Goal: Task Accomplishment & Management: Manage account settings

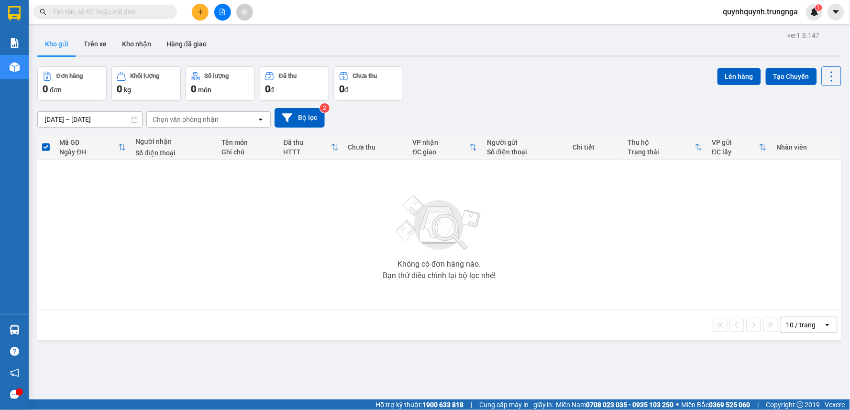
click at [151, 13] on input "text" at bounding box center [109, 12] width 113 height 11
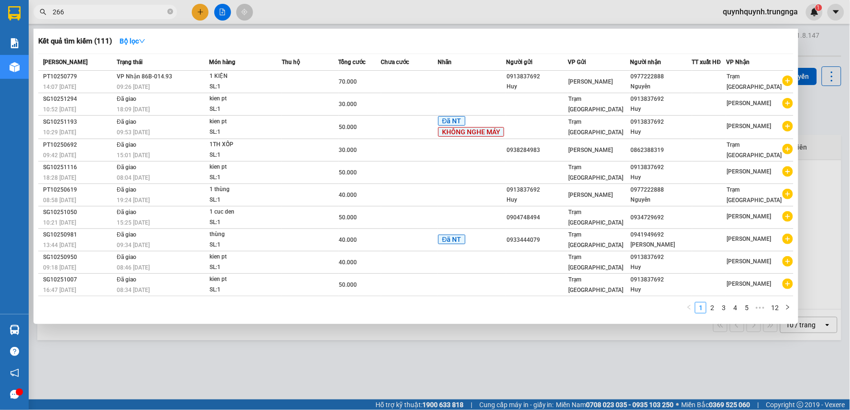
type input "2668"
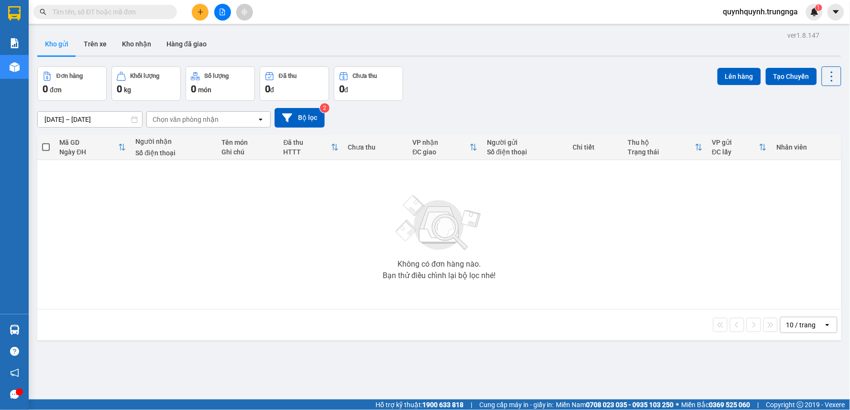
click at [146, 18] on span at bounding box center [104, 12] width 143 height 14
click at [145, 12] on input "text" at bounding box center [109, 12] width 113 height 11
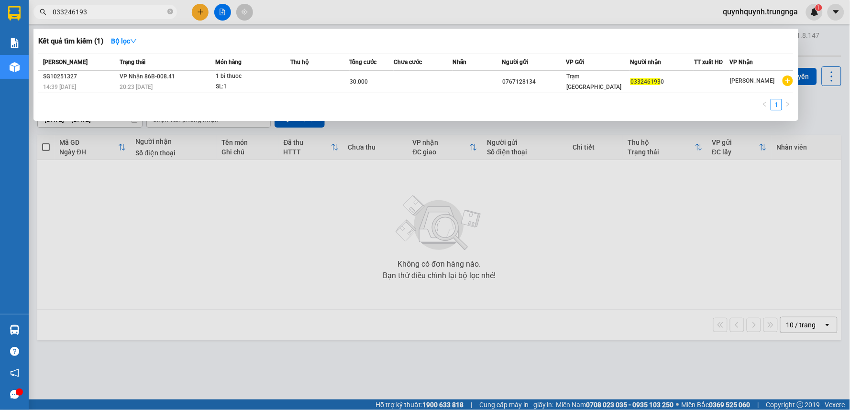
type input "0332461930"
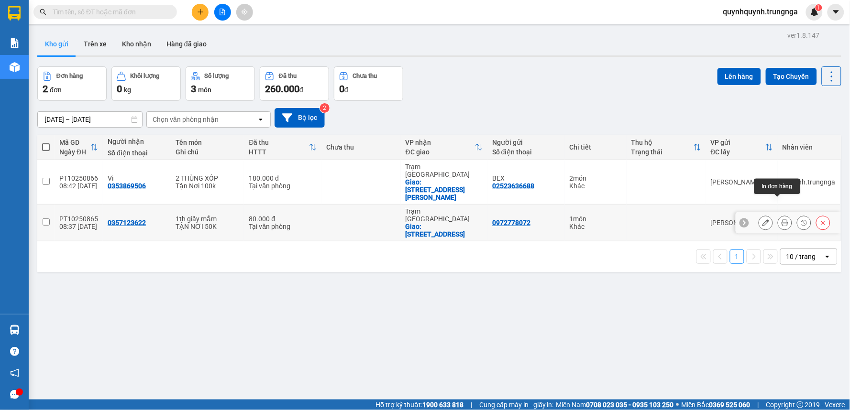
click at [782, 220] on icon at bounding box center [785, 223] width 7 height 7
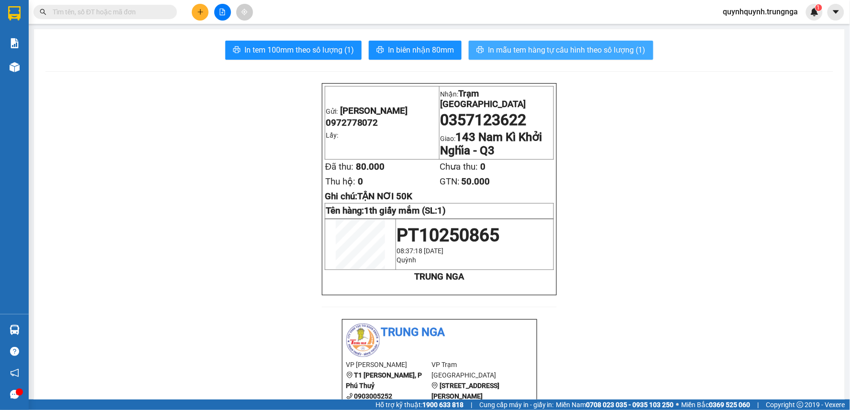
click at [550, 47] on span "In mẫu tem hàng tự cấu hình theo số lượng (1)" at bounding box center [567, 50] width 158 height 12
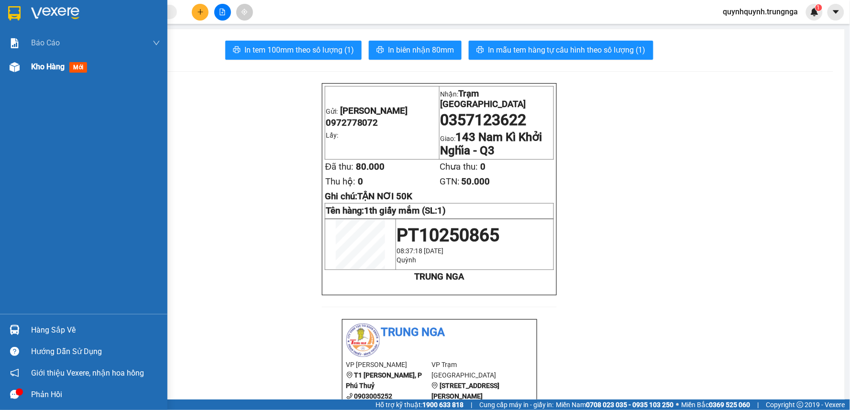
click at [17, 70] on img at bounding box center [15, 67] width 10 height 10
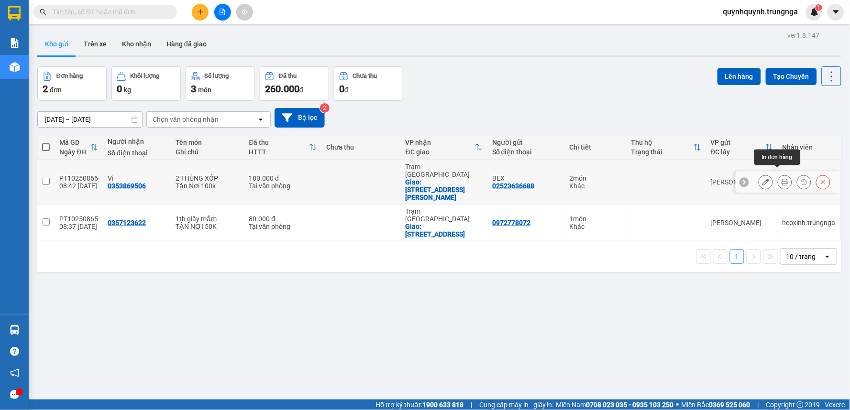
click at [778, 174] on button at bounding box center [784, 182] width 13 height 17
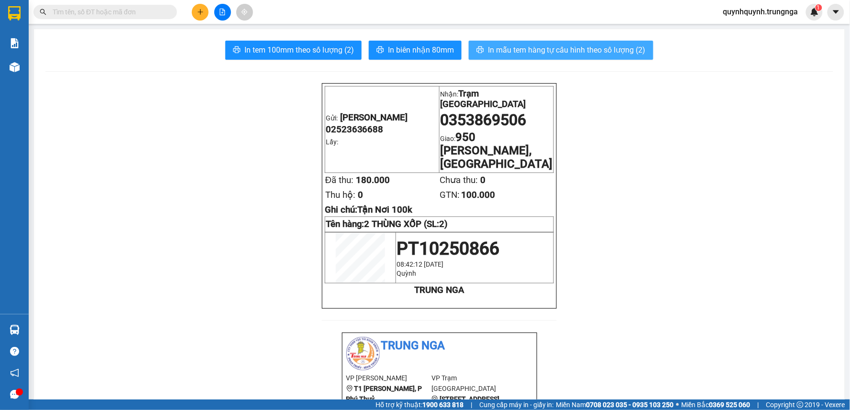
click at [520, 51] on span "In mẫu tem hàng tự cấu hình theo số lượng (2)" at bounding box center [567, 50] width 158 height 12
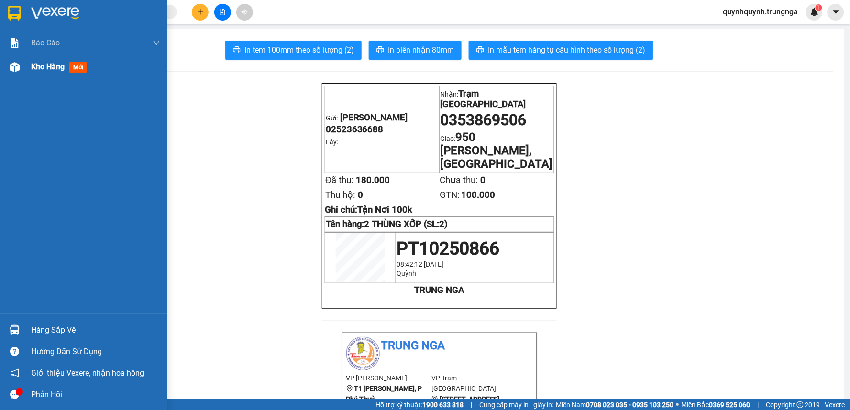
click at [43, 67] on span "Kho hàng" at bounding box center [47, 66] width 33 height 9
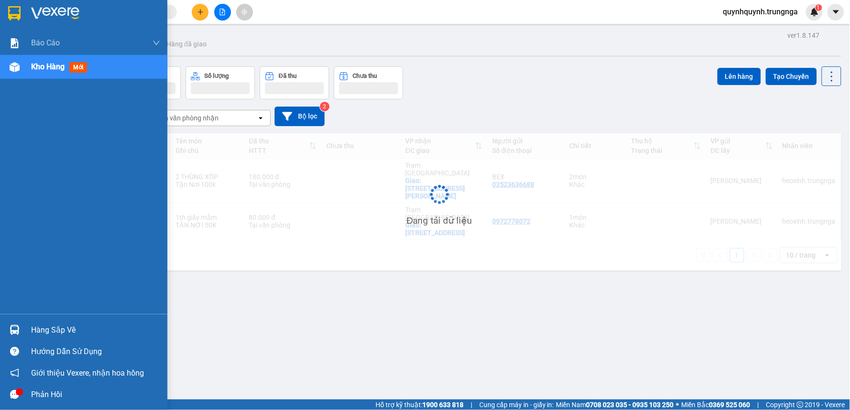
click at [43, 67] on span "Kho hàng" at bounding box center [47, 66] width 33 height 9
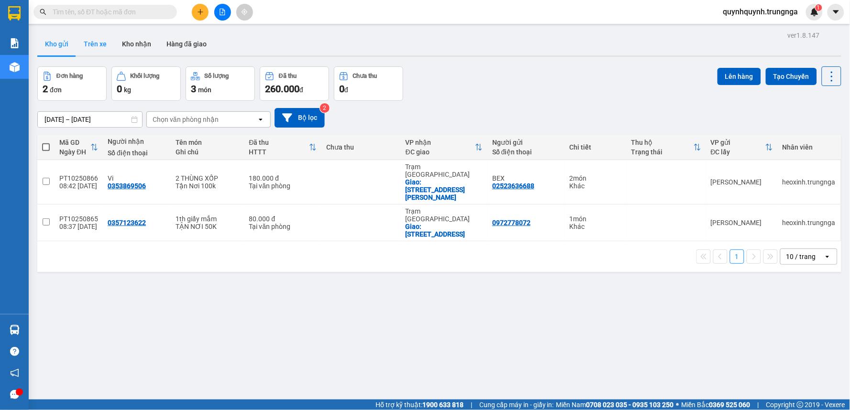
click at [110, 44] on button "Trên xe" at bounding box center [95, 44] width 38 height 23
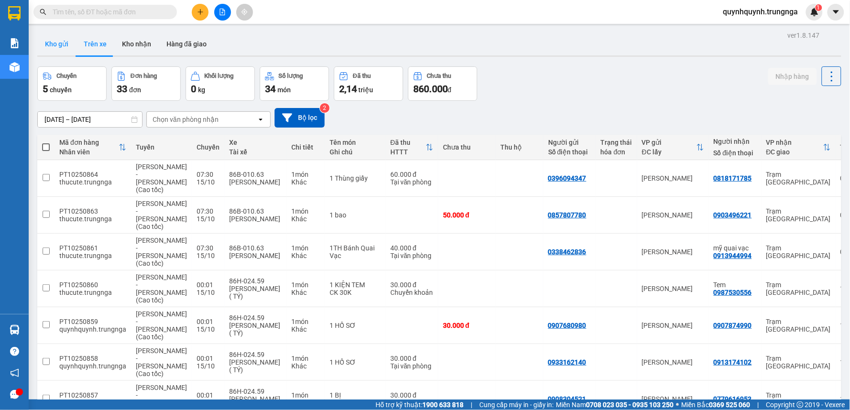
click at [65, 47] on button "Kho gửi" at bounding box center [56, 44] width 39 height 23
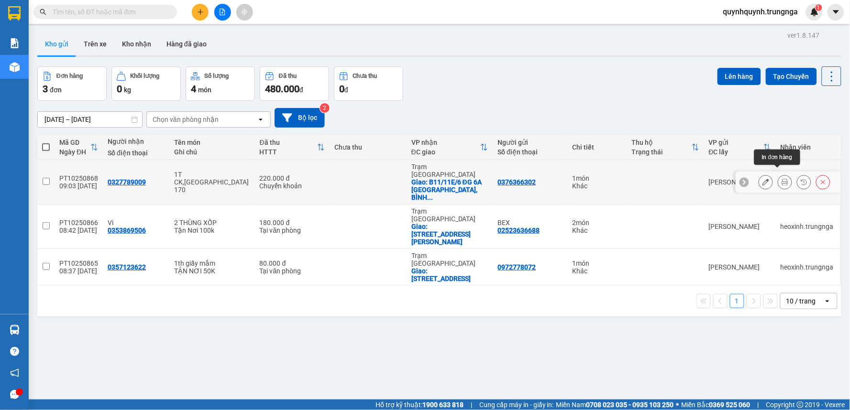
click at [782, 179] on icon at bounding box center [785, 182] width 7 height 7
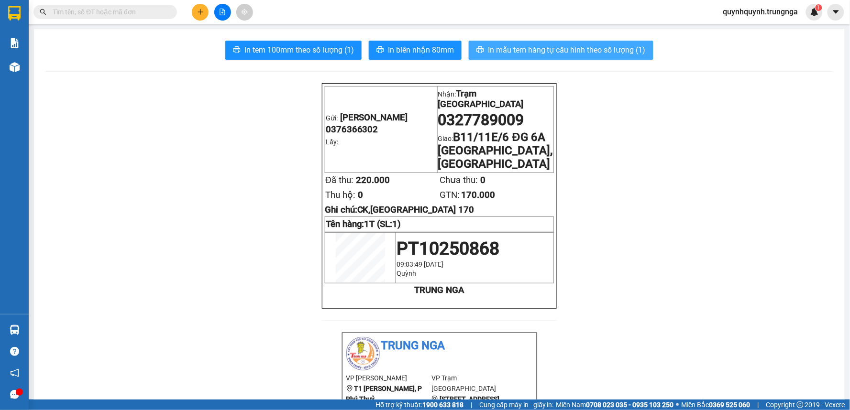
click at [498, 49] on span "In mẫu tem hàng tự cấu hình theo số lượng (1)" at bounding box center [567, 50] width 158 height 12
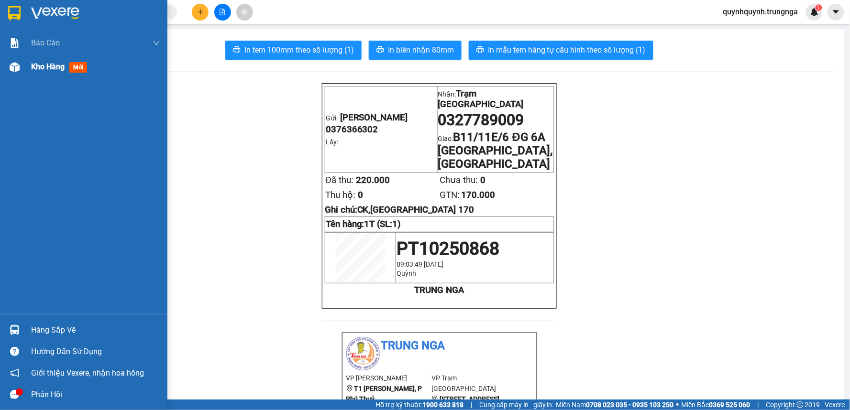
click at [22, 69] on div at bounding box center [14, 67] width 17 height 17
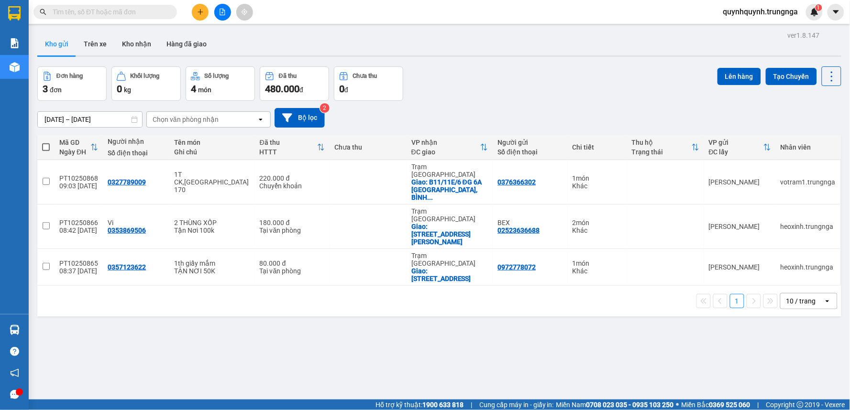
click at [140, 13] on input "text" at bounding box center [109, 12] width 113 height 11
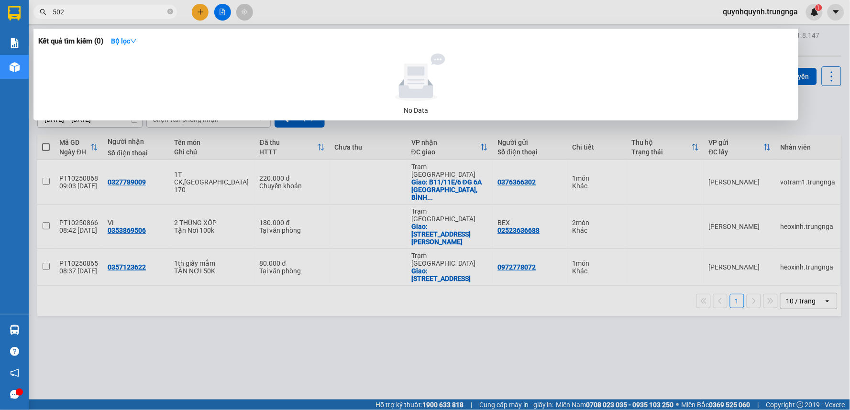
type input "5029"
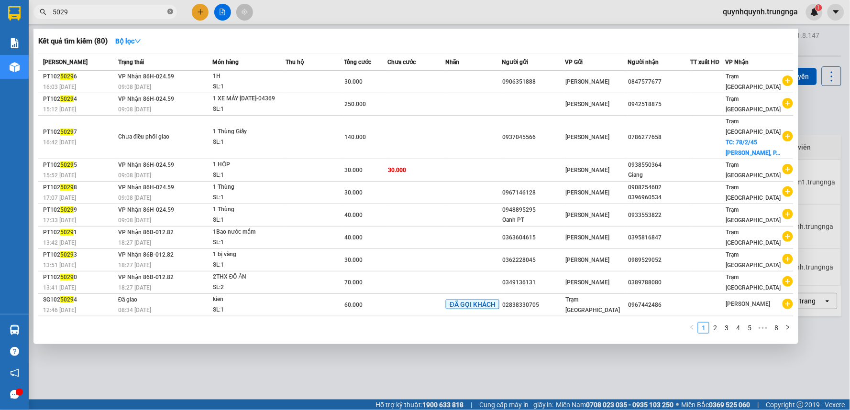
click at [170, 13] on icon "close-circle" at bounding box center [170, 12] width 6 height 6
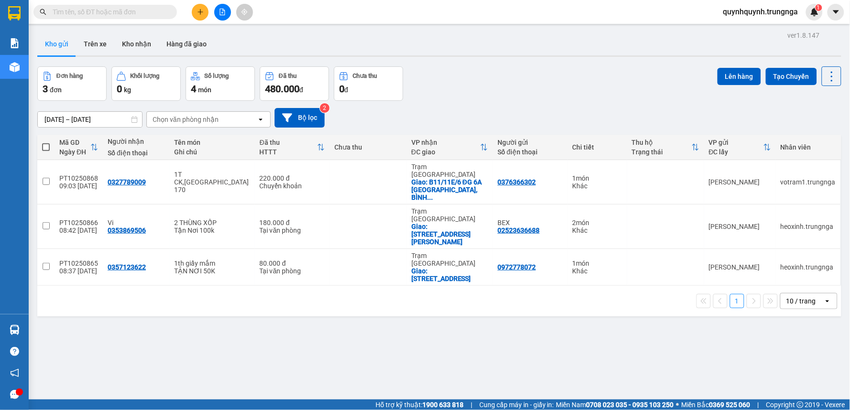
click at [148, 9] on input "text" at bounding box center [109, 12] width 113 height 11
click at [152, 12] on input "text" at bounding box center [109, 12] width 113 height 11
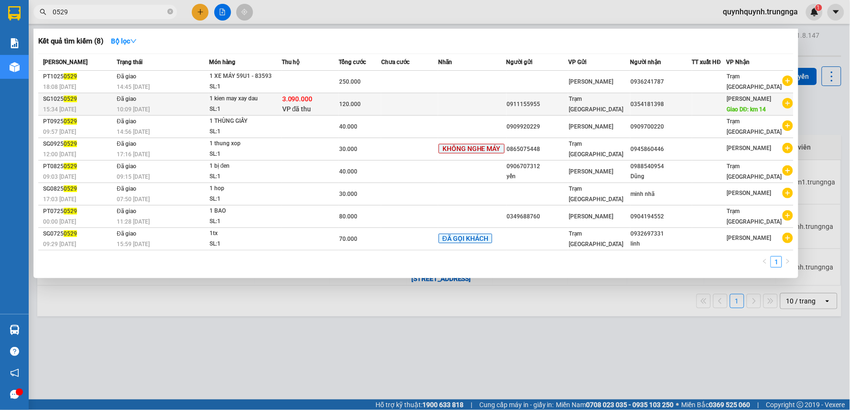
type input "0529"
click at [512, 102] on div "0911155955" at bounding box center [537, 104] width 61 height 10
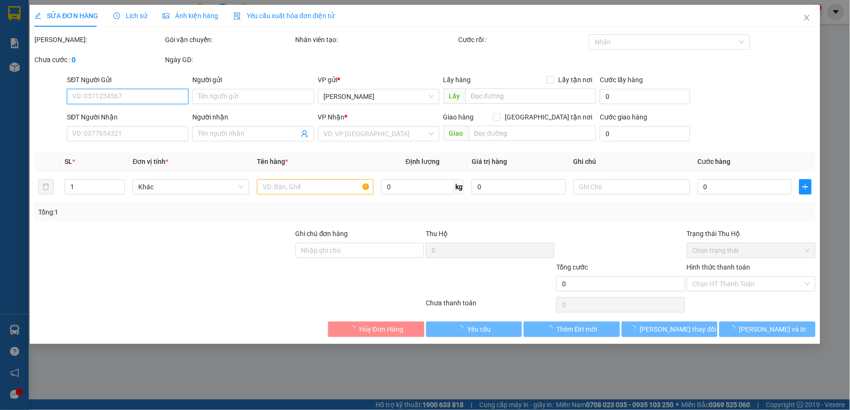
type input "0911155955"
type input "0354181398"
type input "km 14"
type input "3.090.000"
type input "120.000"
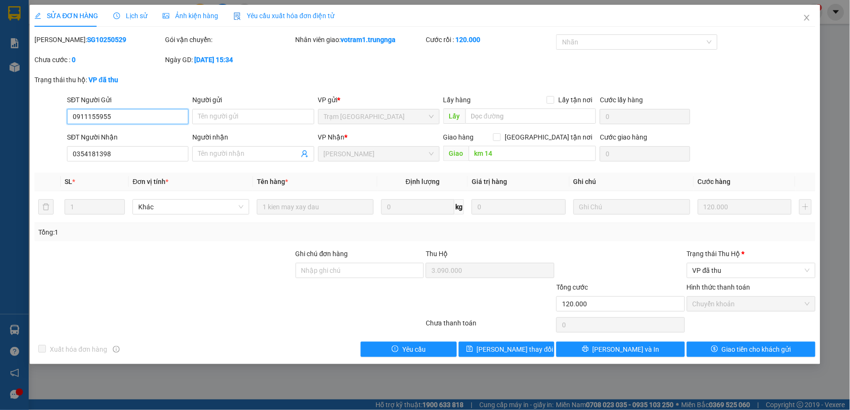
click at [173, 118] on input "0911155955" at bounding box center [127, 116] width 121 height 15
click at [806, 21] on icon "close" at bounding box center [807, 18] width 8 height 8
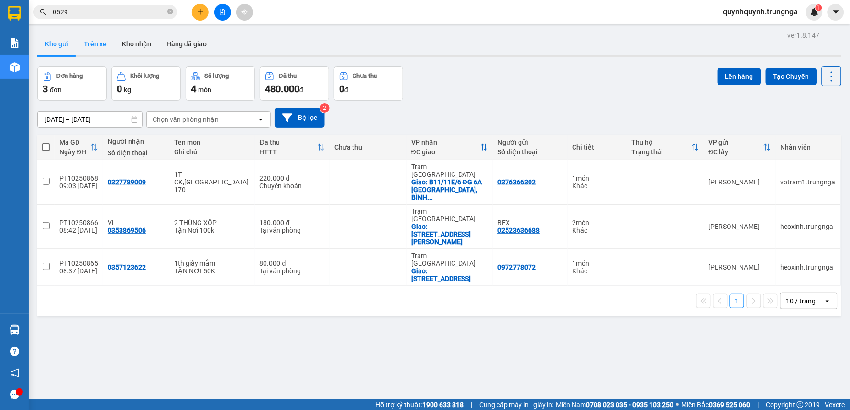
click at [102, 46] on button "Trên xe" at bounding box center [95, 44] width 38 height 23
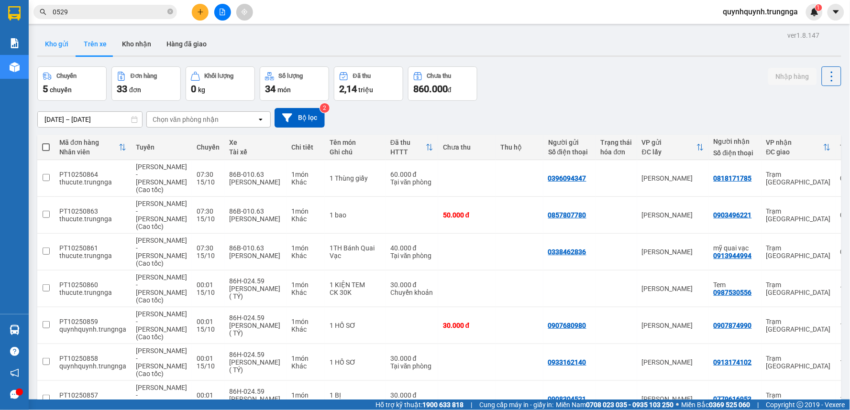
click at [55, 49] on button "Kho gửi" at bounding box center [56, 44] width 39 height 23
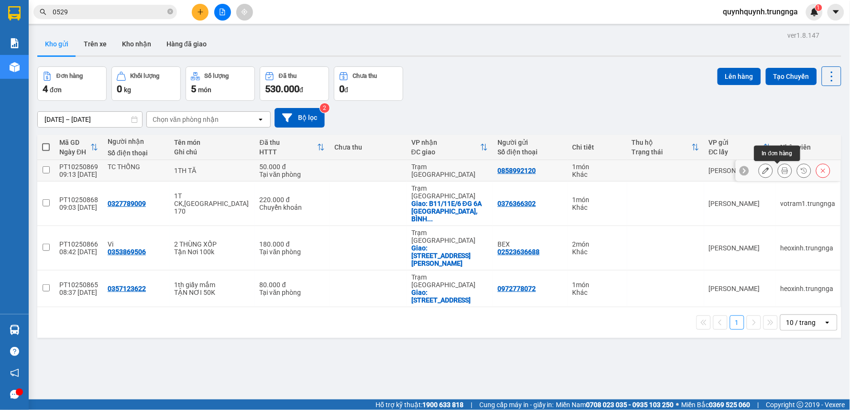
click at [782, 173] on icon at bounding box center [785, 170] width 7 height 7
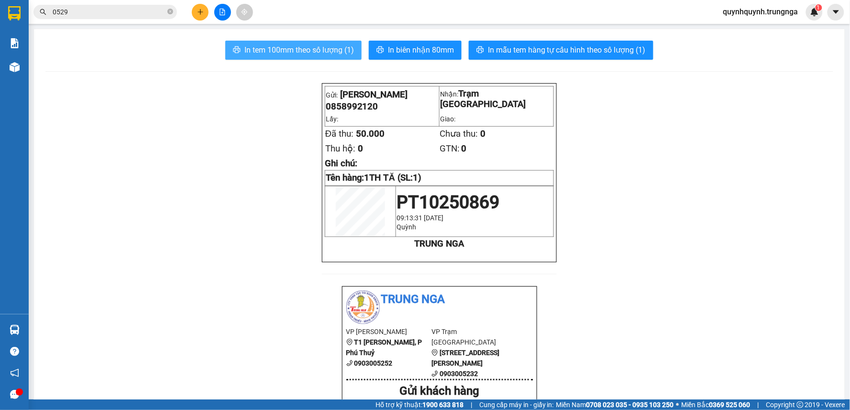
click at [312, 53] on span "In tem 100mm theo số lượng (1)" at bounding box center [299, 50] width 110 height 12
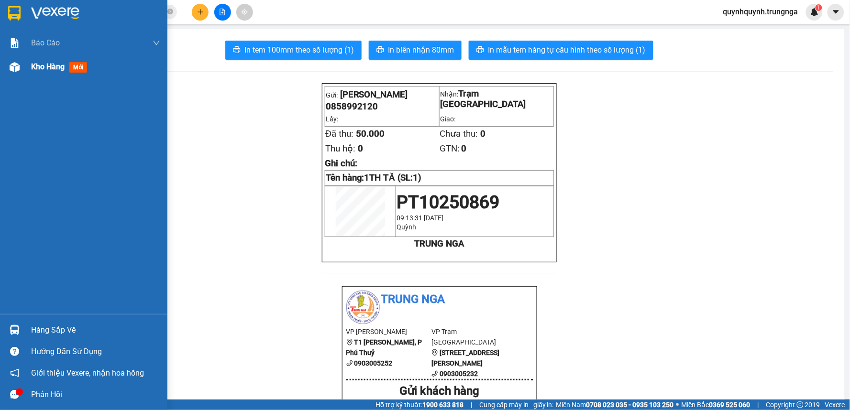
click at [55, 65] on span "Kho hàng" at bounding box center [47, 66] width 33 height 9
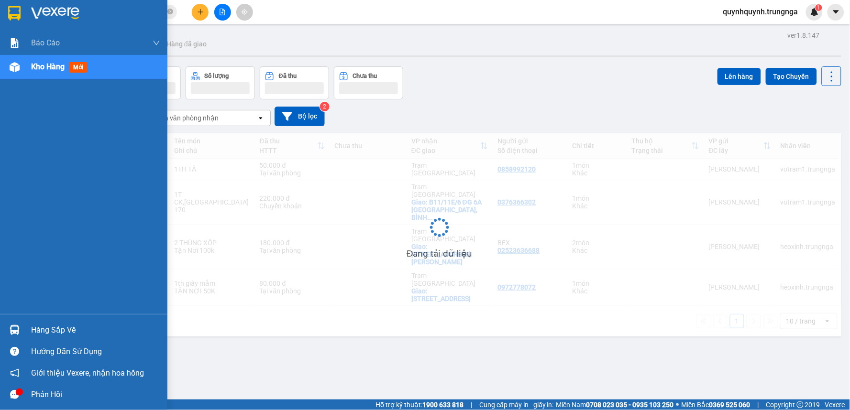
click at [55, 65] on span "Kho hàng" at bounding box center [47, 66] width 33 height 9
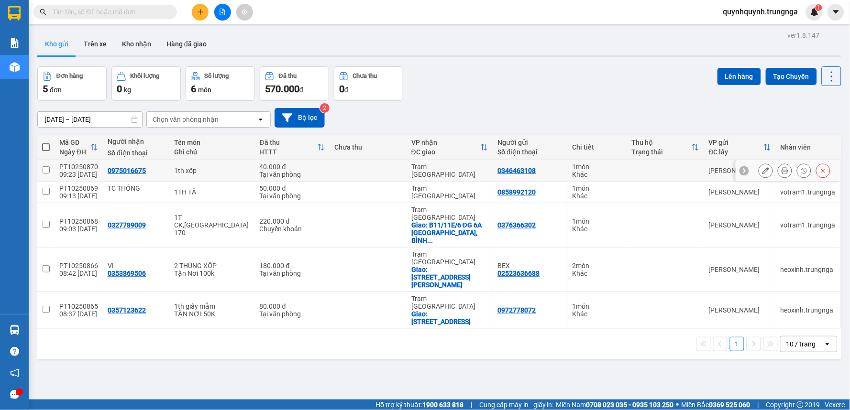
click at [782, 171] on icon at bounding box center [785, 170] width 7 height 7
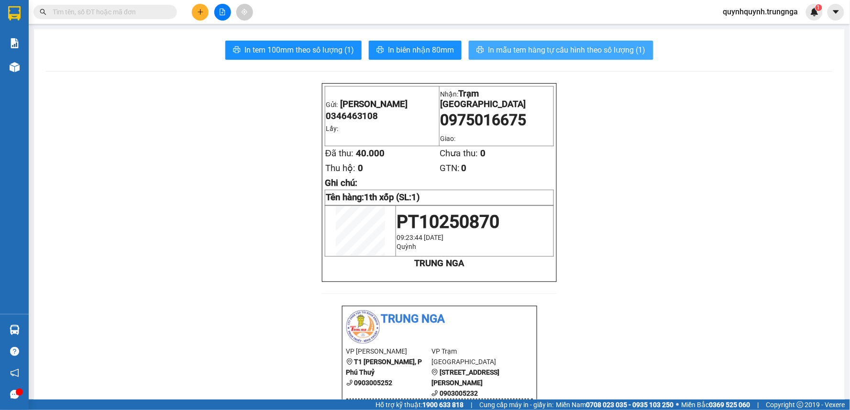
click at [599, 52] on span "In mẫu tem hàng tự cấu hình theo số lượng (1)" at bounding box center [567, 50] width 158 height 12
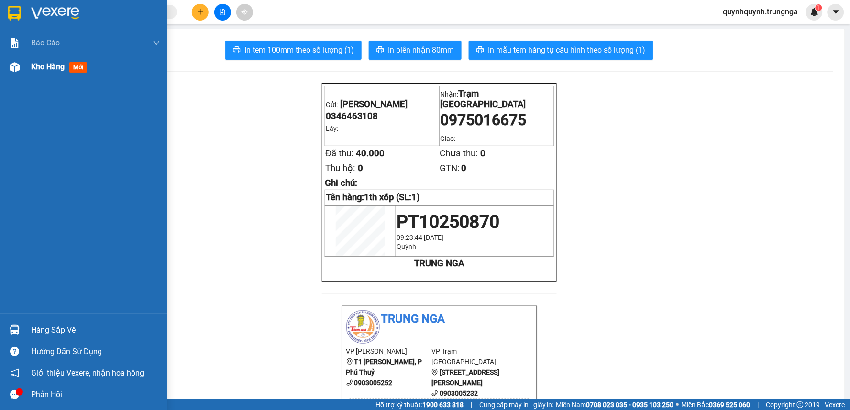
click at [29, 65] on div "Kho hàng mới" at bounding box center [83, 67] width 167 height 24
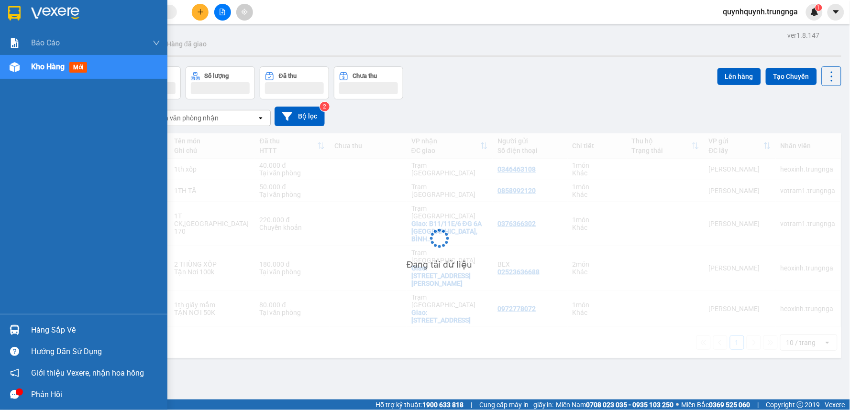
click at [29, 65] on div "Kho hàng mới" at bounding box center [83, 67] width 167 height 24
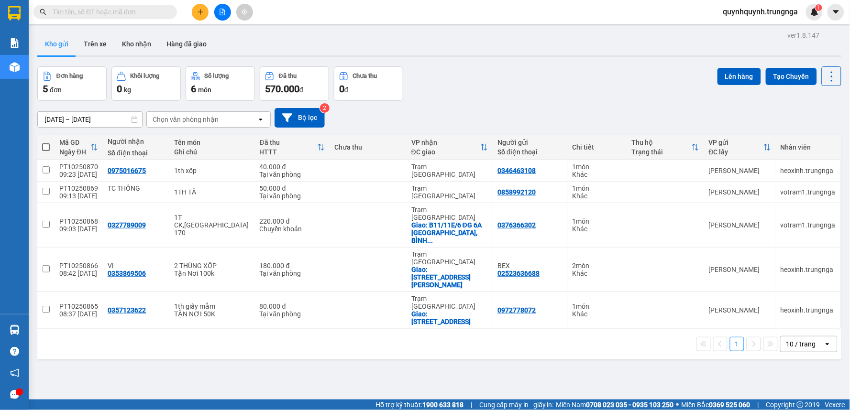
click at [151, 16] on input "text" at bounding box center [109, 12] width 113 height 11
click at [198, 14] on icon "plus" at bounding box center [200, 12] width 7 height 7
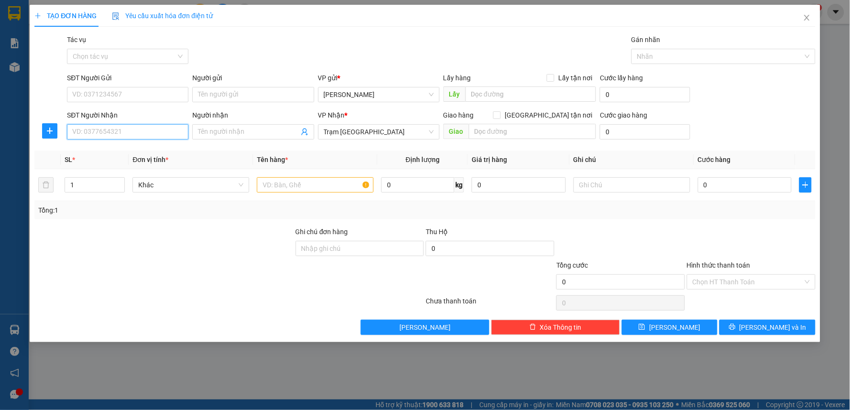
click at [151, 132] on input "SĐT Người Nhận" at bounding box center [127, 131] width 121 height 15
click at [552, 111] on span "[GEOGRAPHIC_DATA] tận nơi" at bounding box center [548, 115] width 95 height 11
click at [500, 111] on input "[GEOGRAPHIC_DATA] tận nơi" at bounding box center [496, 114] width 7 height 7
checkbox input "true"
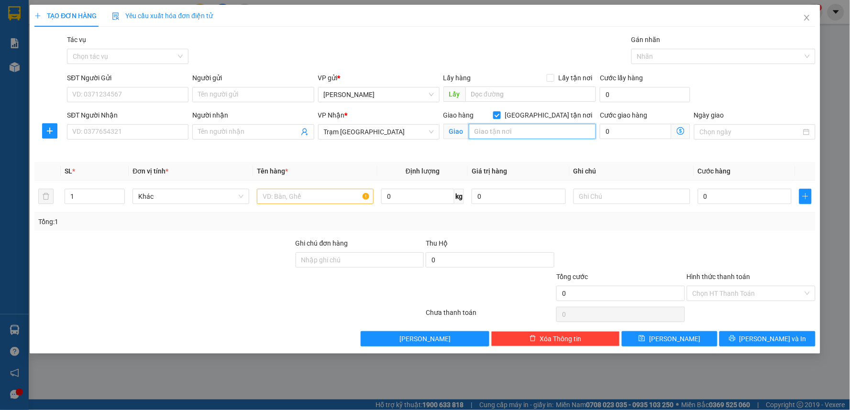
click at [543, 134] on input "text" at bounding box center [533, 131] width 128 height 15
type input "TAM ĐẢO-P.HÒA HƯNG"
click at [134, 137] on input "SĐT Người Nhận" at bounding box center [127, 131] width 121 height 15
type input "0909670940"
click at [158, 101] on input "SĐT Người Gửi" at bounding box center [127, 94] width 121 height 15
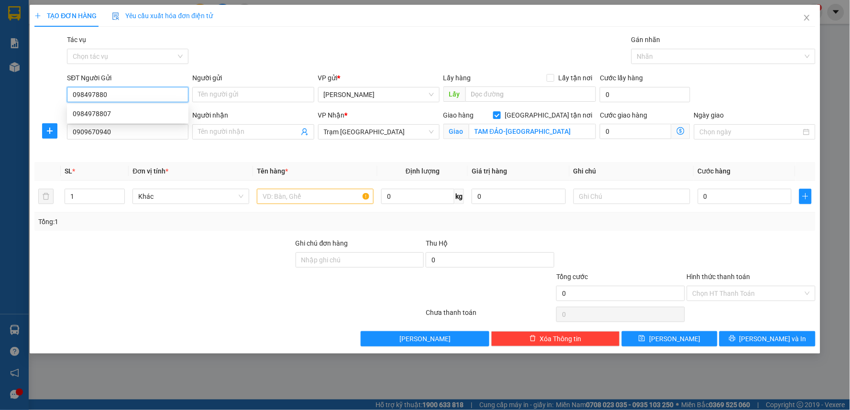
type input "0984978807"
click at [158, 109] on div "0984978807" at bounding box center [128, 114] width 110 height 11
type input "40.000"
type input "0984978807"
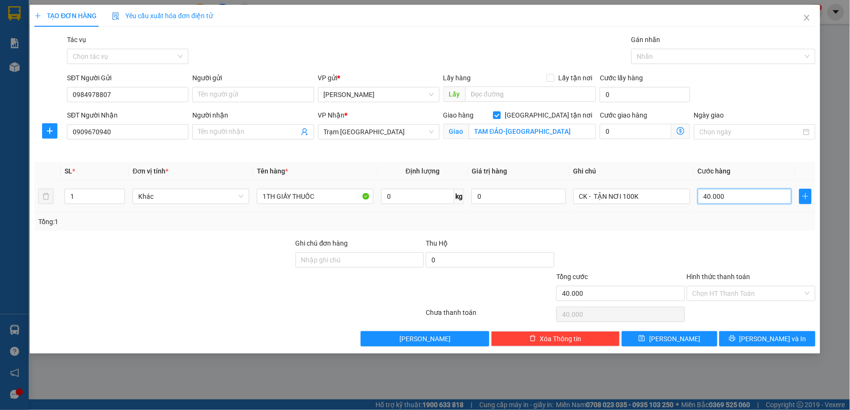
click at [730, 192] on input "40.000" at bounding box center [745, 196] width 94 height 15
type input "1"
type input "12"
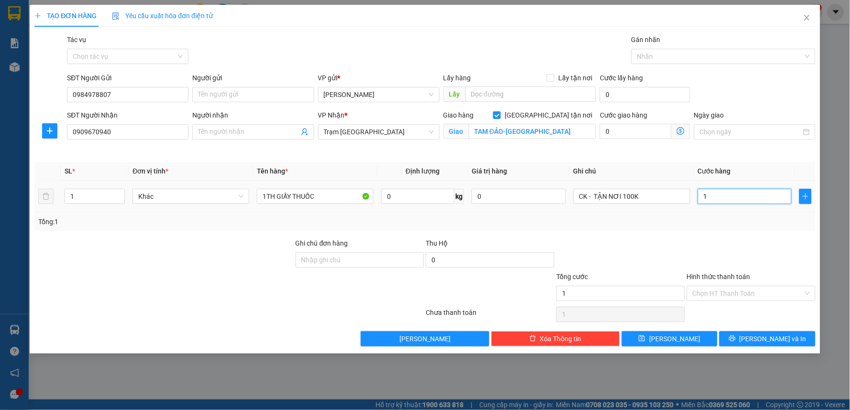
type input "12"
type input "120"
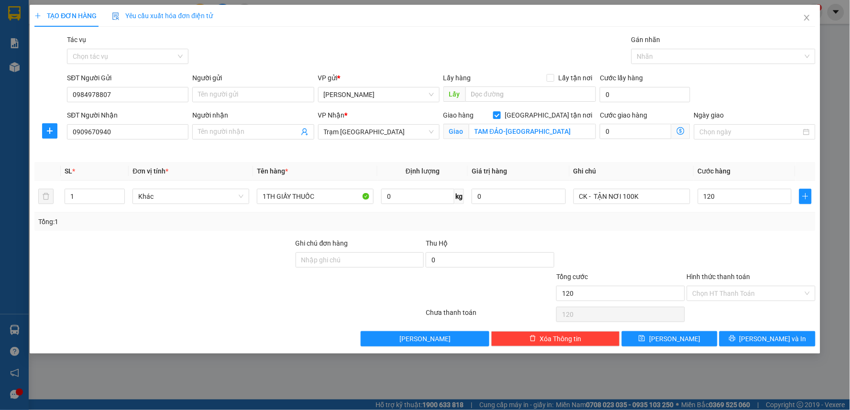
type input "120.000"
click at [719, 237] on div "Transit Pickup Surcharge Ids Transit Deliver Surcharge Ids Transit Deliver Surc…" at bounding box center [424, 190] width 781 height 312
click at [637, 117] on label "Cước giao hàng" at bounding box center [623, 115] width 47 height 8
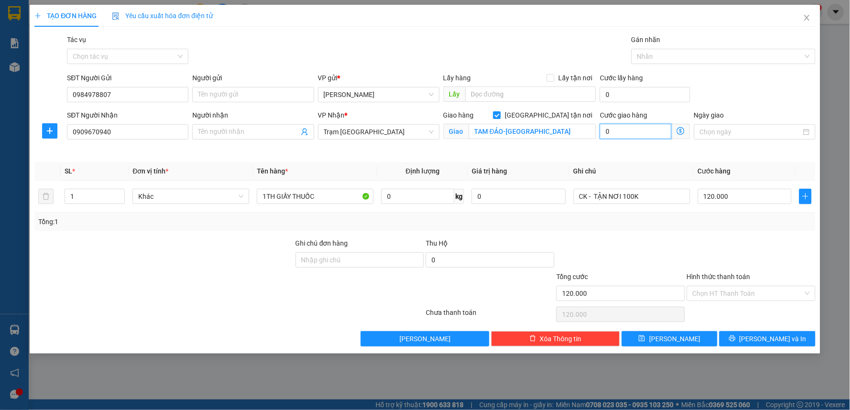
click at [628, 131] on input "0" at bounding box center [636, 131] width 72 height 15
type input "120.008"
type input "8"
type input "120.080"
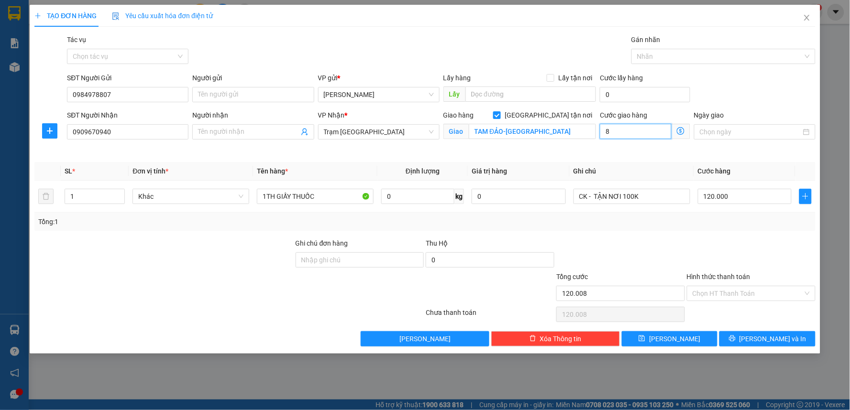
type input "120.080"
type input "80"
type input "200.000"
type input "80.000"
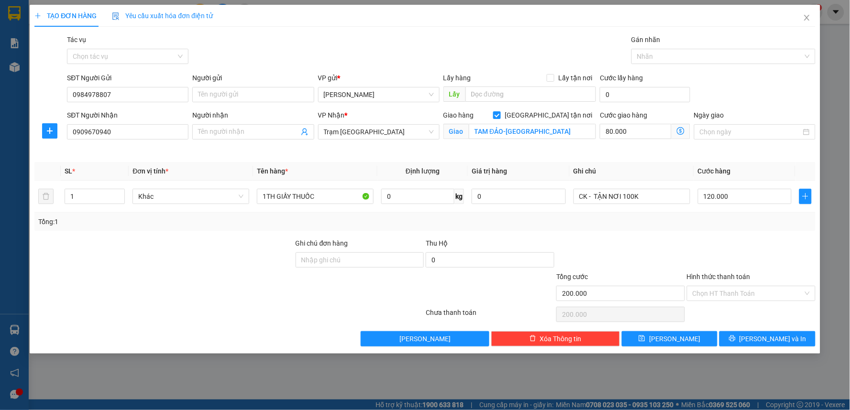
click at [651, 242] on div at bounding box center [620, 254] width 131 height 33
click at [565, 133] on input "TAM ĐẢO-P.HÒA HƯNG" at bounding box center [533, 131] width 128 height 15
type input "TAM ĐẢO-P.HÒA HƯNG-Q10"
click at [639, 153] on div "Cước giao hàng 80.000" at bounding box center [645, 132] width 94 height 45
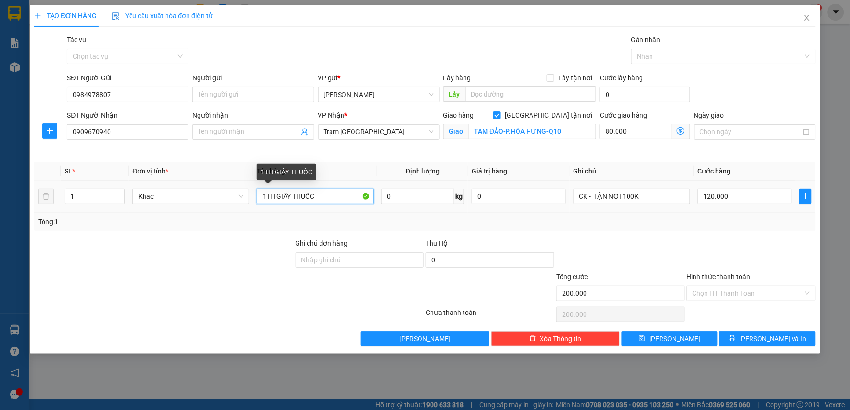
click at [348, 197] on input "1TH GIẤY THUỐC" at bounding box center [315, 196] width 117 height 15
type input "2"
click at [119, 194] on icon "up" at bounding box center [119, 194] width 3 height 2
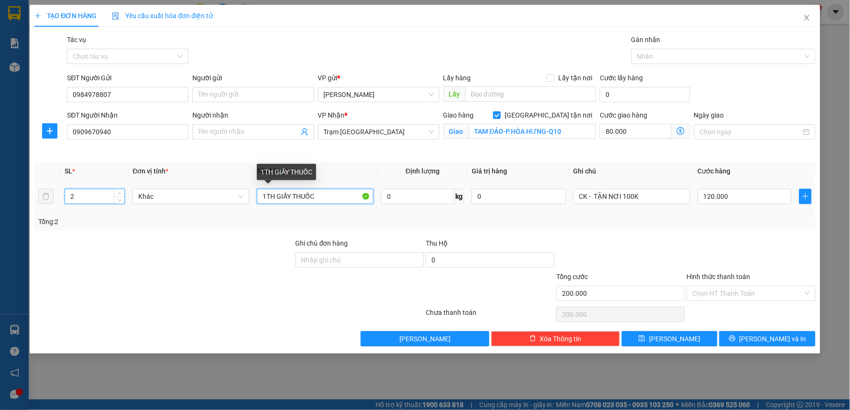
click at [264, 196] on input "1TH GIẤY THUỐC" at bounding box center [315, 196] width 117 height 15
type input "2THGIẤY THUỐC"
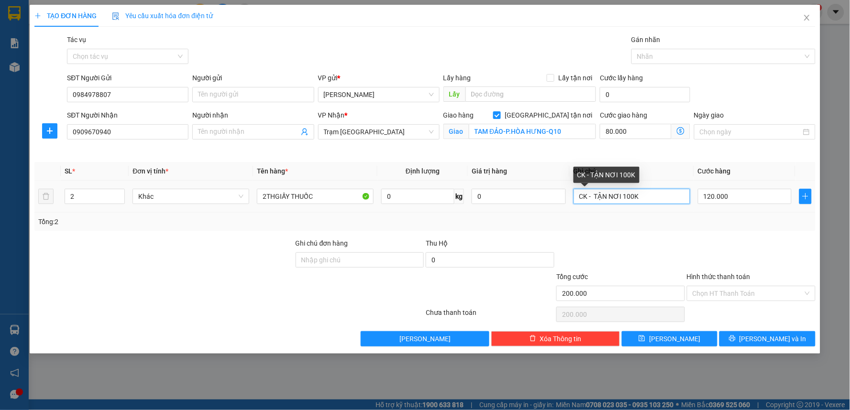
click at [647, 199] on input "CK - TẬN NƠI 100K" at bounding box center [631, 196] width 117 height 15
click at [595, 196] on input "CK - TẬN NƠI 200K" at bounding box center [631, 196] width 117 height 15
type input "CK TẬN NƠI 200K"
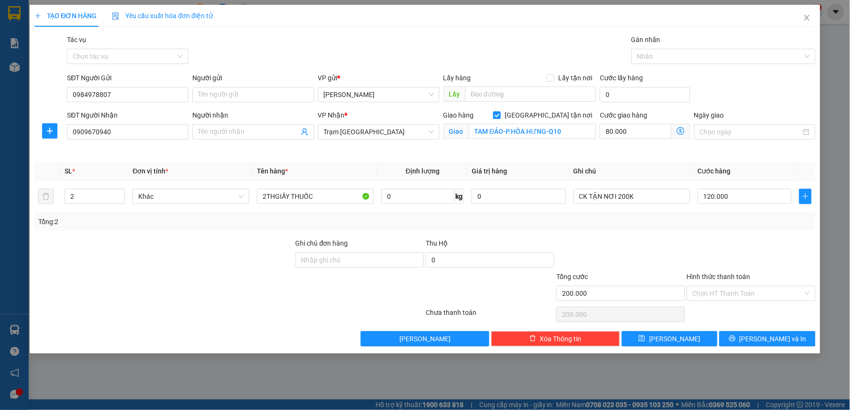
click at [654, 216] on div "Tổng: 2" at bounding box center [424, 222] width 781 height 18
click at [634, 131] on input "80.000" at bounding box center [636, 131] width 72 height 15
type input "120.001"
type input "1"
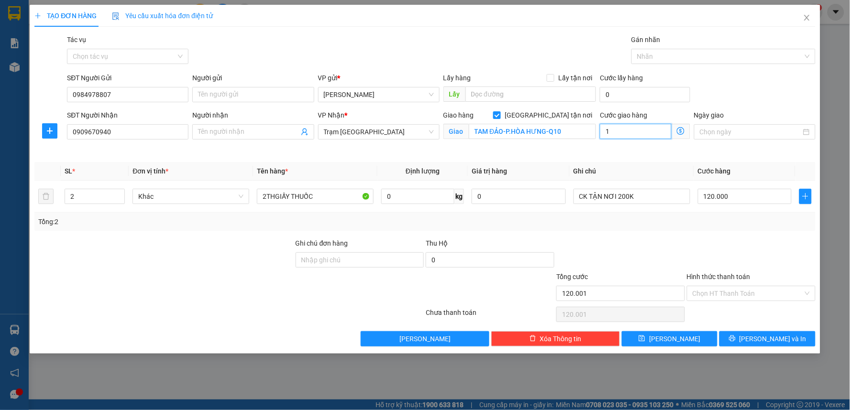
type input "120.010"
type input "10"
type input "120.100"
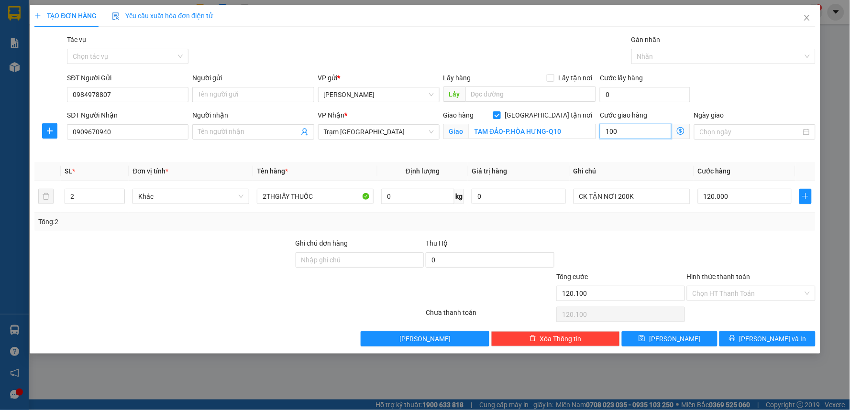
type input "100"
type input "220.000"
type input "100.000"
click at [610, 155] on div "Transit Pickup Surcharge Ids Transit Deliver Surcharge Ids Transit Deliver Surc…" at bounding box center [424, 190] width 781 height 312
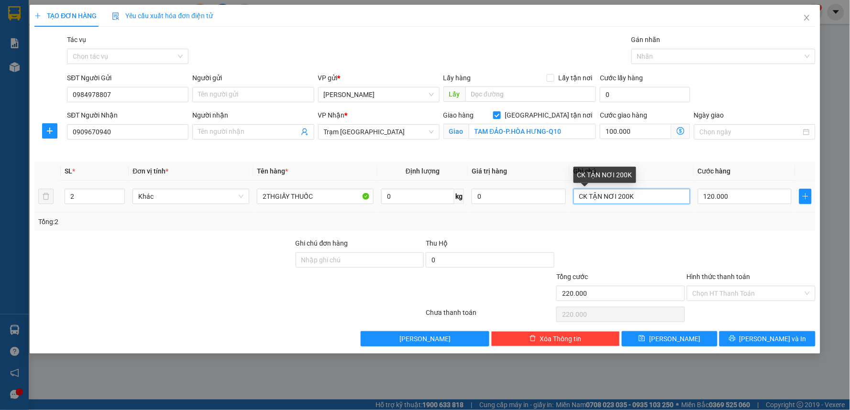
click at [649, 198] on input "CK TẬN NƠI 200K" at bounding box center [631, 196] width 117 height 15
type input "CK TẬN NƠI 220K"
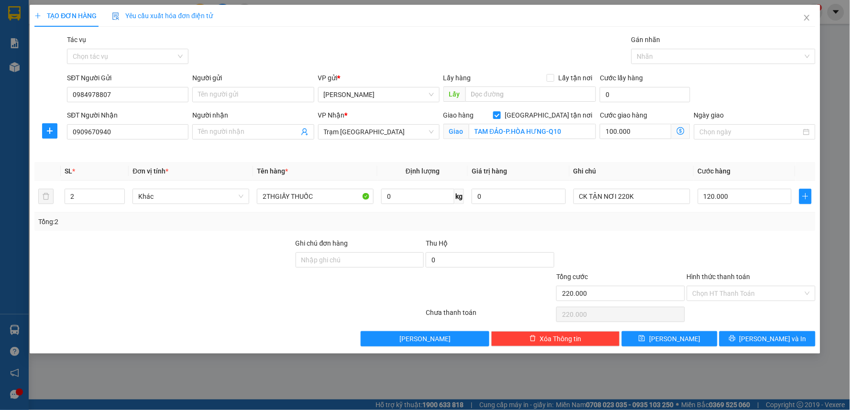
click at [674, 231] on div "Transit Pickup Surcharge Ids Transit Deliver Surcharge Ids Transit Deliver Surc…" at bounding box center [424, 190] width 781 height 312
click at [735, 293] on input "Hình thức thanh toán" at bounding box center [748, 293] width 110 height 14
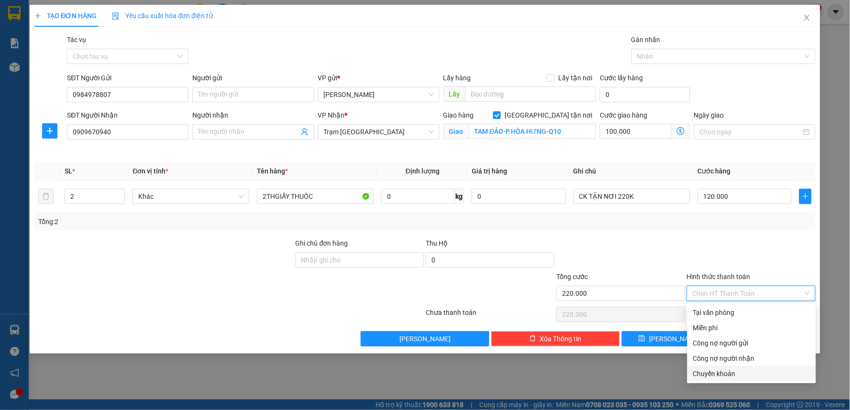
click at [735, 379] on div "Chuyển khoản" at bounding box center [751, 374] width 117 height 11
type input "0"
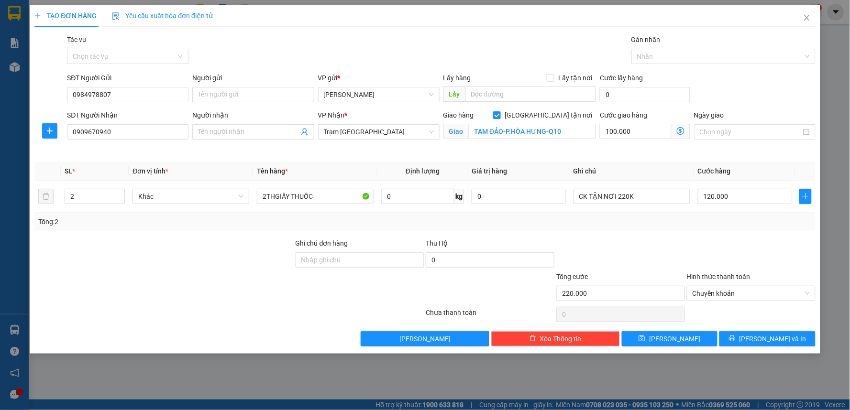
click at [666, 235] on div "Transit Pickup Surcharge Ids Transit Deliver Surcharge Ids Transit Deliver Surc…" at bounding box center [424, 190] width 781 height 312
click at [771, 340] on span "[PERSON_NAME] và In" at bounding box center [772, 339] width 67 height 11
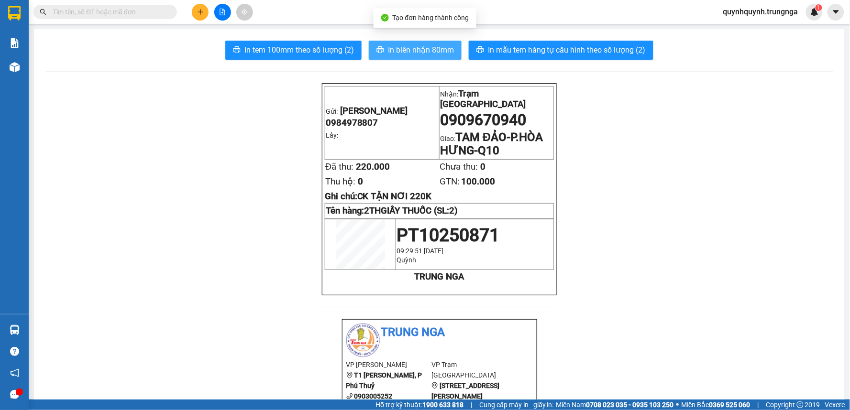
click at [429, 47] on span "In biên nhận 80mm" at bounding box center [421, 50] width 66 height 12
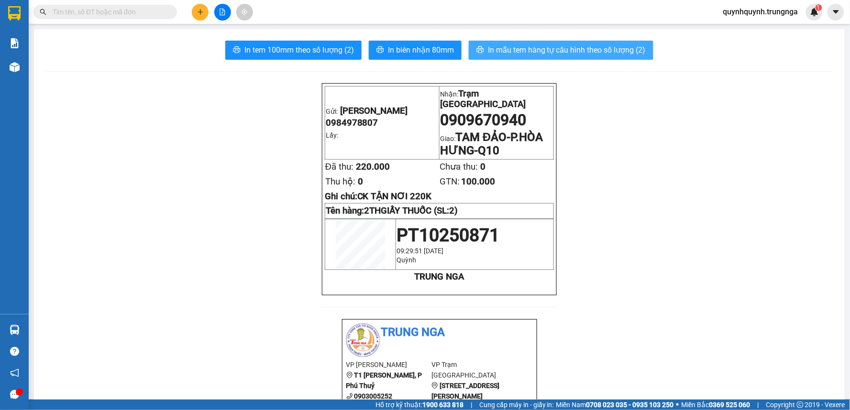
click at [603, 53] on span "In mẫu tem hàng tự cấu hình theo số lượng (2)" at bounding box center [567, 50] width 158 height 12
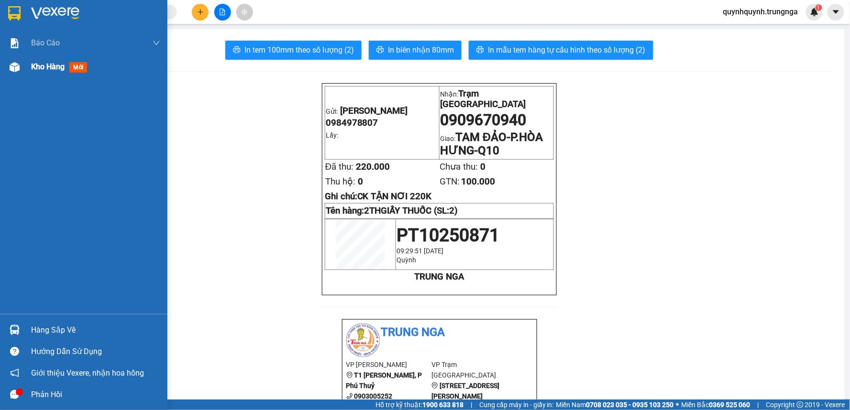
click at [18, 64] on img at bounding box center [15, 67] width 10 height 10
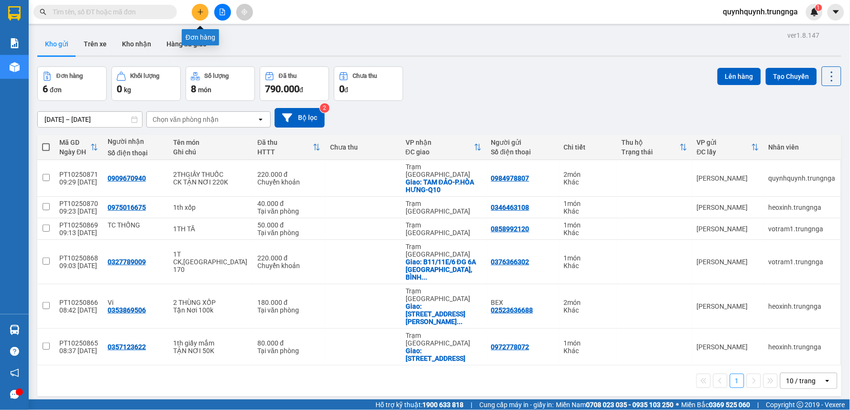
click at [196, 11] on button at bounding box center [200, 12] width 17 height 17
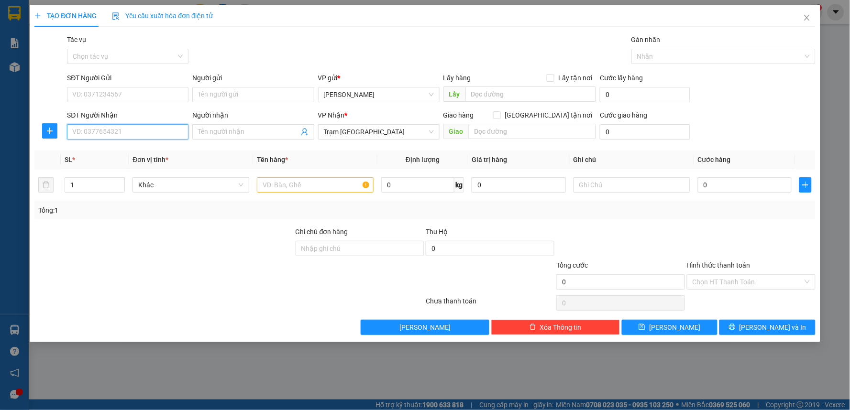
click at [136, 133] on input "SĐT Người Nhận" at bounding box center [127, 131] width 121 height 15
type input "0903720572"
click at [131, 152] on div "0903720572" at bounding box center [128, 151] width 110 height 11
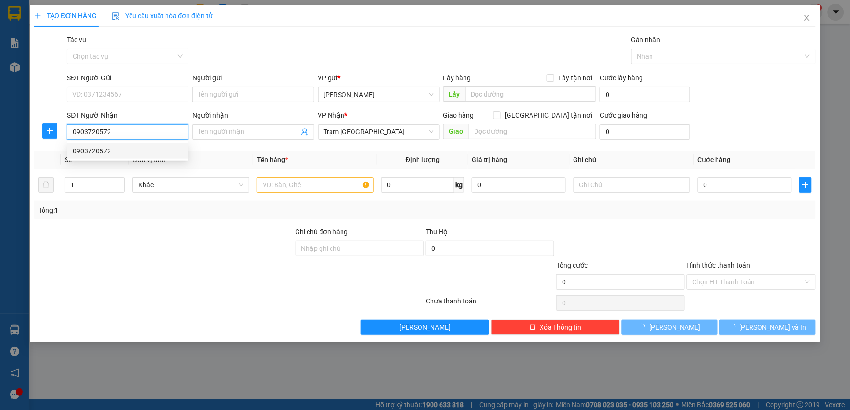
type input "40.000"
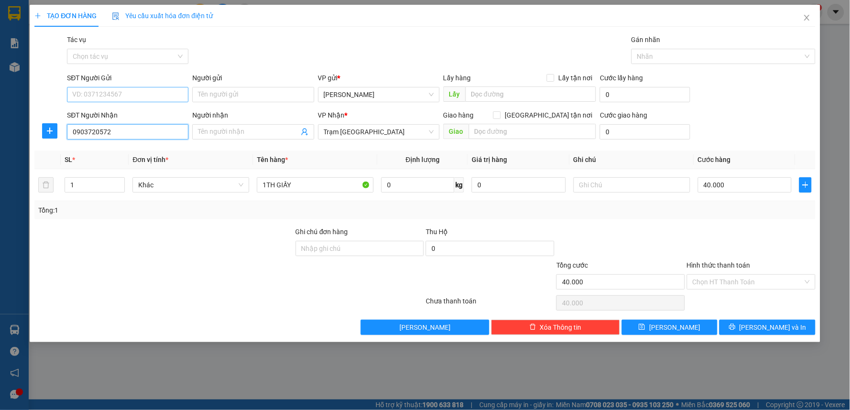
type input "0903720572"
click at [159, 94] on input "SĐT Người Gửi" at bounding box center [127, 94] width 121 height 15
click at [344, 206] on div "Tổng: 1" at bounding box center [424, 210] width 773 height 11
click at [780, 186] on input "40.000" at bounding box center [745, 184] width 94 height 15
type input "3"
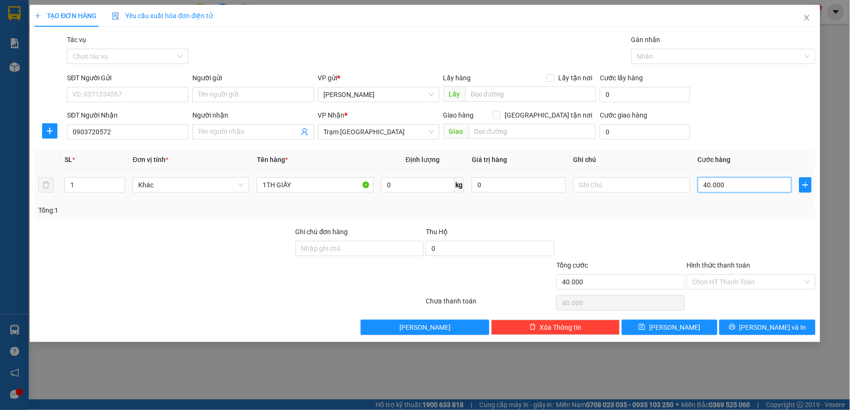
type input "3"
type input "30"
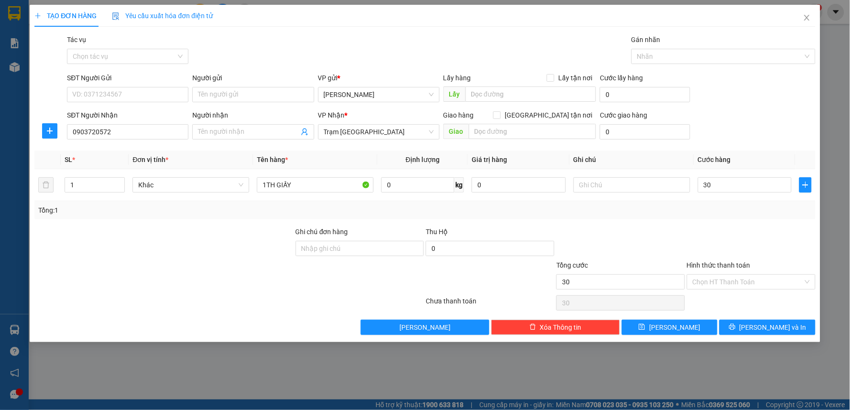
type input "30.000"
click at [771, 231] on div at bounding box center [751, 243] width 131 height 33
click at [766, 286] on input "Hình thức thanh toán" at bounding box center [748, 282] width 110 height 14
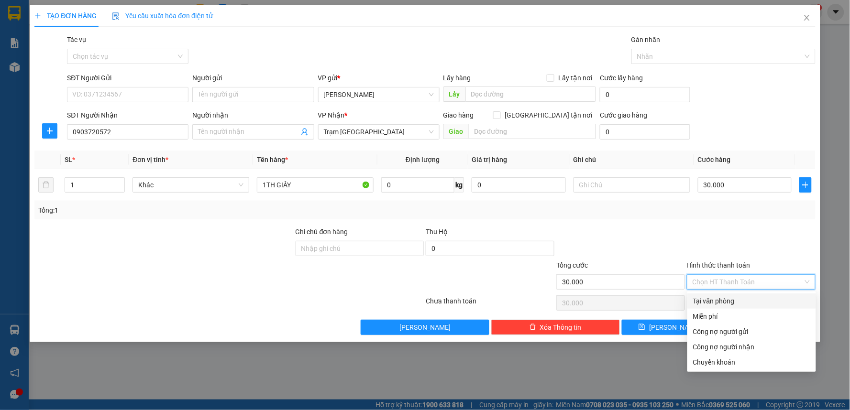
click at [740, 300] on div "Tại văn phòng" at bounding box center [751, 301] width 117 height 11
type input "0"
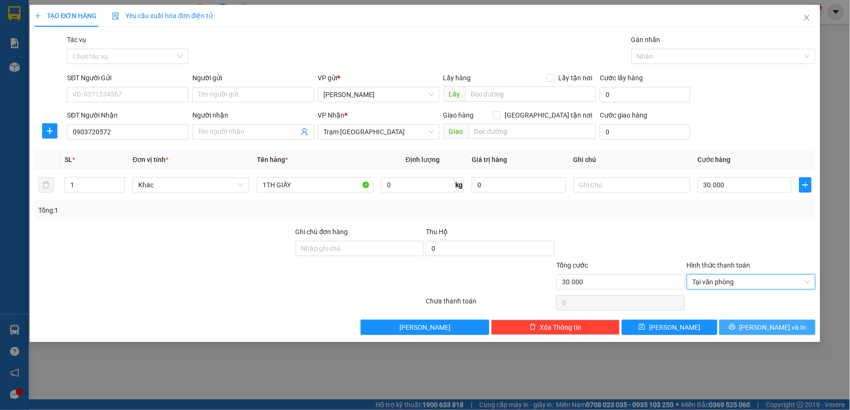
click at [799, 332] on button "[PERSON_NAME] và In" at bounding box center [767, 327] width 96 height 15
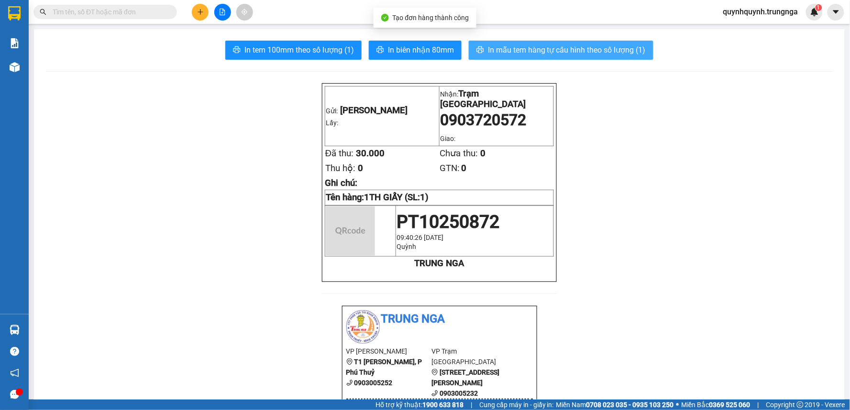
drag, startPoint x: 566, startPoint y: 51, endPoint x: 592, endPoint y: 59, distance: 26.6
click at [567, 51] on span "In mẫu tem hàng tự cấu hình theo số lượng (1)" at bounding box center [567, 50] width 158 height 12
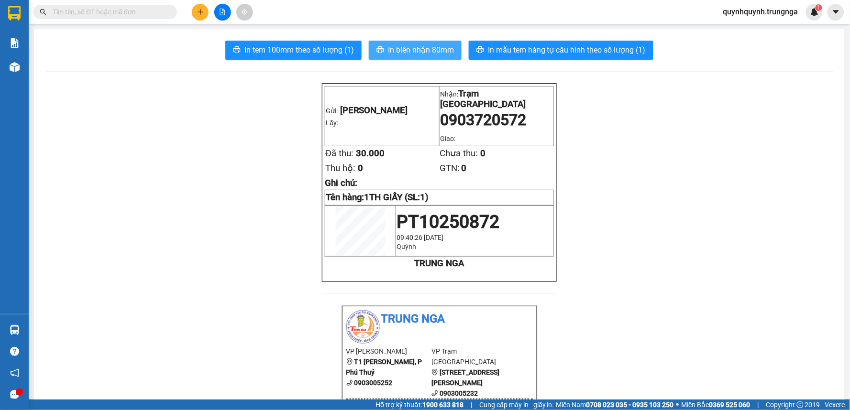
click at [434, 47] on span "In biên nhận 80mm" at bounding box center [421, 50] width 66 height 12
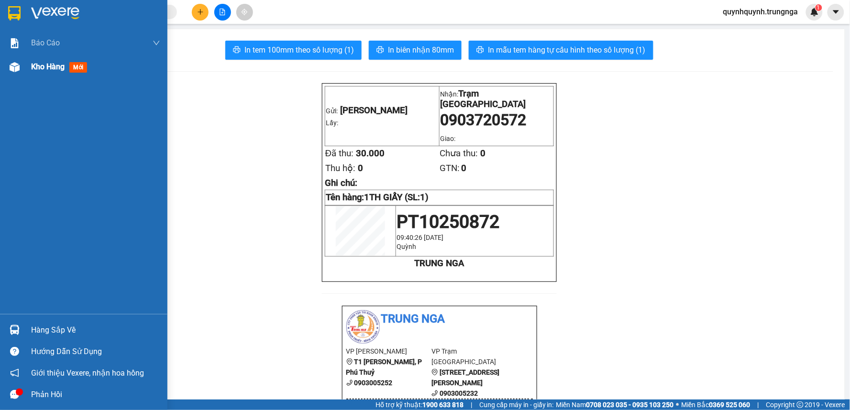
click at [24, 70] on div "Kho hàng mới" at bounding box center [83, 67] width 167 height 24
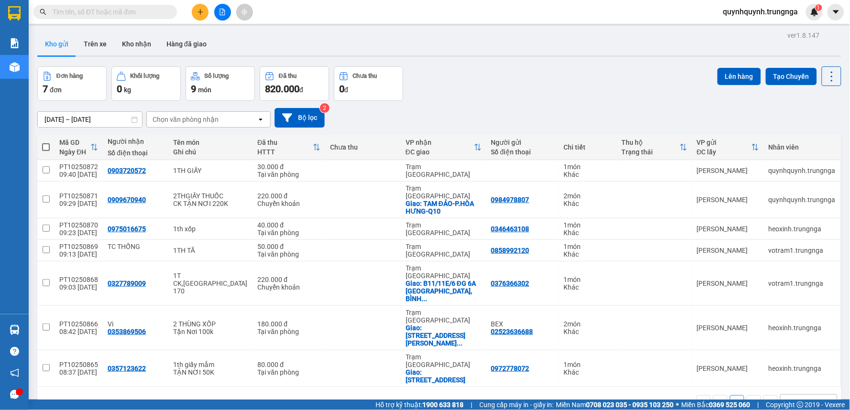
click at [197, 11] on icon "plus" at bounding box center [200, 12] width 7 height 7
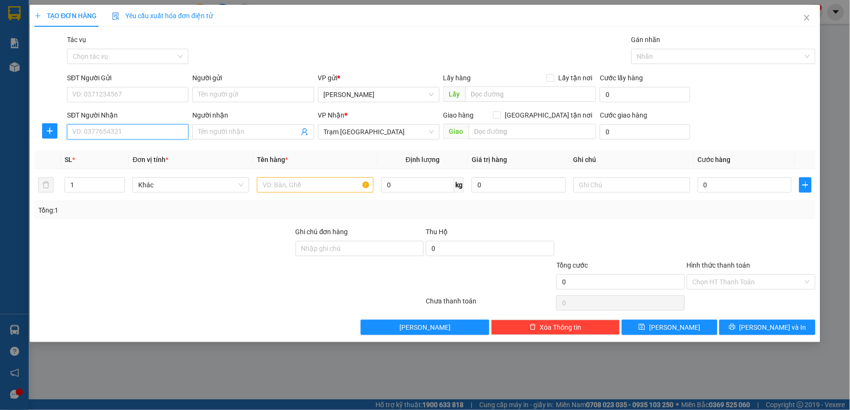
click at [149, 134] on input "SĐT Người Nhận" at bounding box center [127, 131] width 121 height 15
type input "0961837989"
click at [139, 86] on div "SĐT Người Gửi" at bounding box center [127, 80] width 121 height 14
click at [146, 96] on input "SĐT Người Gửi" at bounding box center [127, 94] width 121 height 15
type input "0919649384"
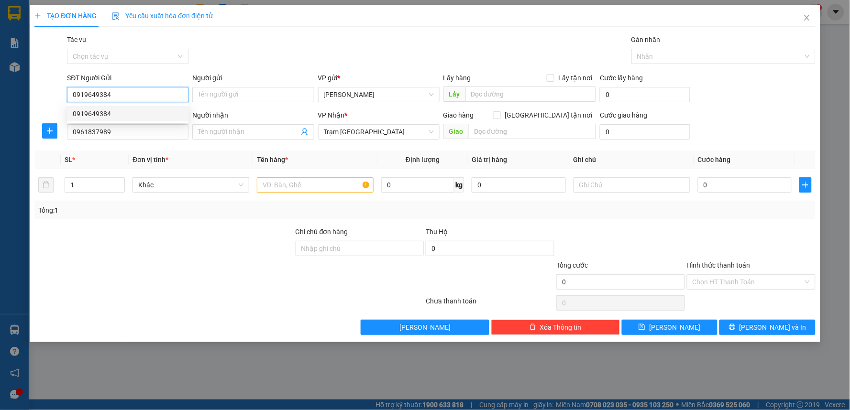
click at [159, 114] on div "0919649384" at bounding box center [128, 114] width 110 height 11
type input "30.000"
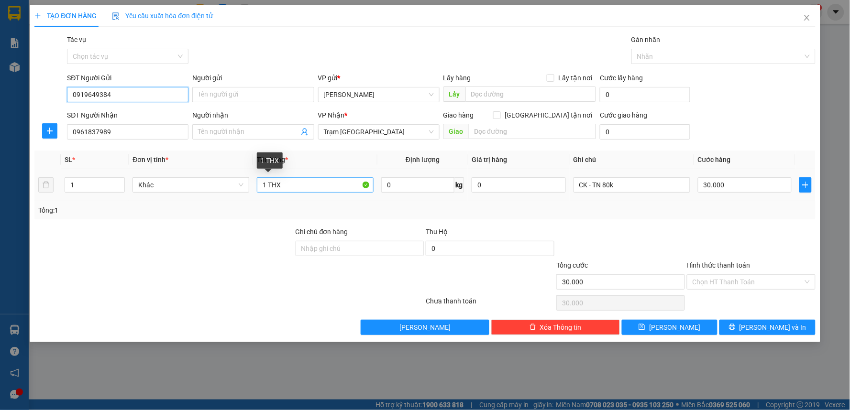
type input "0919649384"
click at [306, 187] on input "1 THX" at bounding box center [315, 184] width 117 height 15
type input "1TX YẾN"
click at [501, 116] on span at bounding box center [497, 115] width 8 height 8
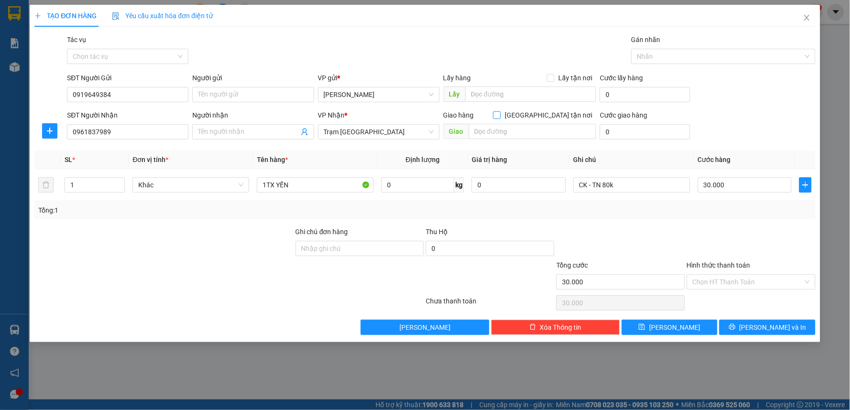
click at [500, 116] on input "[GEOGRAPHIC_DATA] tận nơi" at bounding box center [496, 114] width 7 height 7
checkbox input "true"
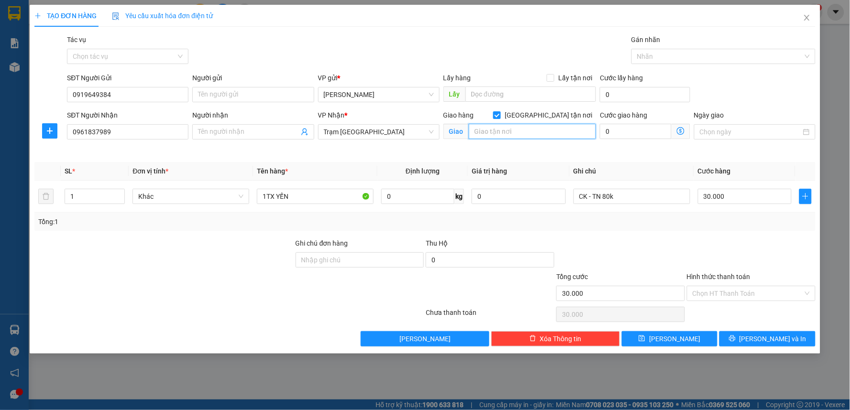
click at [546, 131] on input "text" at bounding box center [533, 131] width 128 height 15
type input "118/83A12 Đ.BẠCH ĐẰNG-P.BÌNH THẠNH"
click at [633, 130] on input "0" at bounding box center [636, 131] width 72 height 15
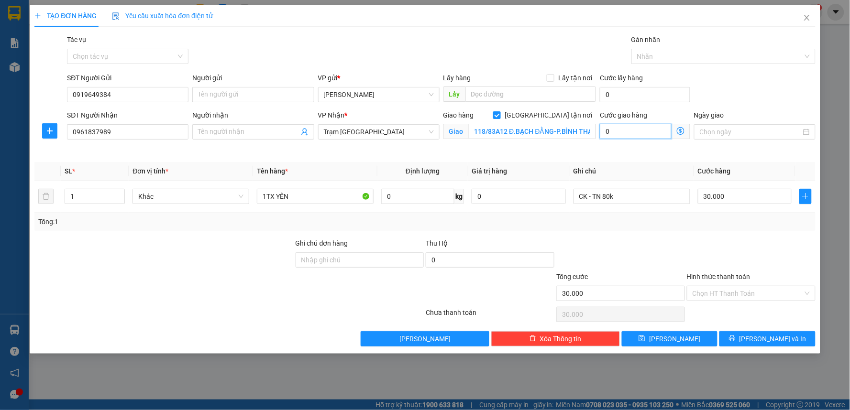
type input "30.001"
type input "1"
type input "30.010"
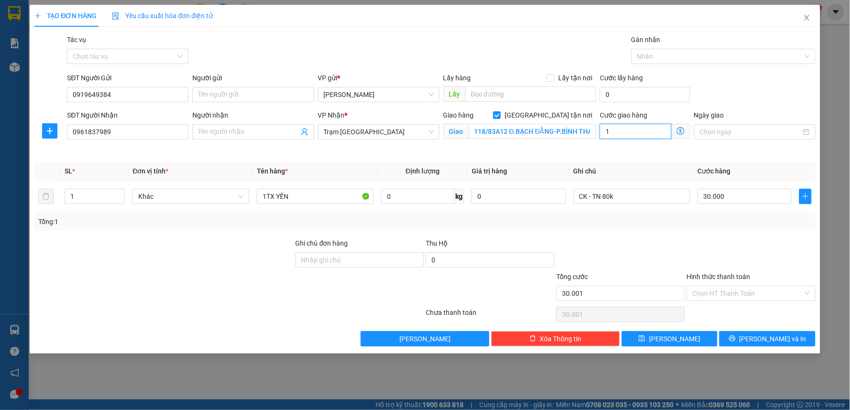
type input "10"
type input "30.100"
type input "100"
type input "130.000"
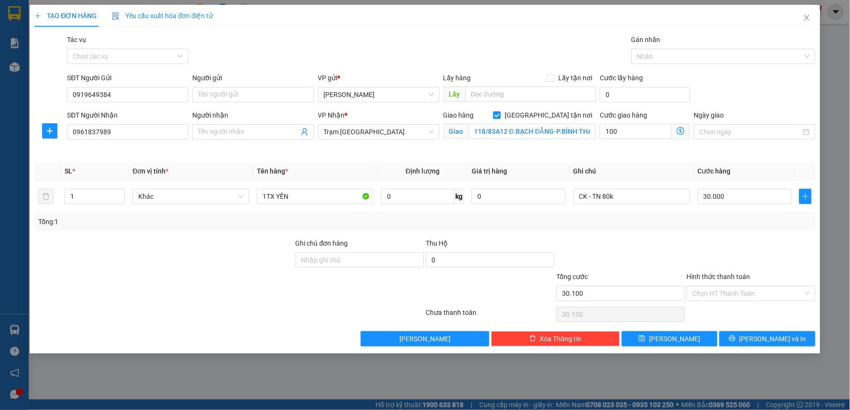
type input "130.000"
type input "100.000"
click at [577, 147] on div "Giao hàng Giao tận nơi Giao 118/83A12 Đ.BẠCH ĐẰNG-P.BÌNH THẠNH" at bounding box center [519, 132] width 157 height 45
click at [647, 203] on input "CK - TN 80k" at bounding box center [631, 196] width 117 height 15
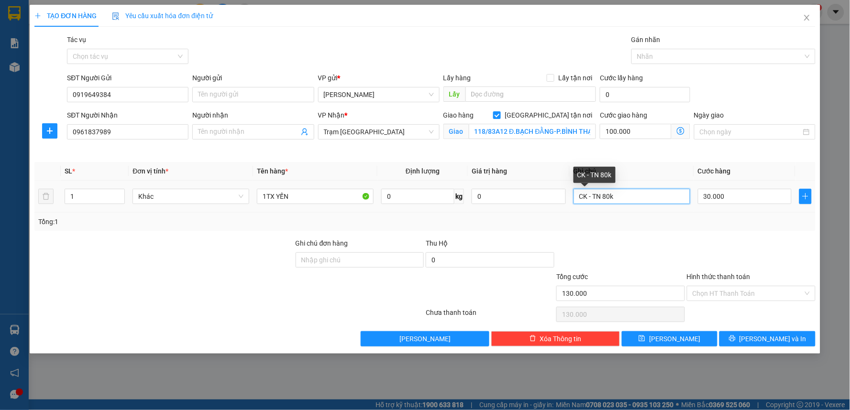
click at [647, 203] on input "CK - TN 80k" at bounding box center [631, 196] width 117 height 15
type input "TẬN NƠI 100K"
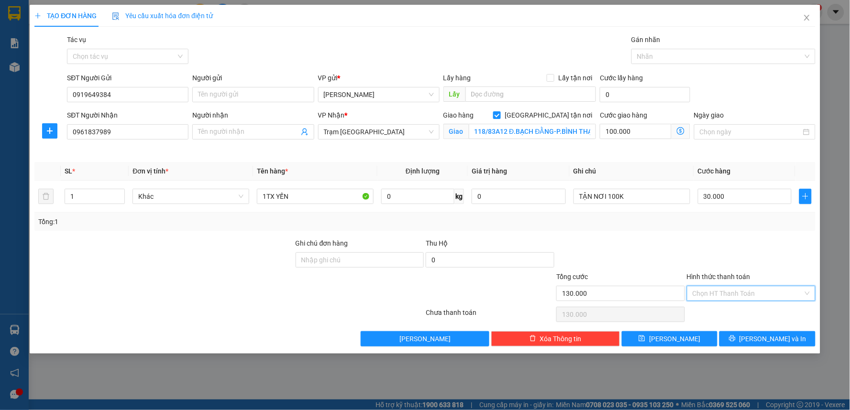
click at [771, 297] on input "Hình thức thanh toán" at bounding box center [748, 293] width 110 height 14
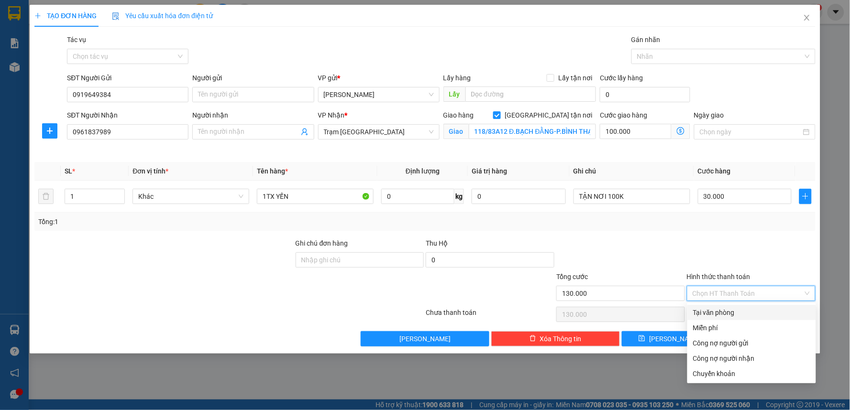
click at [738, 316] on div "Tại văn phòng" at bounding box center [751, 313] width 117 height 11
type input "0"
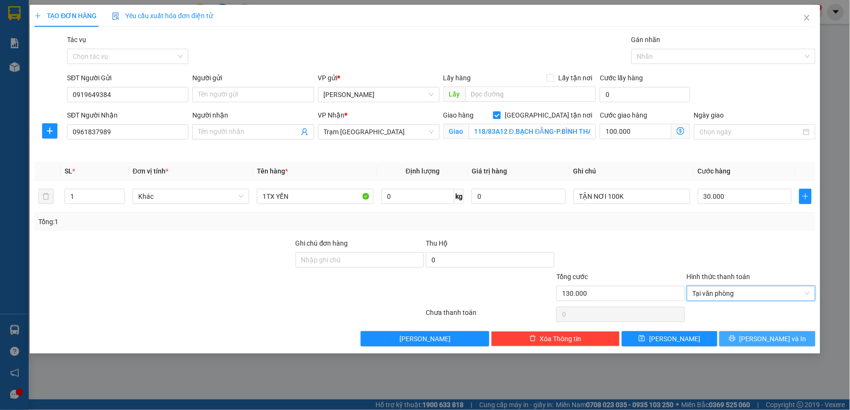
click at [799, 337] on button "Lưu và In" at bounding box center [767, 338] width 96 height 15
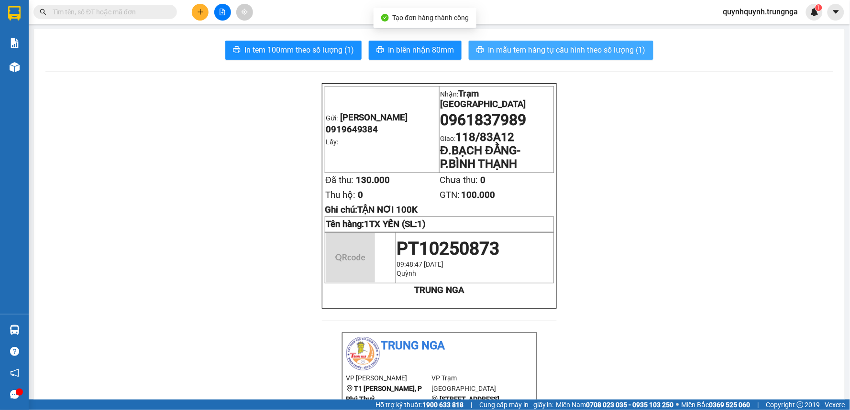
click at [617, 53] on span "In mẫu tem hàng tự cấu hình theo số lượng (1)" at bounding box center [567, 50] width 158 height 12
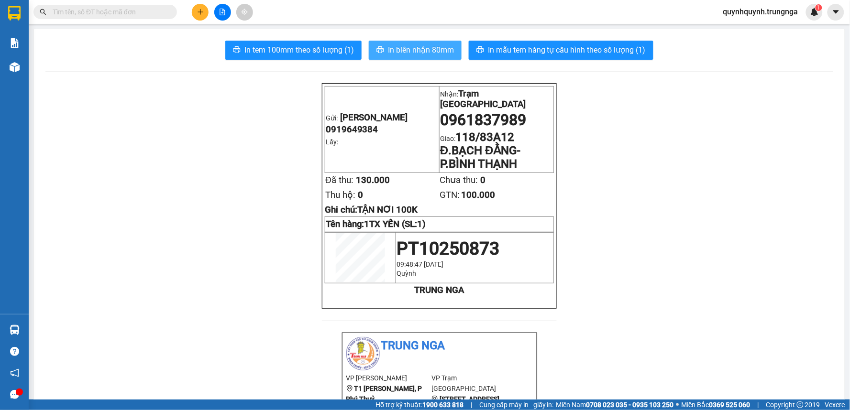
click at [442, 45] on span "In biên nhận 80mm" at bounding box center [421, 50] width 66 height 12
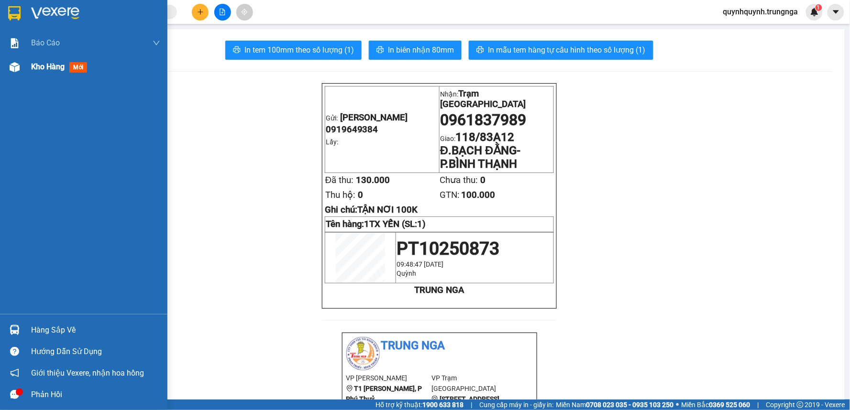
click at [40, 64] on span "Kho hàng" at bounding box center [47, 66] width 33 height 9
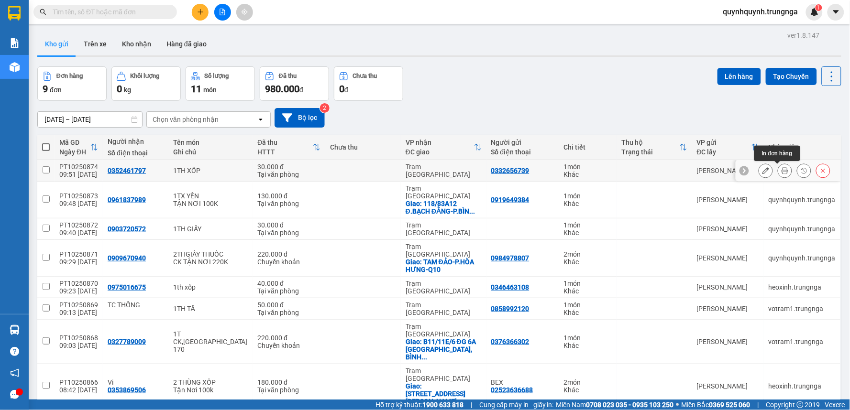
click at [782, 169] on icon at bounding box center [785, 170] width 7 height 7
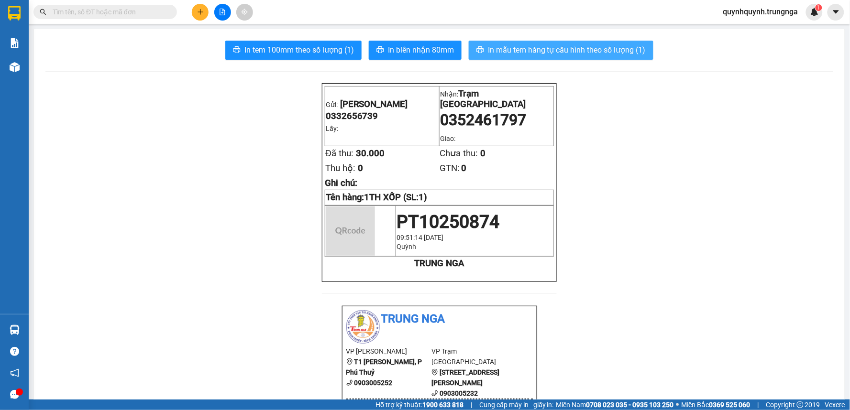
click at [571, 54] on span "In mẫu tem hàng tự cấu hình theo số lượng (1)" at bounding box center [567, 50] width 158 height 12
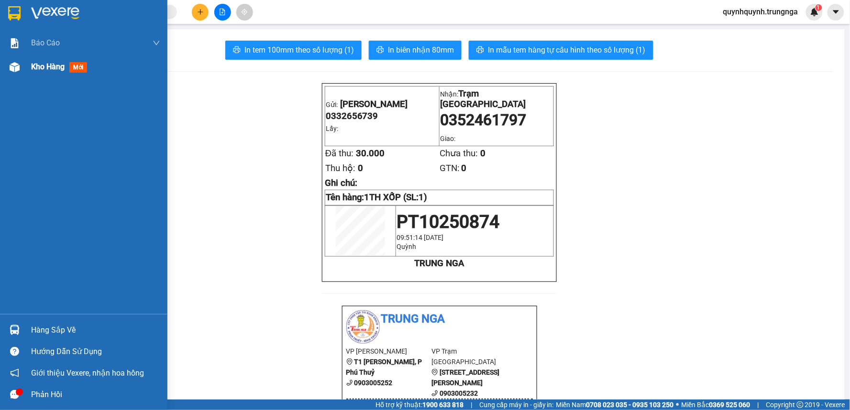
click at [19, 68] on img at bounding box center [15, 67] width 10 height 10
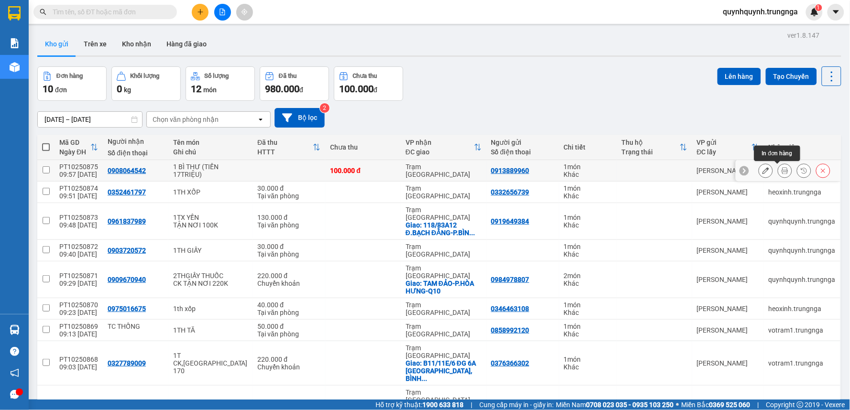
click at [782, 170] on icon at bounding box center [785, 170] width 7 height 7
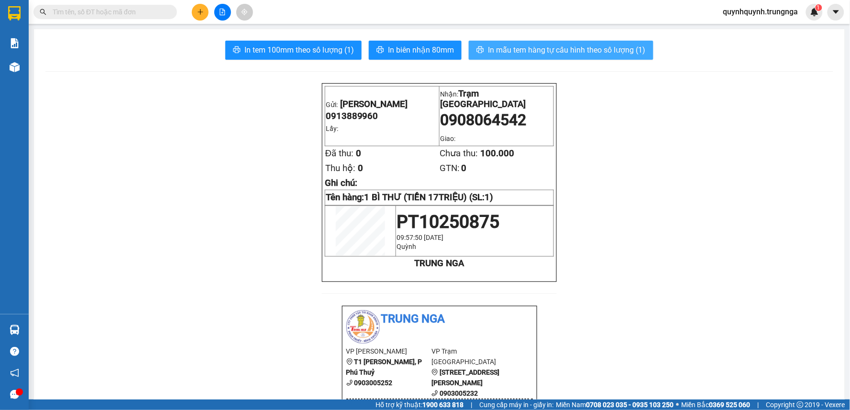
click at [530, 54] on span "In mẫu tem hàng tự cấu hình theo số lượng (1)" at bounding box center [567, 50] width 158 height 12
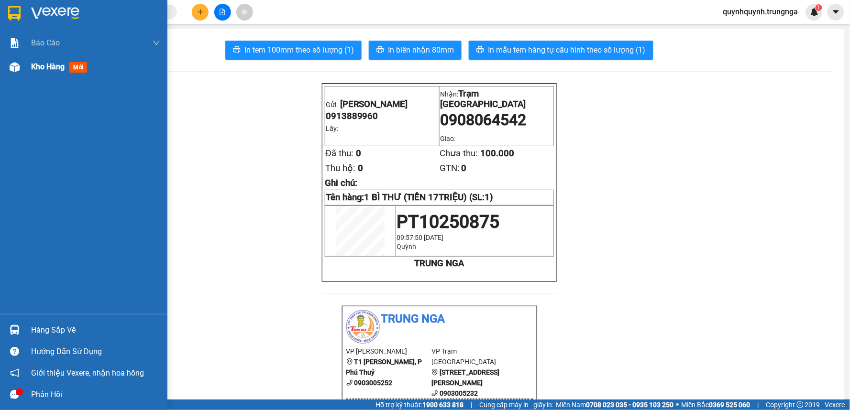
click at [51, 65] on span "Kho hàng" at bounding box center [47, 66] width 33 height 9
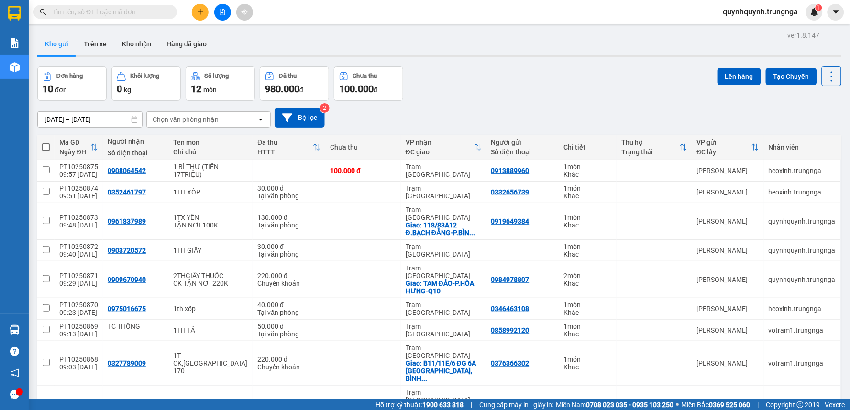
click at [198, 12] on icon "plus" at bounding box center [200, 11] width 5 height 0
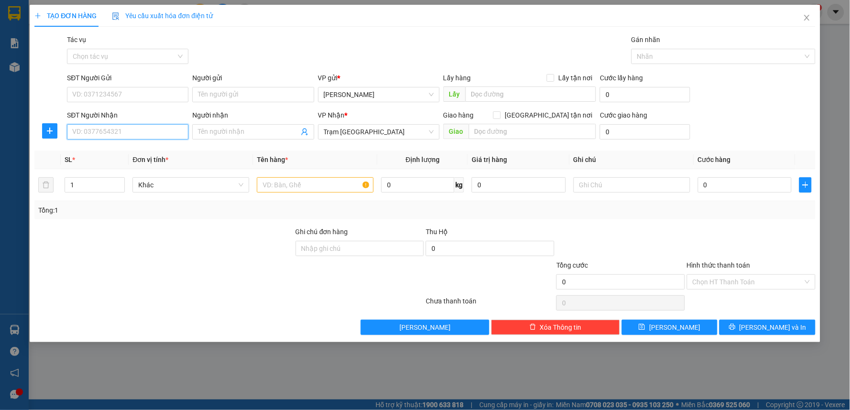
click at [140, 135] on input "SĐT Người Nhận" at bounding box center [127, 131] width 121 height 15
click at [275, 188] on input "text" at bounding box center [315, 184] width 117 height 15
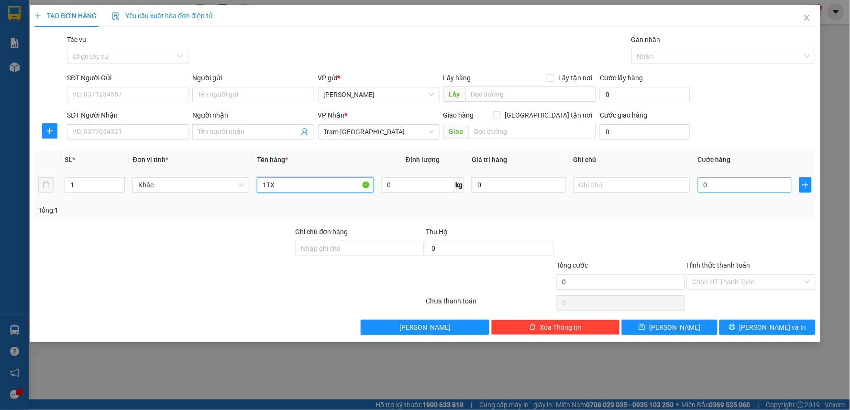
type input "1TX"
click at [746, 188] on input "0" at bounding box center [745, 184] width 94 height 15
type input "5"
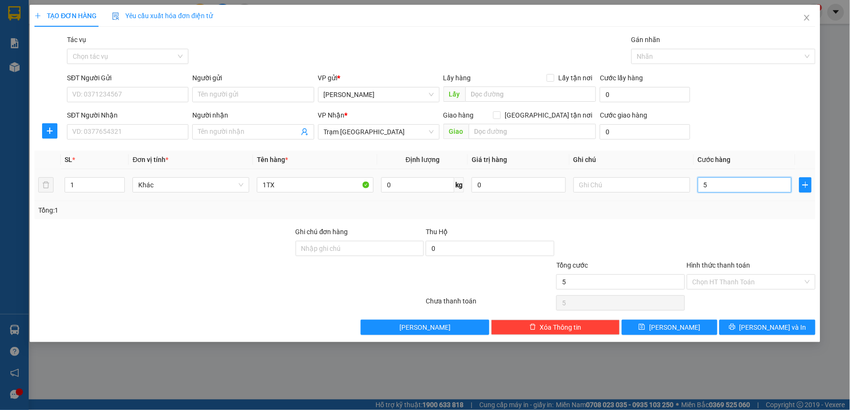
type input "50"
type input "50.000"
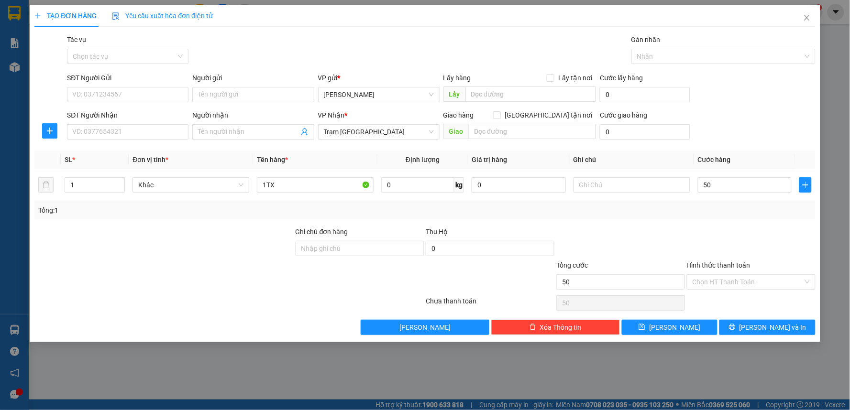
type input "50.000"
drag, startPoint x: 744, startPoint y: 218, endPoint x: 749, endPoint y: 220, distance: 5.2
click at [744, 218] on div "Tổng: 1" at bounding box center [424, 210] width 781 height 18
click at [154, 134] on input "SĐT Người Nhận" at bounding box center [127, 131] width 121 height 15
click at [144, 132] on input "SĐT Người Nhận" at bounding box center [127, 131] width 121 height 15
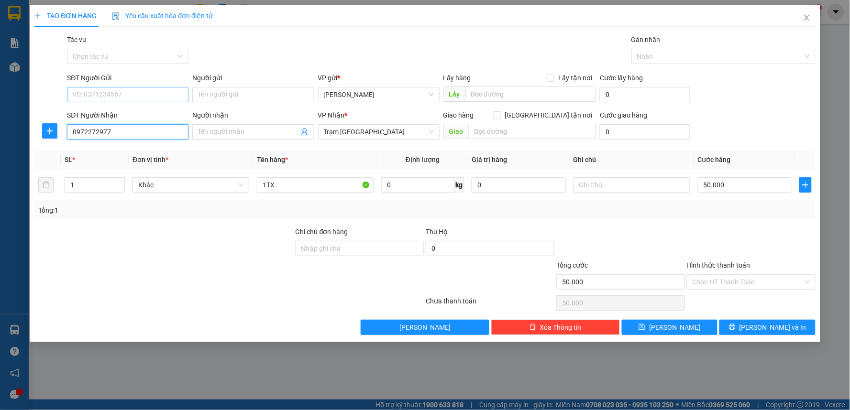
type input "0972272977"
click at [117, 96] on input "SĐT Người Gửi" at bounding box center [127, 94] width 121 height 15
type input "0399770320"
click at [85, 132] on input "0972272977" at bounding box center [127, 131] width 121 height 15
click at [89, 129] on input "0972272977" at bounding box center [127, 131] width 121 height 15
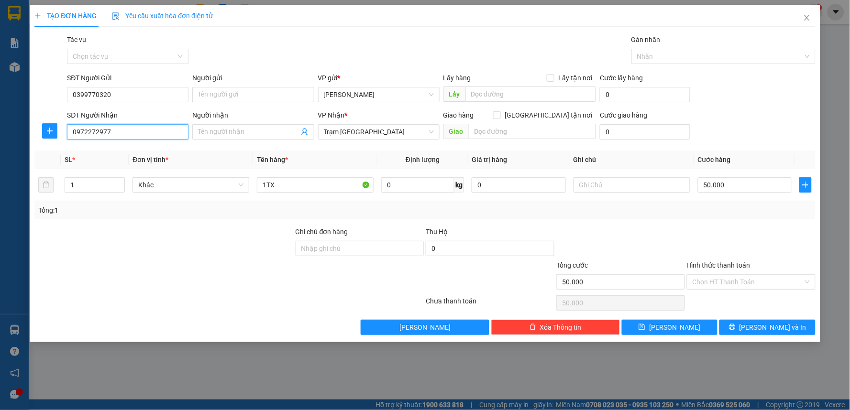
click at [87, 132] on input "0972272977" at bounding box center [127, 131] width 121 height 15
click at [87, 133] on input "09778272977" at bounding box center [127, 131] width 121 height 15
type input "0978272977"
click at [123, 154] on div "0978272977" at bounding box center [128, 151] width 110 height 11
checkbox input "true"
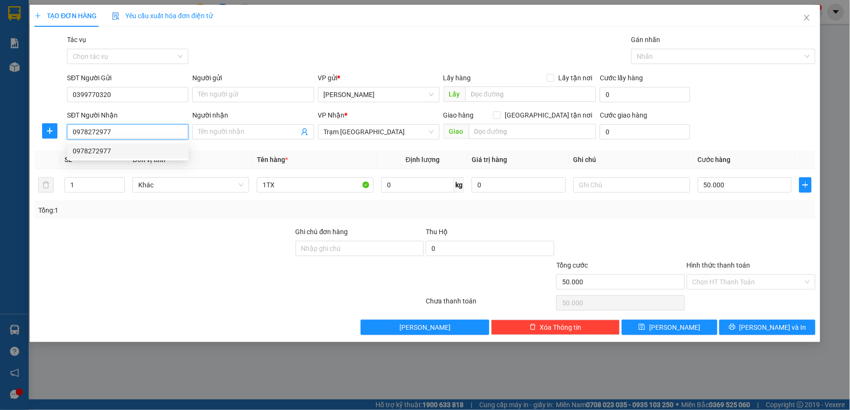
type input "18 Lã Xuân Oai, [GEOGRAPHIC_DATA], [GEOGRAPHIC_DATA]"
type input "200.000"
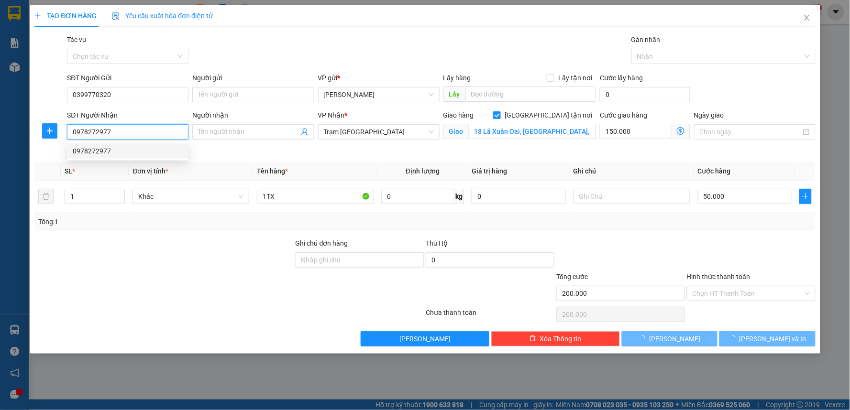
type input "190.000"
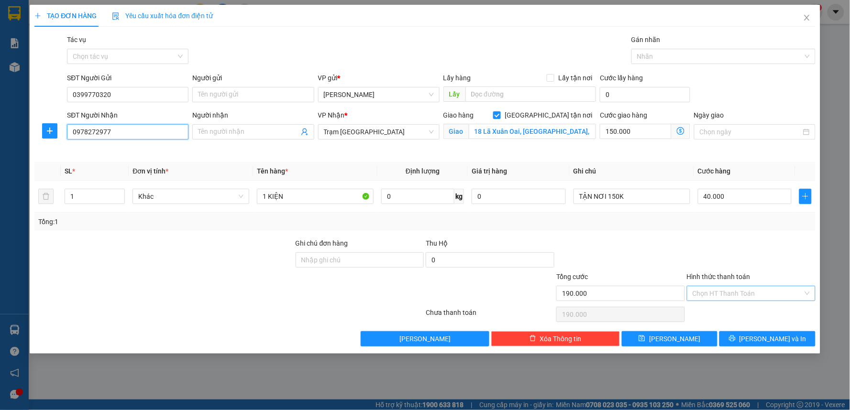
type input "0978272977"
click at [738, 292] on input "Hình thức thanh toán" at bounding box center [748, 293] width 110 height 14
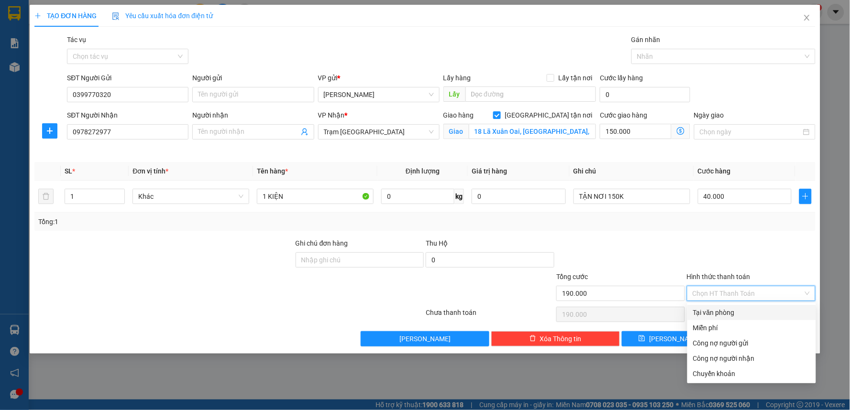
click at [732, 309] on div "Tại văn phòng" at bounding box center [751, 313] width 117 height 11
type input "0"
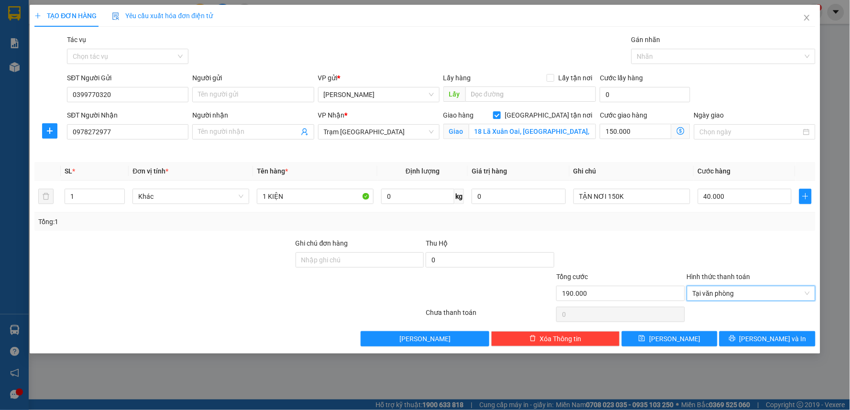
click at [708, 238] on div at bounding box center [751, 254] width 131 height 33
click at [780, 340] on span "[PERSON_NAME] và In" at bounding box center [772, 339] width 67 height 11
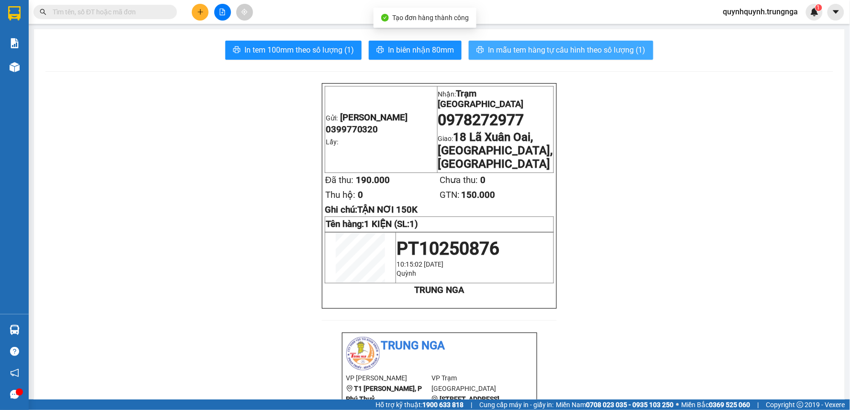
click at [543, 45] on span "In mẫu tem hàng tự cấu hình theo số lượng (1)" at bounding box center [567, 50] width 158 height 12
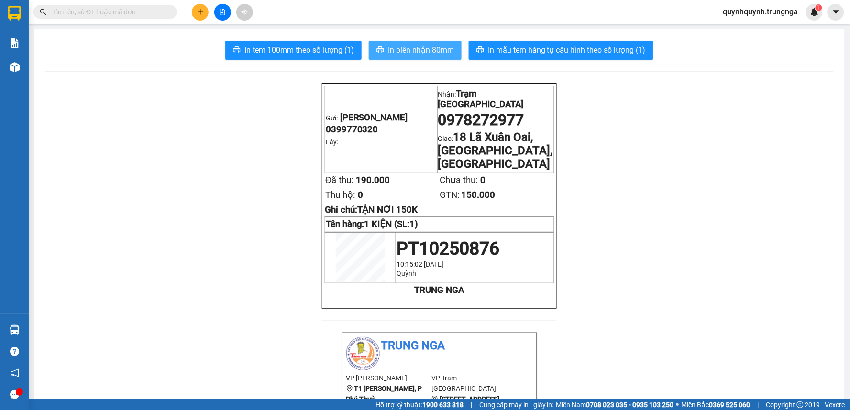
click at [423, 41] on button "In biên nhận 80mm" at bounding box center [415, 50] width 93 height 19
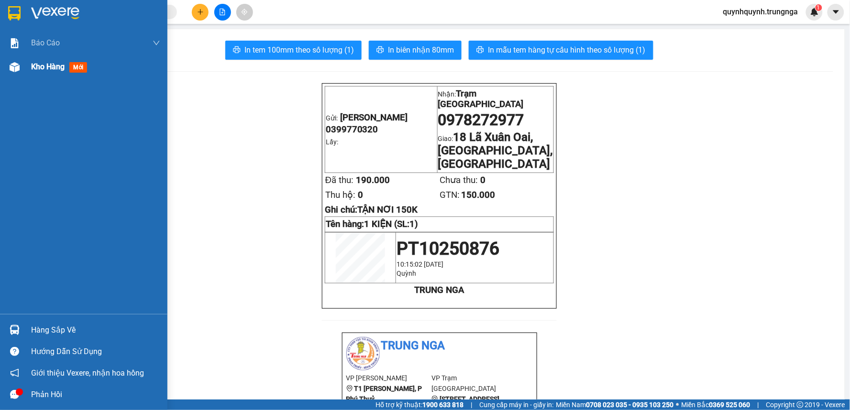
click at [22, 67] on div "Kho hàng mới" at bounding box center [83, 67] width 167 height 24
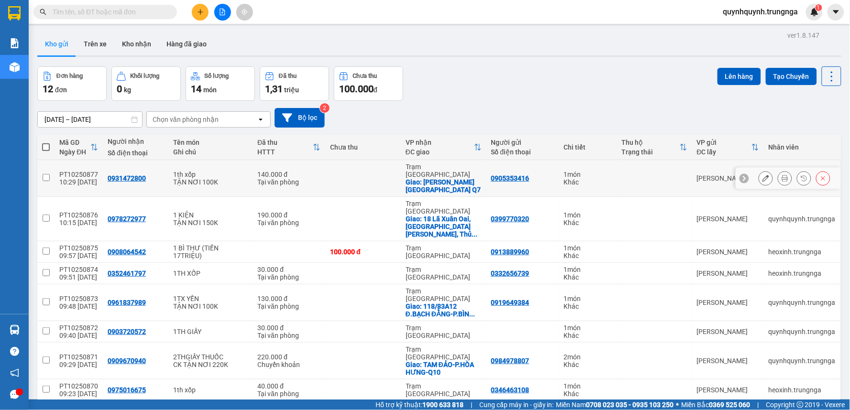
click at [782, 175] on icon at bounding box center [785, 178] width 7 height 7
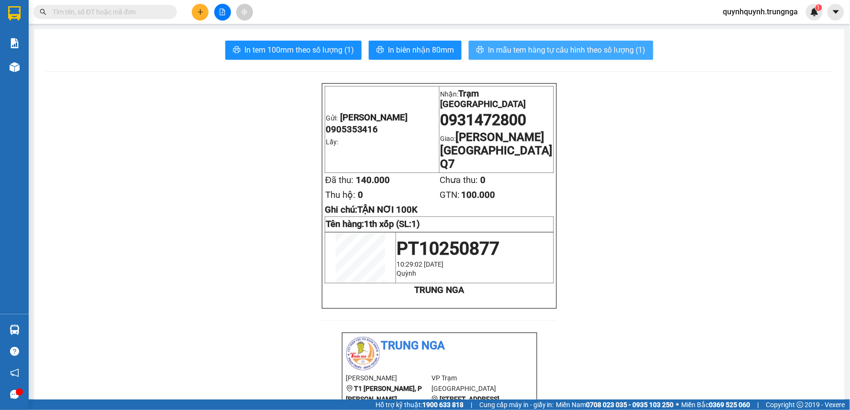
click at [574, 48] on span "In mẫu tem hàng tự cấu hình theo số lượng (1)" at bounding box center [567, 50] width 158 height 12
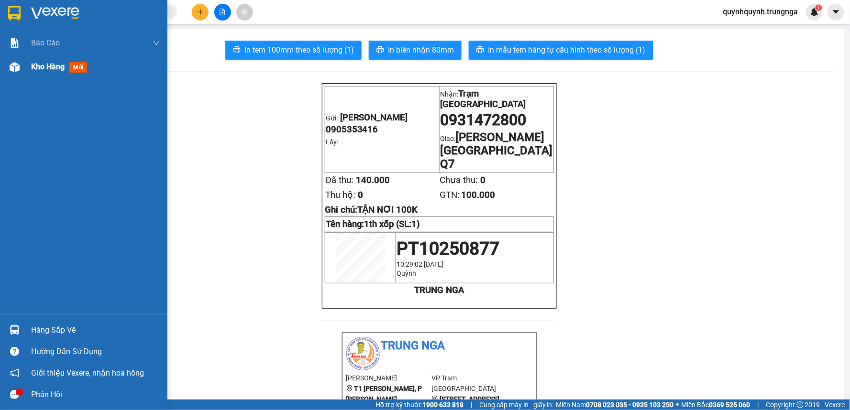
click at [42, 64] on span "Kho hàng" at bounding box center [47, 66] width 33 height 9
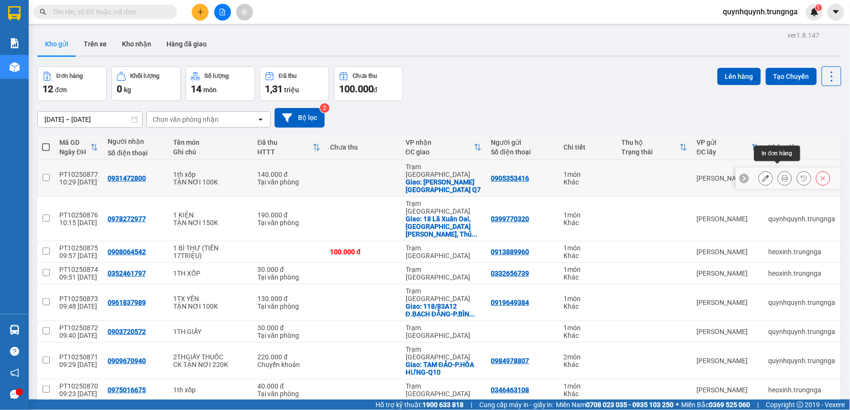
click at [782, 175] on icon at bounding box center [785, 178] width 7 height 7
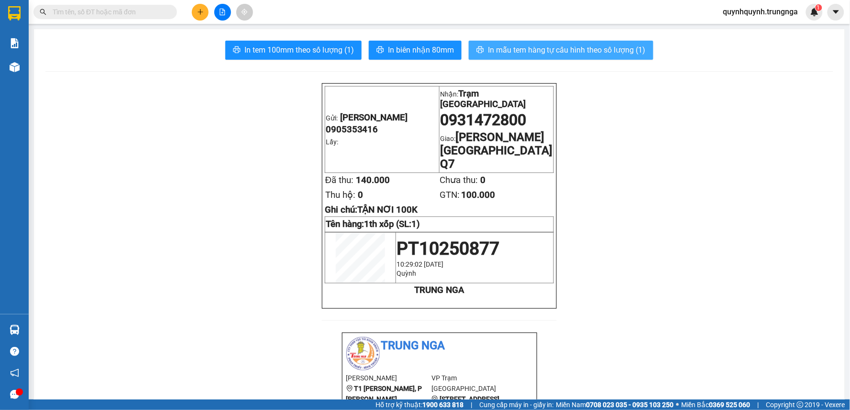
click at [524, 54] on span "In mẫu tem hàng tự cấu hình theo số lượng (1)" at bounding box center [567, 50] width 158 height 12
click at [541, 48] on span "In mẫu tem hàng tự cấu hình theo số lượng (1)" at bounding box center [567, 50] width 158 height 12
click at [620, 42] on button "In mẫu tem hàng tự cấu hình theo số lượng (1)" at bounding box center [561, 50] width 185 height 19
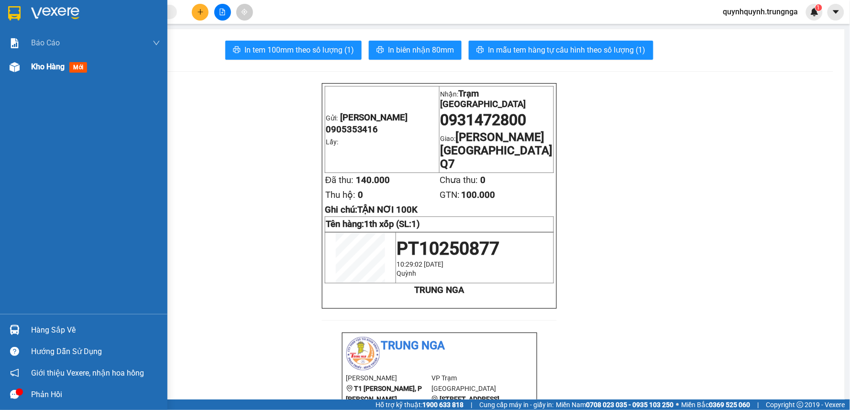
click at [37, 68] on span "Kho hàng" at bounding box center [47, 66] width 33 height 9
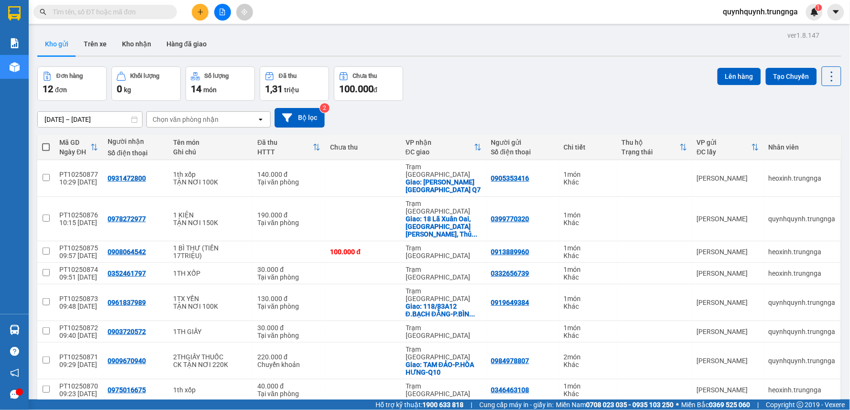
click at [801, 379] on span "80 / trang" at bounding box center [795, 384] width 31 height 10
click at [48, 149] on span at bounding box center [46, 147] width 8 height 8
click at [46, 143] on input "checkbox" at bounding box center [46, 143] width 0 height 0
checkbox input "true"
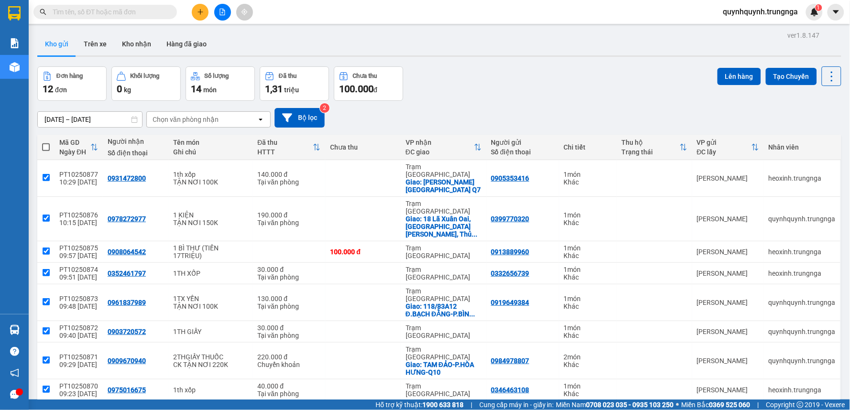
checkbox input "true"
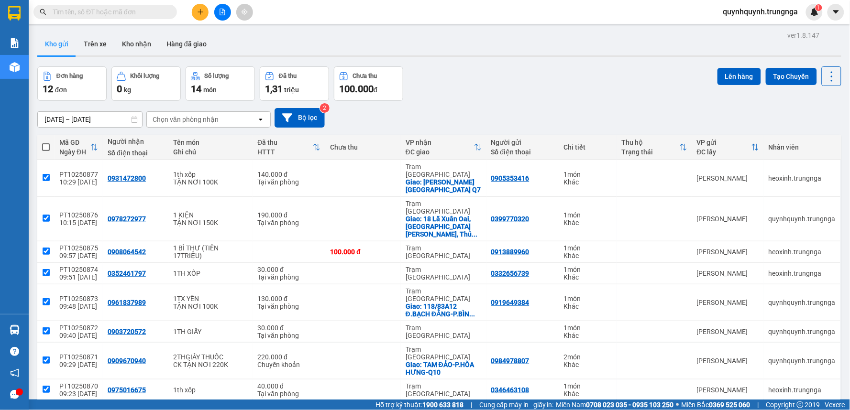
checkbox input "true"
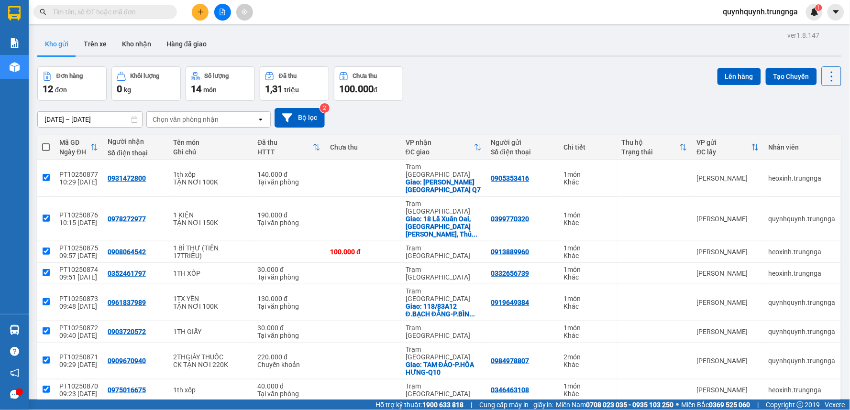
checkbox input "true"
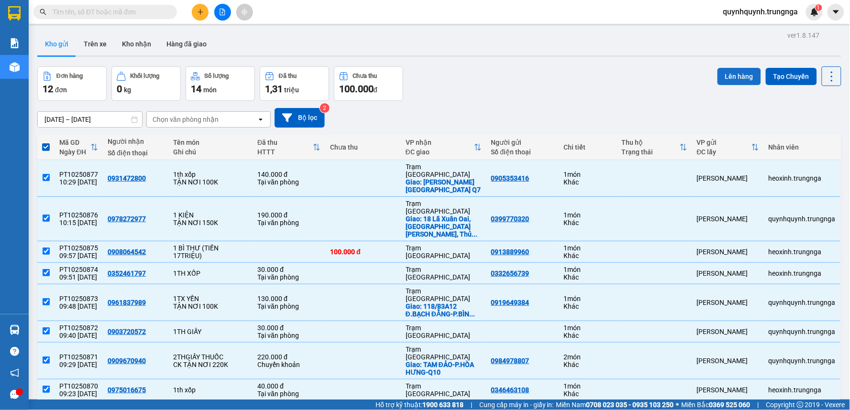
click at [738, 71] on button "Lên hàng" at bounding box center [739, 76] width 44 height 17
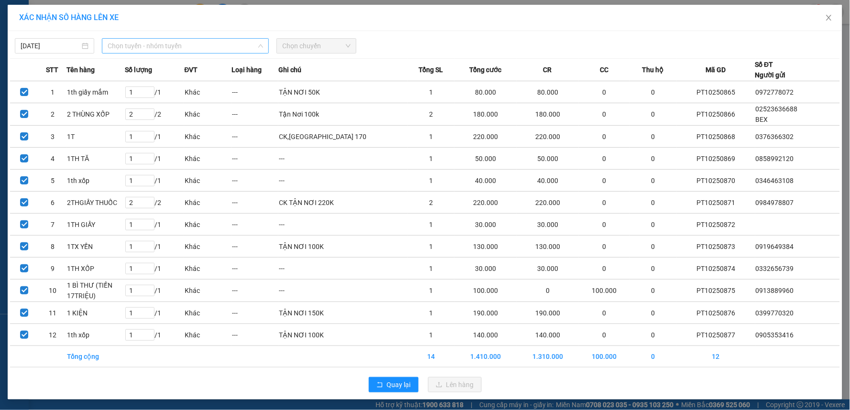
click at [149, 53] on span "Chọn tuyến - nhóm tuyến" at bounding box center [185, 46] width 155 height 14
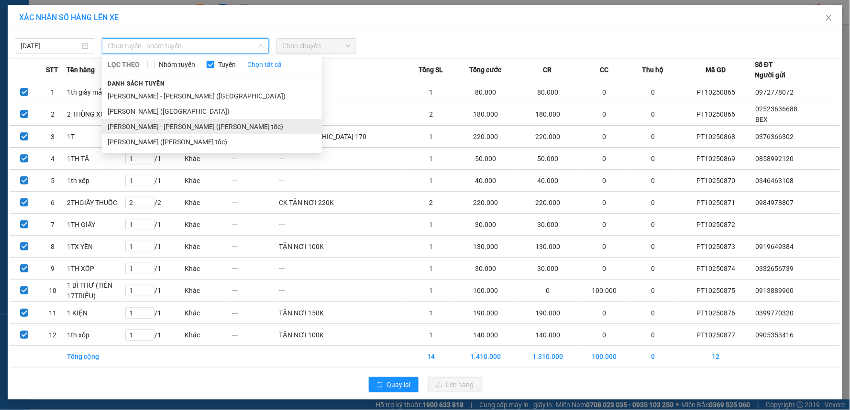
click at [158, 122] on li "[PERSON_NAME] - [PERSON_NAME] (Cao tốc)" at bounding box center [212, 126] width 220 height 15
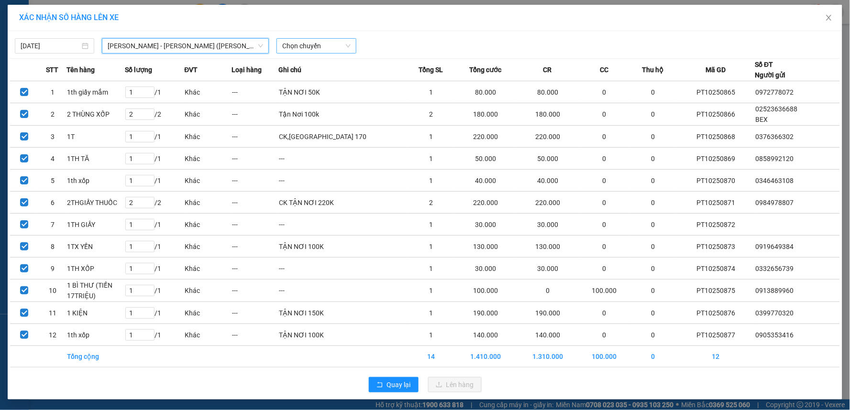
click at [346, 47] on span "Chọn chuyến" at bounding box center [316, 46] width 68 height 14
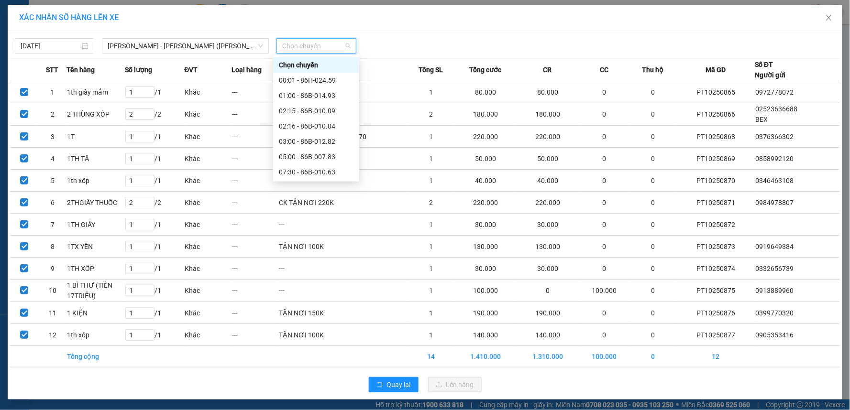
click at [308, 182] on div "10:30 - 86B-008.41" at bounding box center [316, 187] width 75 height 11
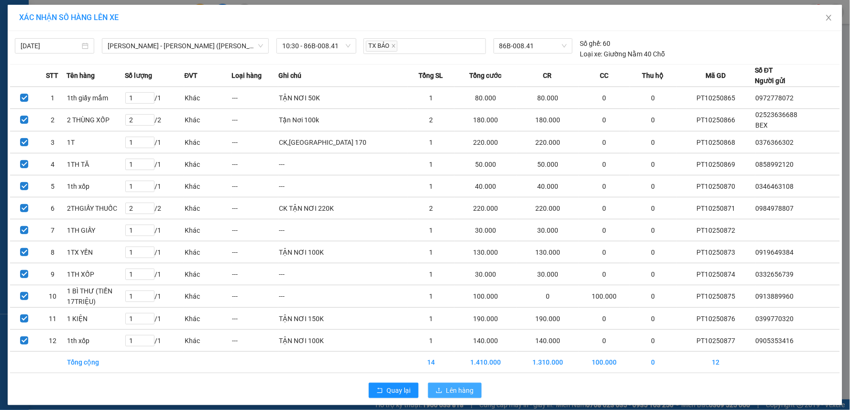
drag, startPoint x: 460, startPoint y: 389, endPoint x: 474, endPoint y: 385, distance: 14.3
click at [460, 389] on span "Lên hàng" at bounding box center [460, 390] width 28 height 11
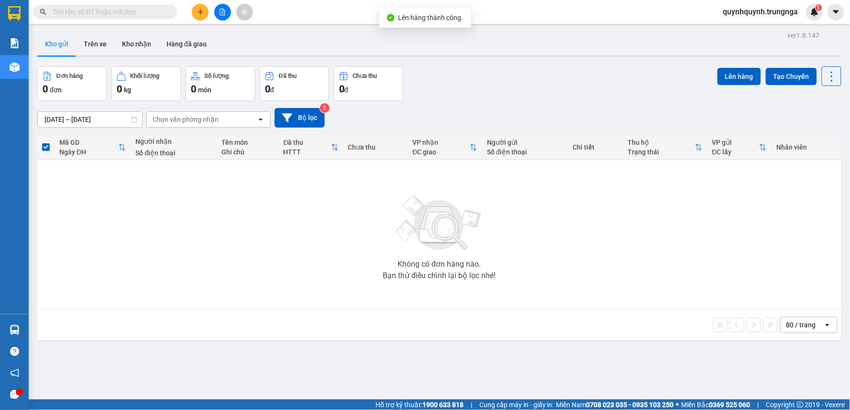
click at [220, 20] on div at bounding box center [223, 12] width 72 height 17
click at [220, 11] on icon "file-add" at bounding box center [222, 12] width 5 height 7
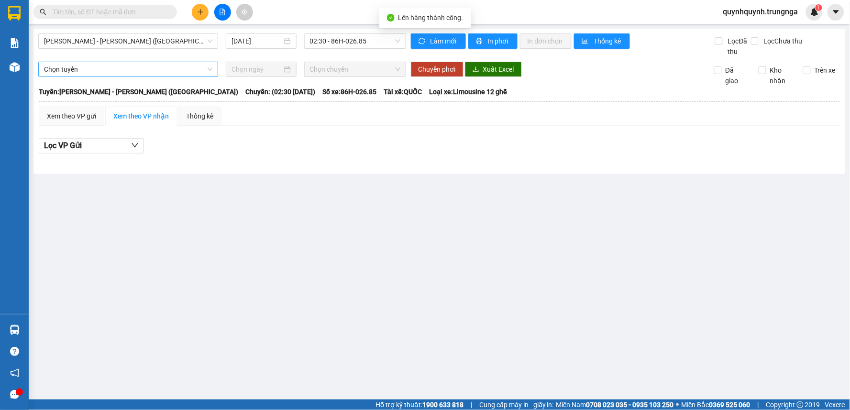
click at [115, 63] on span "Chọn tuyến" at bounding box center [128, 69] width 168 height 14
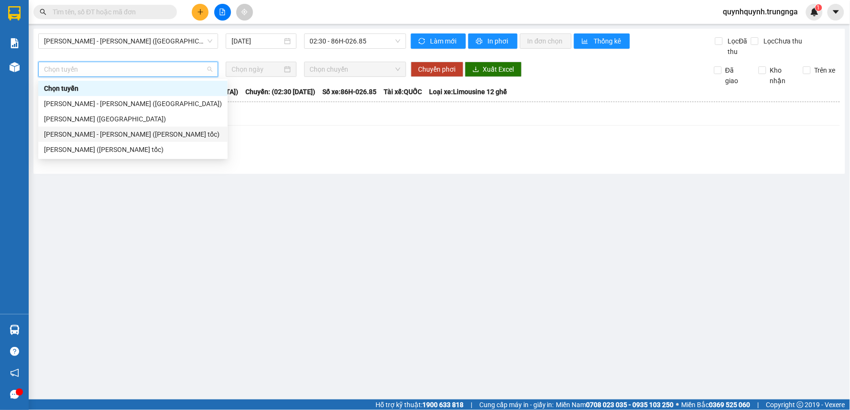
click at [125, 132] on div "[PERSON_NAME] - [PERSON_NAME] (Cao tốc)" at bounding box center [133, 134] width 178 height 11
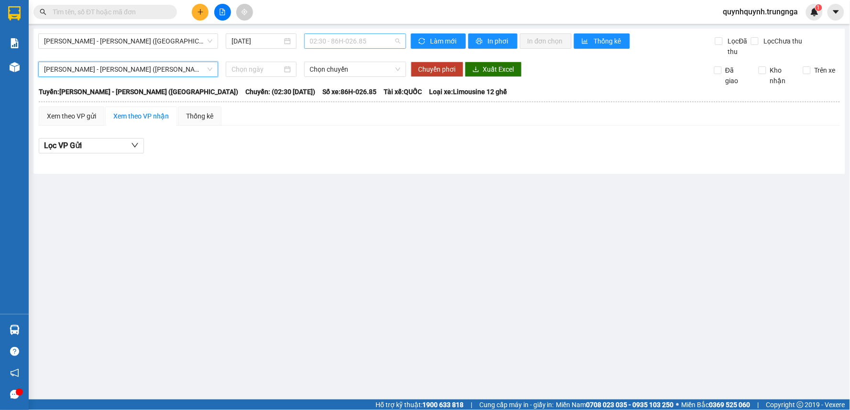
click at [369, 42] on span "02:30 - 86H-026.85" at bounding box center [355, 41] width 90 height 14
click at [179, 40] on span "[PERSON_NAME] - [PERSON_NAME] ([GEOGRAPHIC_DATA])" at bounding box center [128, 41] width 168 height 14
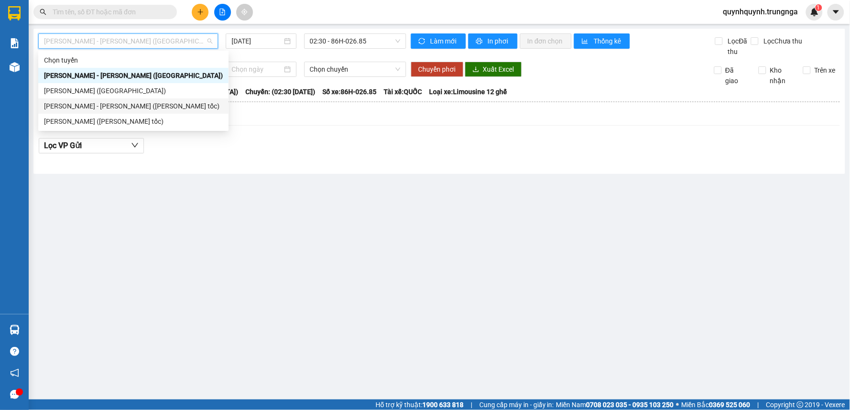
click at [160, 107] on div "[PERSON_NAME] - [PERSON_NAME] (Cao tốc)" at bounding box center [133, 106] width 179 height 11
type input "[DATE]"
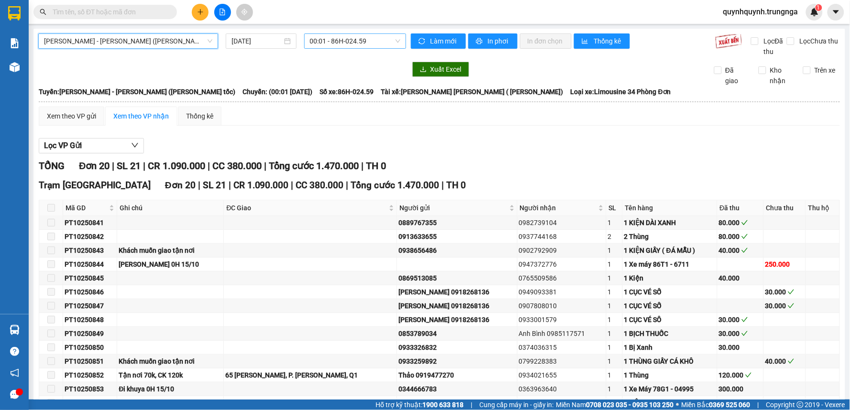
click at [379, 40] on span "00:01 - 86H-024.59" at bounding box center [355, 41] width 90 height 14
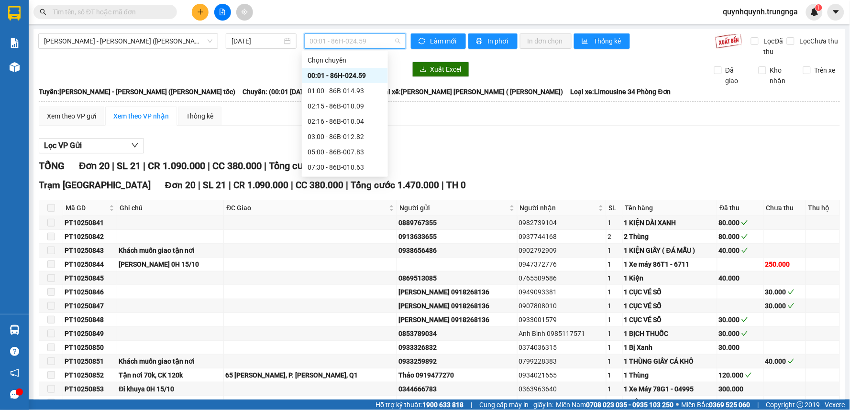
click at [346, 177] on div "10:30 - 86B-008.41" at bounding box center [345, 182] width 75 height 11
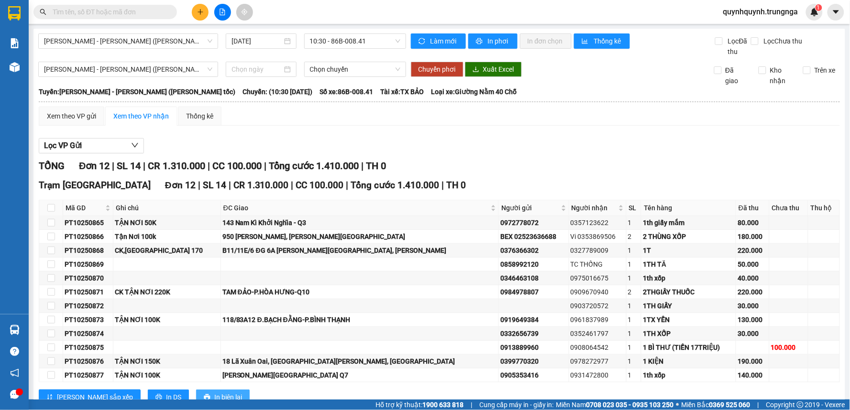
click at [196, 390] on button "In biên lai" at bounding box center [223, 397] width 54 height 15
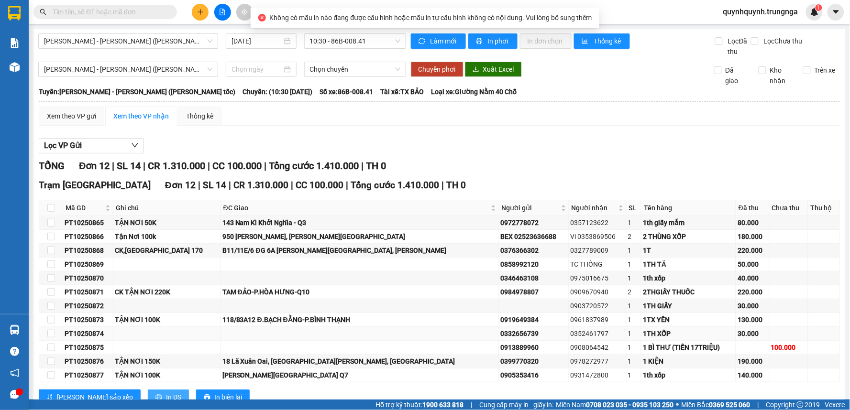
drag, startPoint x: 134, startPoint y: 366, endPoint x: 253, endPoint y: 295, distance: 138.0
click at [166, 392] on span "In DS" at bounding box center [173, 397] width 15 height 11
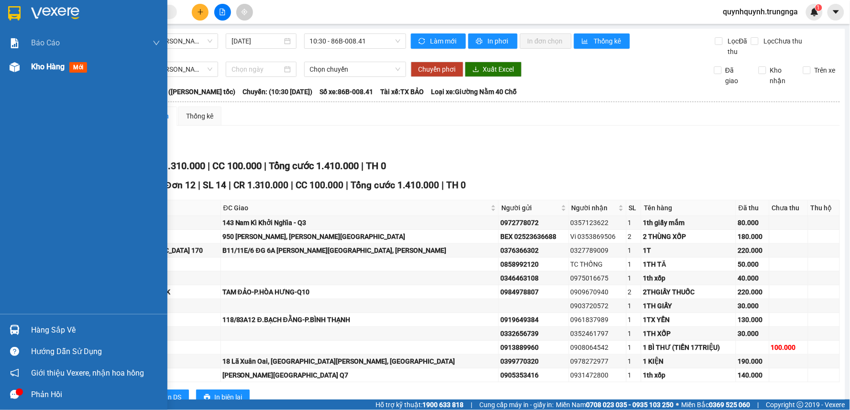
click at [25, 66] on div "Kho hàng mới" at bounding box center [83, 67] width 167 height 24
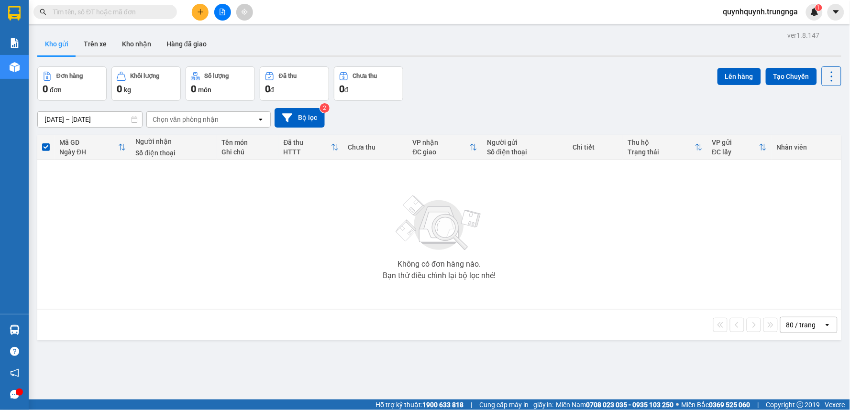
click at [61, 148] on div "Ngày ĐH" at bounding box center [88, 152] width 59 height 8
click at [222, 15] on icon "file-add" at bounding box center [222, 12] width 5 height 7
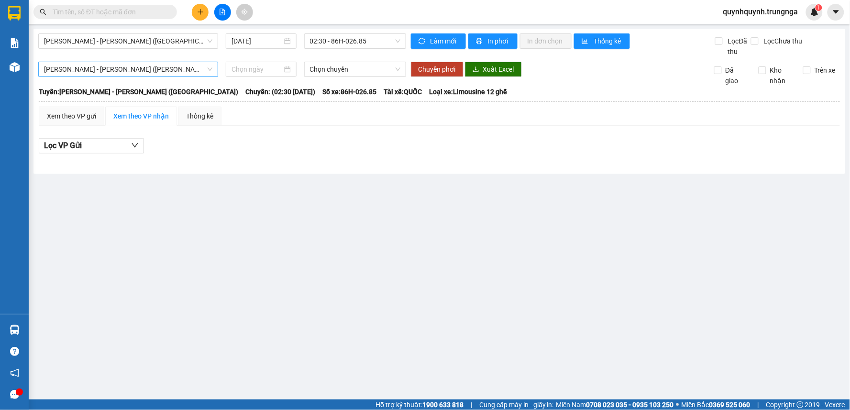
click at [150, 75] on span "[PERSON_NAME] - [PERSON_NAME] (Cao tốc)" at bounding box center [128, 69] width 168 height 14
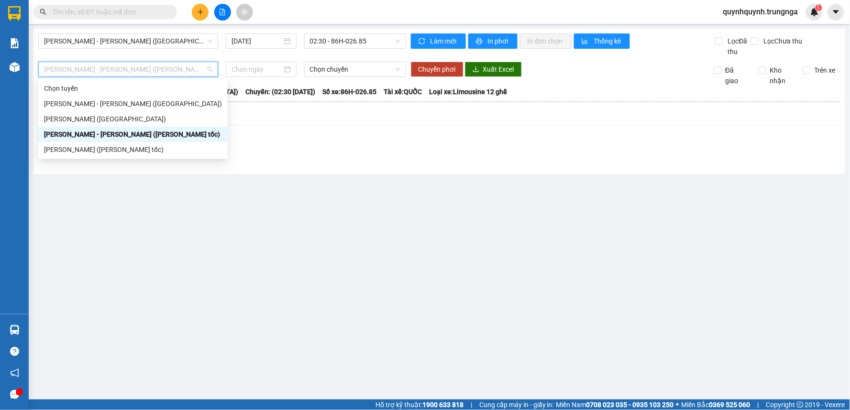
click at [140, 131] on div "[PERSON_NAME] - [PERSON_NAME] (Cao tốc)" at bounding box center [133, 134] width 178 height 11
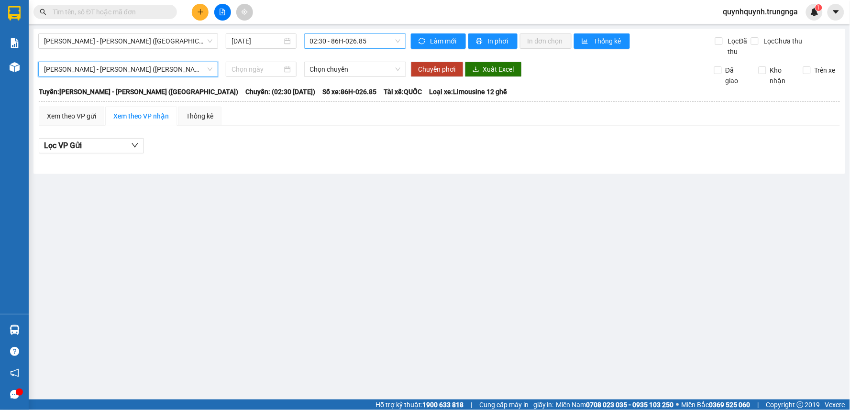
click at [374, 40] on span "02:30 - 86H-026.85" at bounding box center [355, 41] width 90 height 14
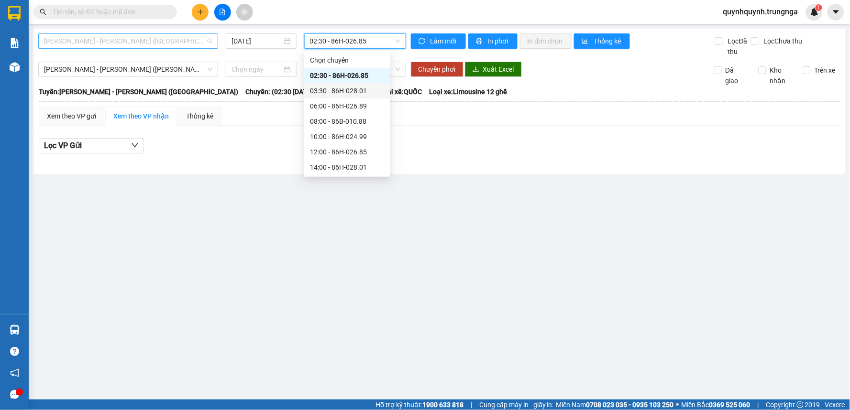
click at [152, 37] on span "[PERSON_NAME] - [PERSON_NAME] ([GEOGRAPHIC_DATA])" at bounding box center [128, 41] width 168 height 14
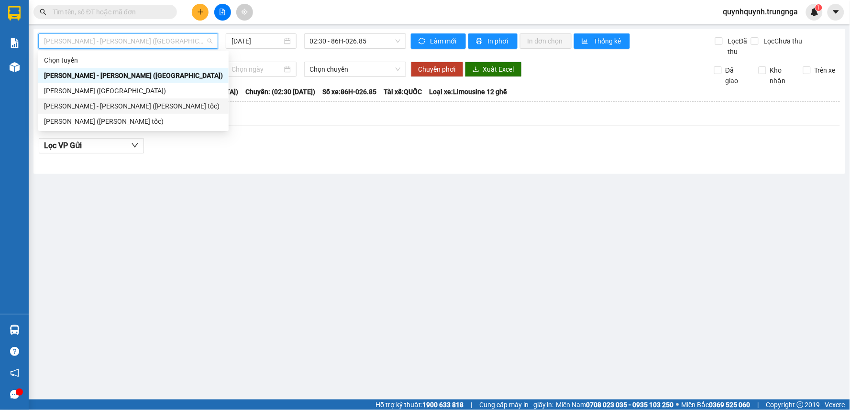
click at [143, 103] on div "[PERSON_NAME] - [PERSON_NAME] (Cao tốc)" at bounding box center [133, 106] width 179 height 11
type input "[DATE]"
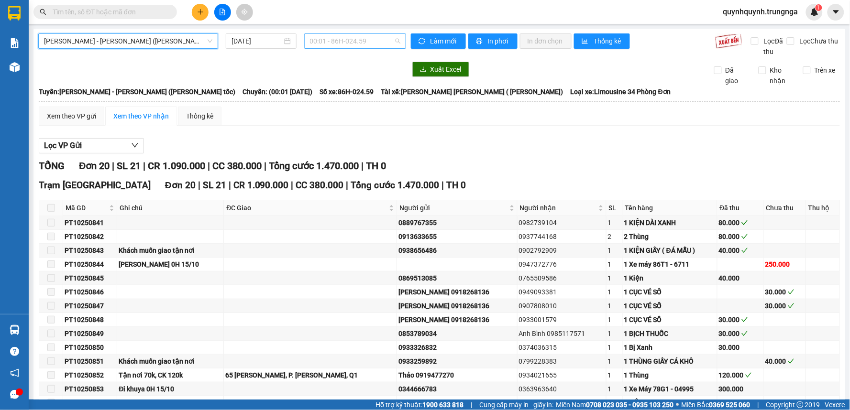
click at [379, 40] on span "00:01 - 86H-024.59" at bounding box center [355, 41] width 90 height 14
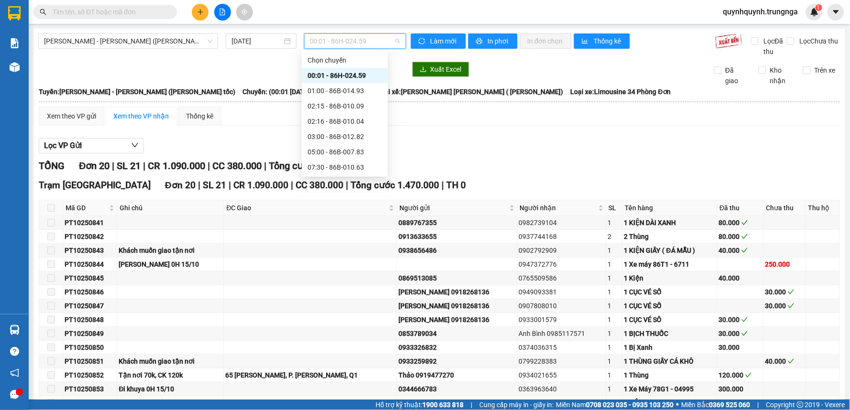
click at [345, 193] on div "12:30 - 86H-024.59" at bounding box center [345, 198] width 75 height 11
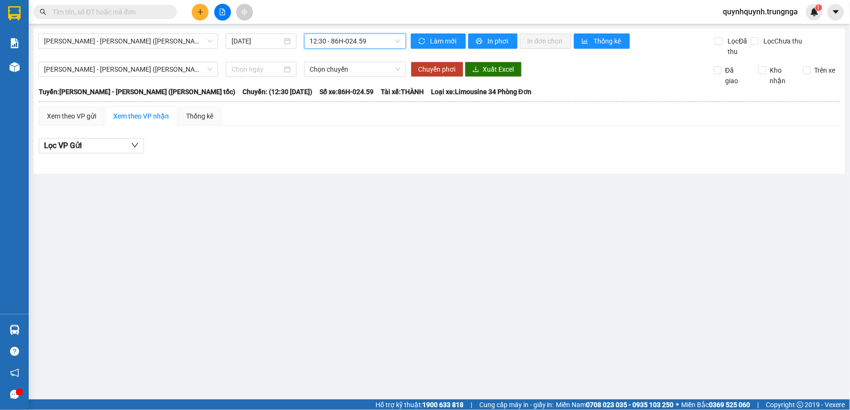
click at [365, 46] on span "12:30 - 86H-024.59" at bounding box center [355, 41] width 90 height 14
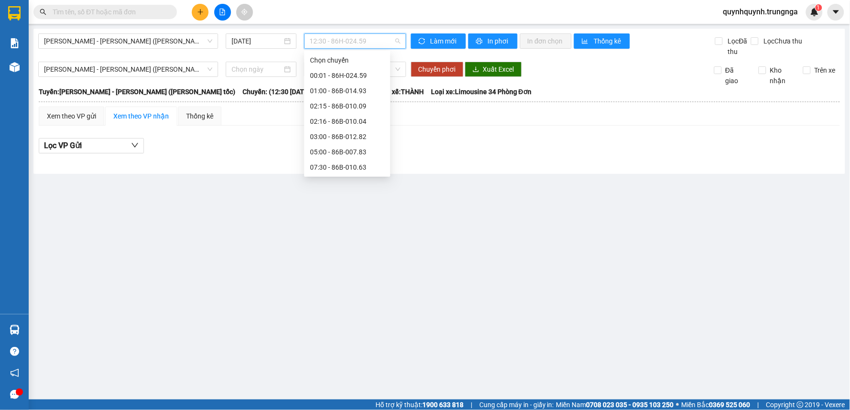
click at [355, 177] on div "10:30 - 86B-008.41" at bounding box center [347, 182] width 75 height 11
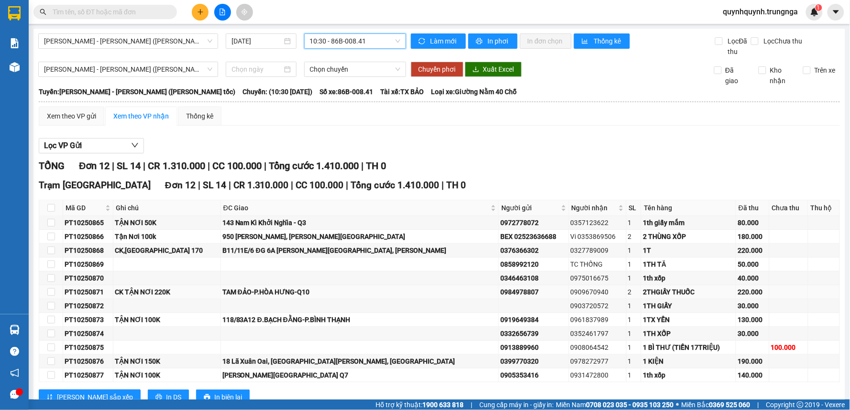
click at [168, 287] on div "CK TẬN NƠI 220K" at bounding box center [167, 292] width 104 height 11
click at [197, 287] on div "CK TẬN NƠI 220K" at bounding box center [167, 292] width 104 height 11
click at [144, 15] on input "text" at bounding box center [109, 12] width 113 height 11
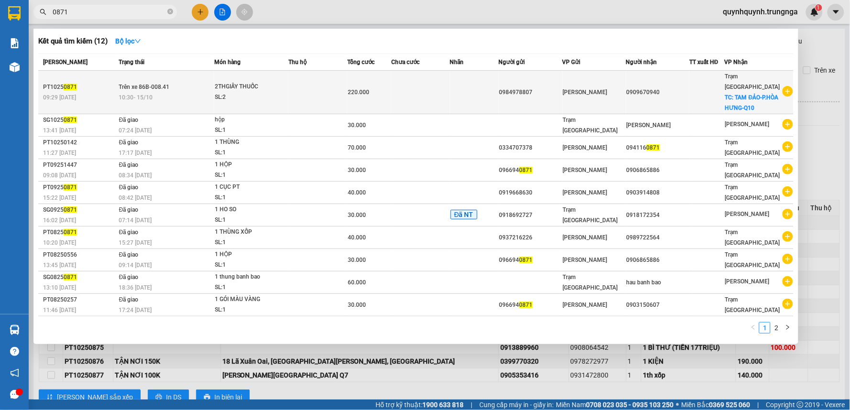
type input "0871"
click at [223, 95] on div "SL: 2" at bounding box center [251, 97] width 72 height 11
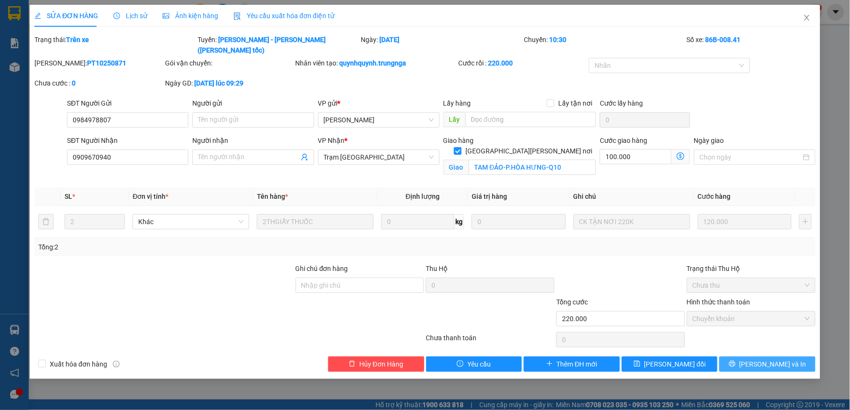
click at [776, 361] on button "[PERSON_NAME] và In" at bounding box center [767, 364] width 96 height 15
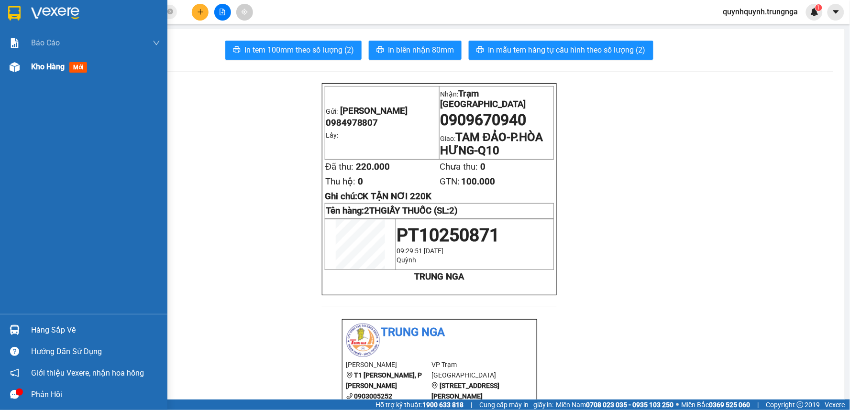
click at [22, 69] on div at bounding box center [14, 67] width 17 height 17
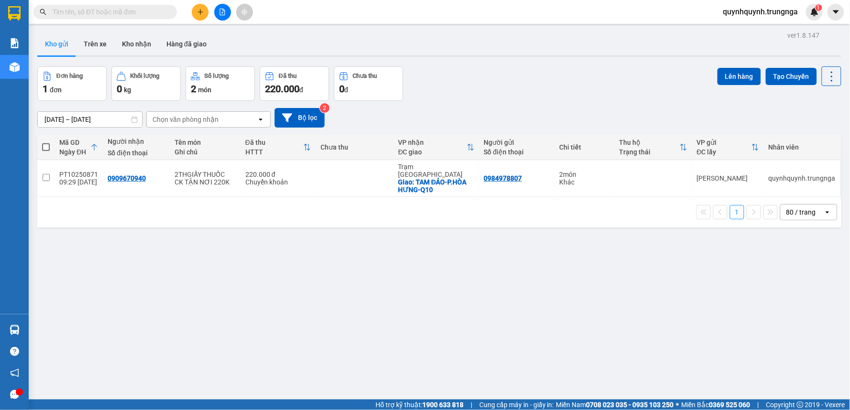
click at [53, 144] on th at bounding box center [45, 147] width 17 height 25
click at [49, 147] on span at bounding box center [46, 147] width 8 height 8
click at [46, 143] on input "checkbox" at bounding box center [46, 143] width 0 height 0
checkbox input "true"
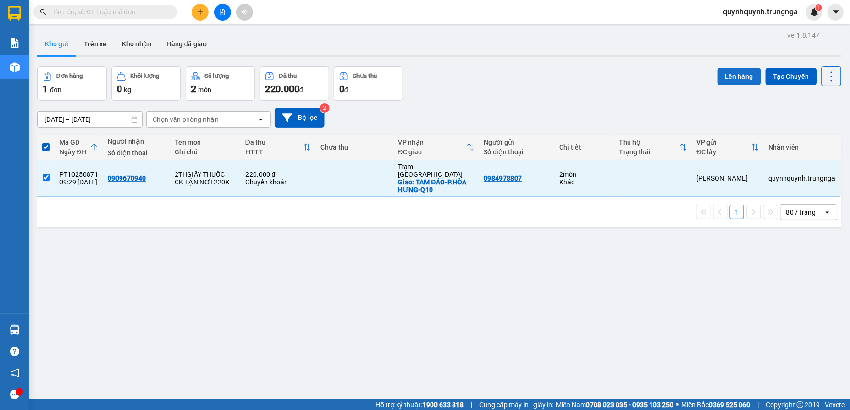
click at [730, 74] on button "Lên hàng" at bounding box center [739, 76] width 44 height 17
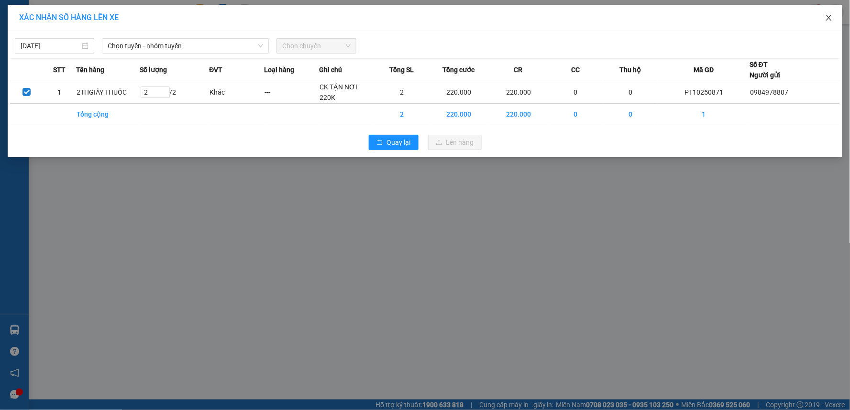
click at [833, 18] on icon "close" at bounding box center [829, 18] width 8 height 8
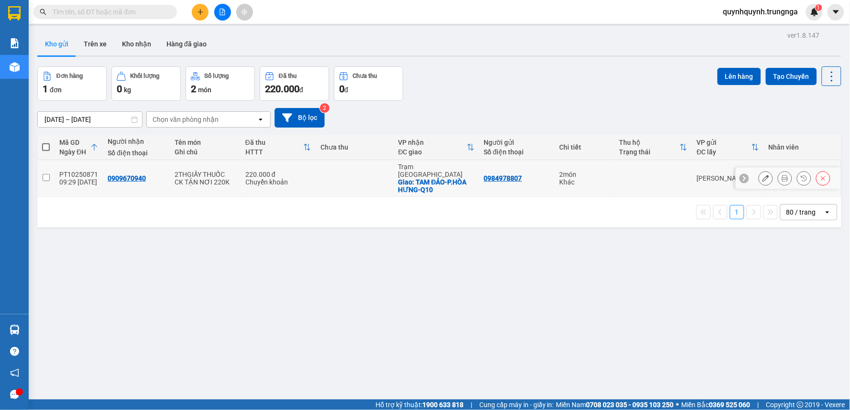
click at [764, 176] on div at bounding box center [766, 178] width 14 height 14
click at [759, 173] on button at bounding box center [765, 178] width 13 height 17
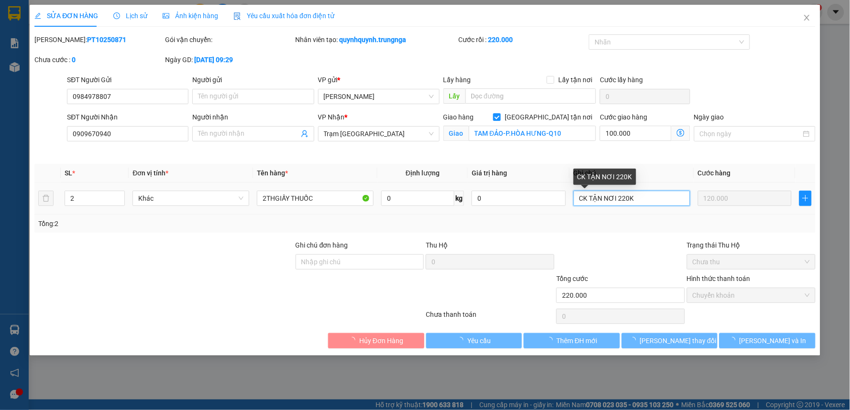
click at [639, 195] on input "CK TẬN NƠI 220K" at bounding box center [631, 198] width 117 height 15
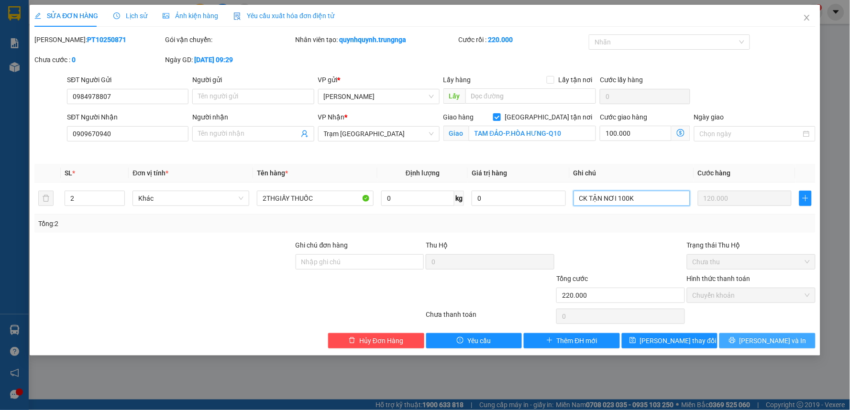
type input "CK TẬN NƠI 100K"
click at [770, 345] on span "[PERSON_NAME] và In" at bounding box center [772, 341] width 67 height 11
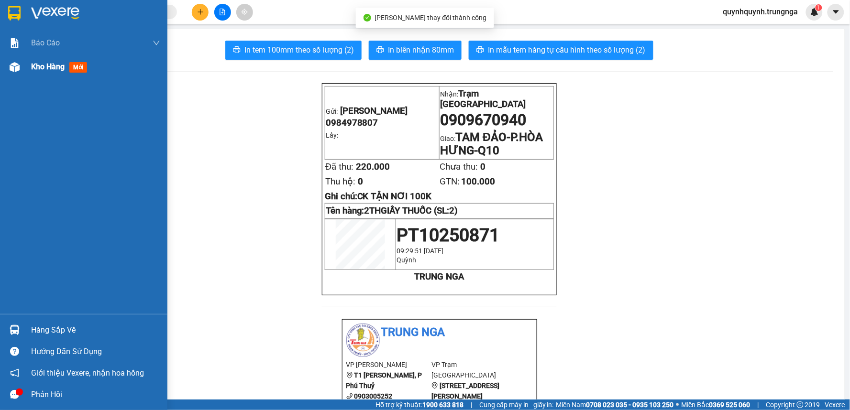
click at [22, 68] on div at bounding box center [14, 67] width 17 height 17
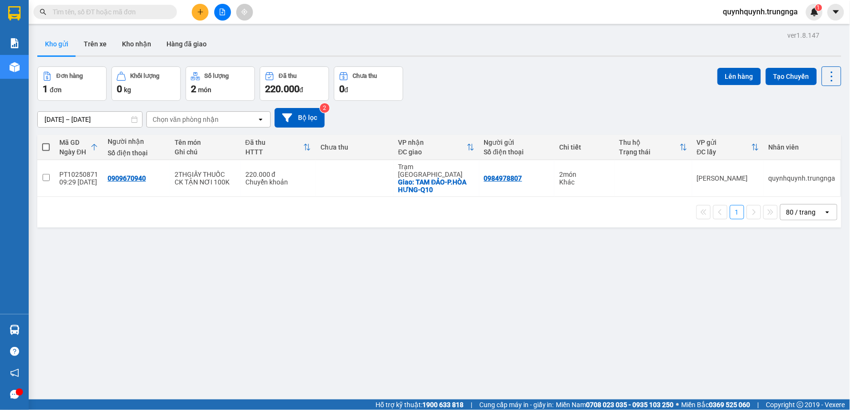
click at [44, 146] on span at bounding box center [46, 147] width 8 height 8
click at [46, 143] on input "checkbox" at bounding box center [46, 143] width 0 height 0
checkbox input "true"
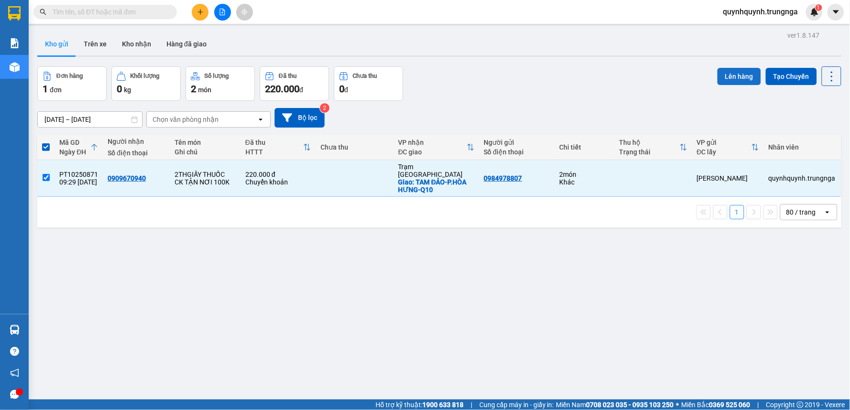
click at [723, 79] on button "Lên hàng" at bounding box center [739, 76] width 44 height 17
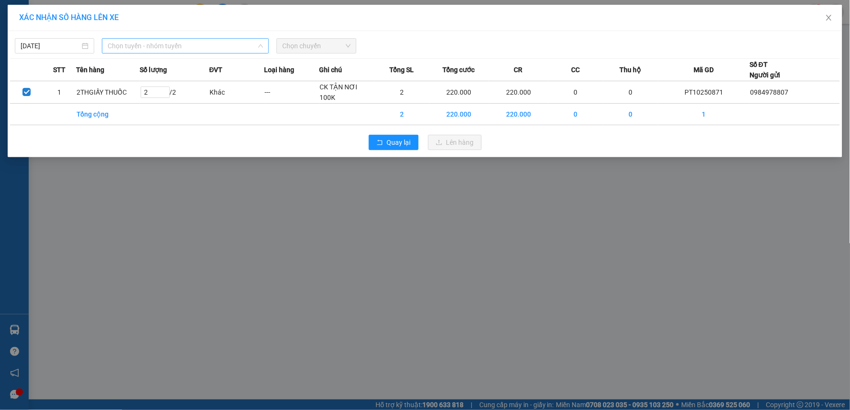
click at [164, 44] on span "Chọn tuyến - nhóm tuyến" at bounding box center [185, 46] width 155 height 14
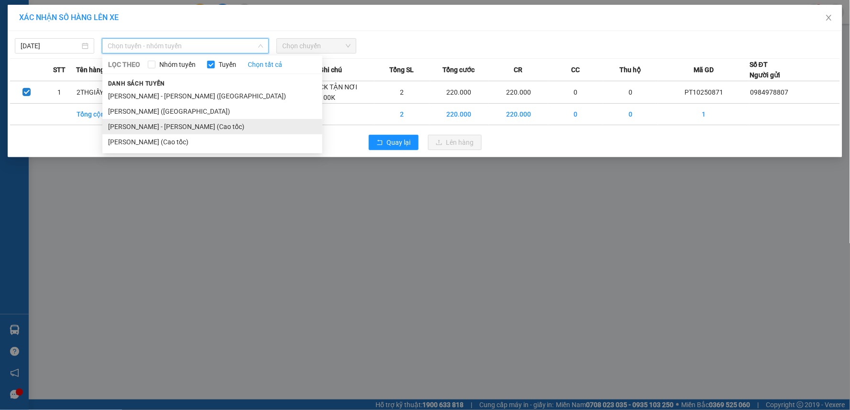
click at [182, 122] on li "[PERSON_NAME] - [PERSON_NAME] (Cao tốc)" at bounding box center [212, 126] width 220 height 15
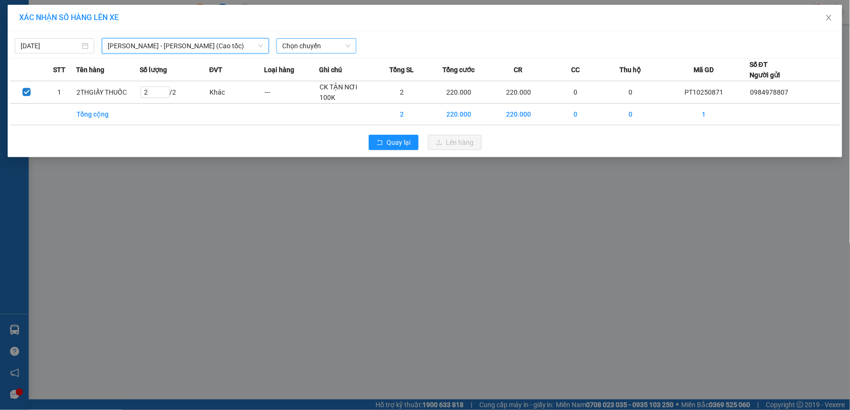
click at [341, 42] on span "Chọn chuyến" at bounding box center [316, 46] width 68 height 14
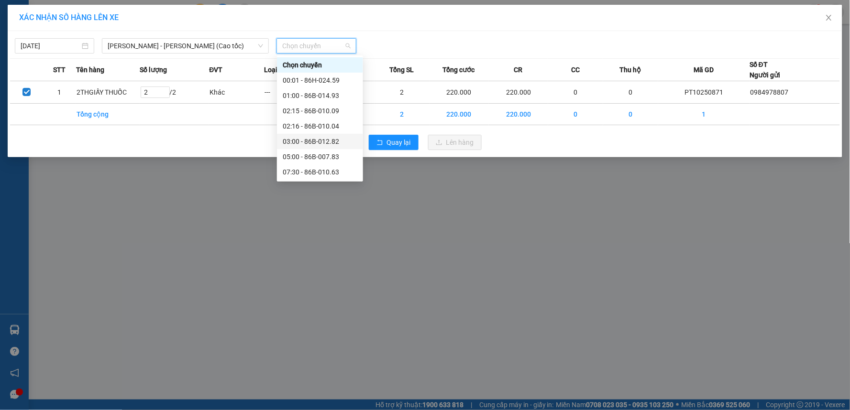
scroll to position [53, 0]
click at [318, 132] on div "10:30 - 86B-008.41" at bounding box center [320, 134] width 75 height 11
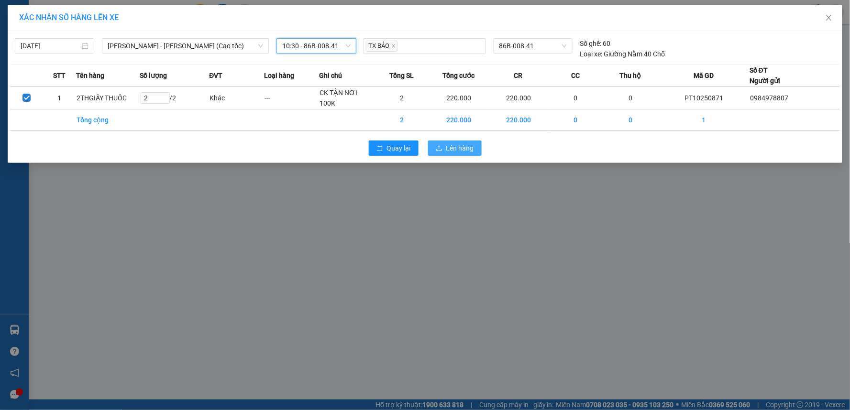
click at [465, 148] on span "Lên hàng" at bounding box center [460, 148] width 28 height 11
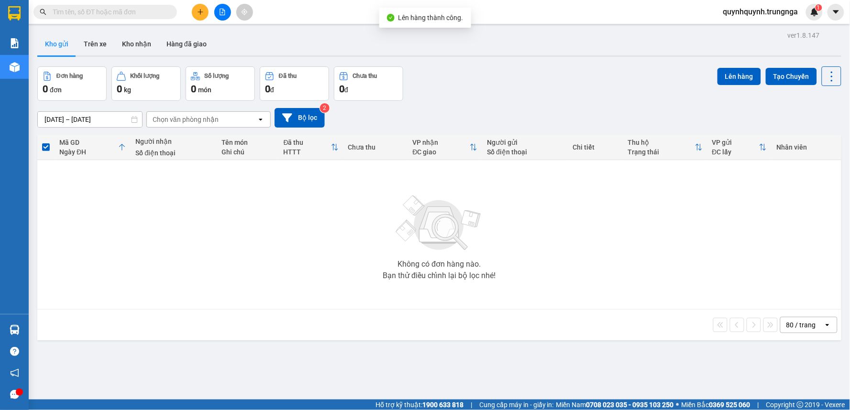
click at [218, 12] on button at bounding box center [222, 12] width 17 height 17
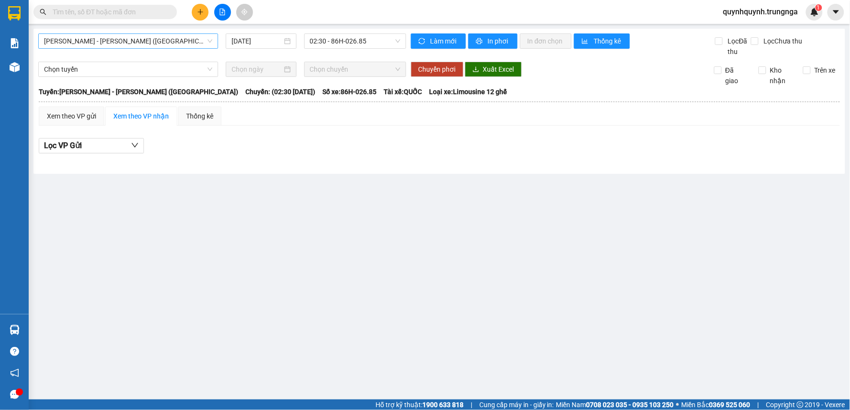
click at [154, 38] on span "[PERSON_NAME] - [PERSON_NAME] ([GEOGRAPHIC_DATA])" at bounding box center [128, 41] width 168 height 14
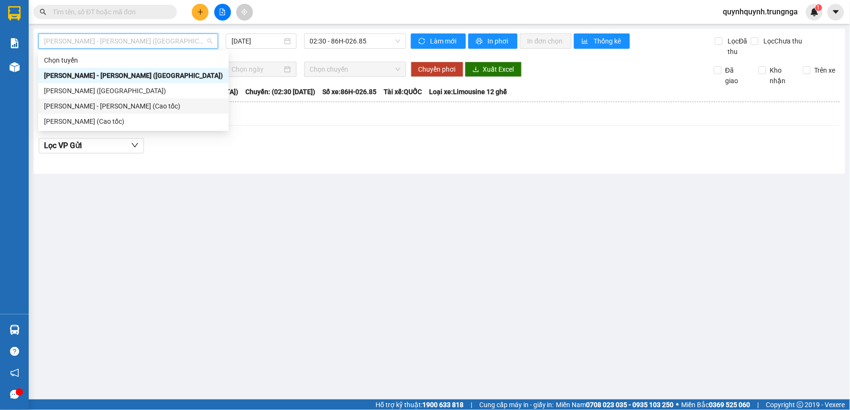
click at [139, 107] on div "[PERSON_NAME] - [PERSON_NAME] (Cao tốc)" at bounding box center [133, 106] width 179 height 11
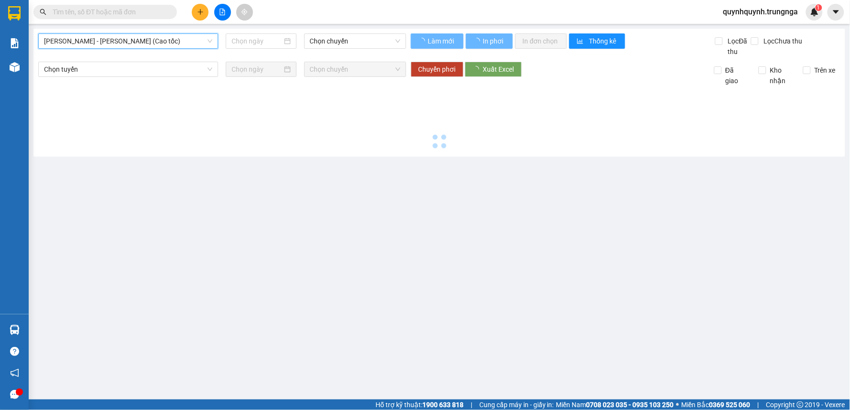
type input "[DATE]"
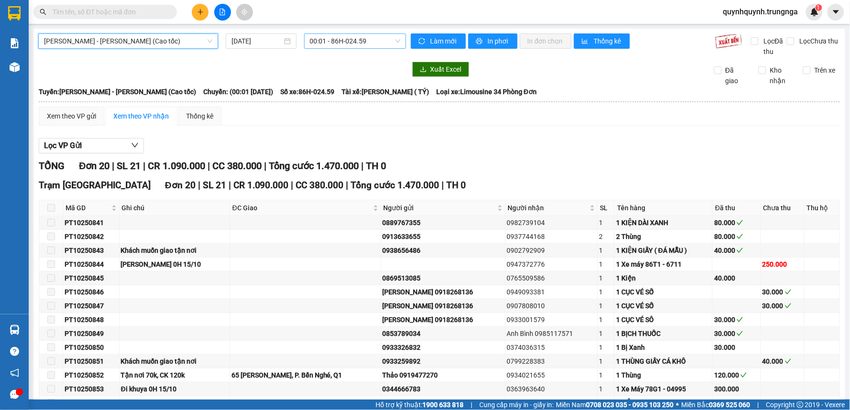
click at [391, 41] on span "00:01 - 86H-024.59" at bounding box center [355, 41] width 90 height 14
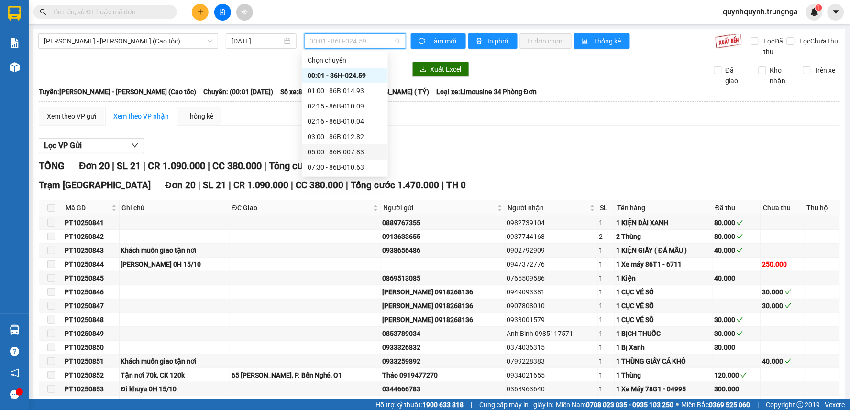
scroll to position [53, 0]
click at [338, 130] on div "10:30 - 86B-008.41" at bounding box center [345, 129] width 75 height 11
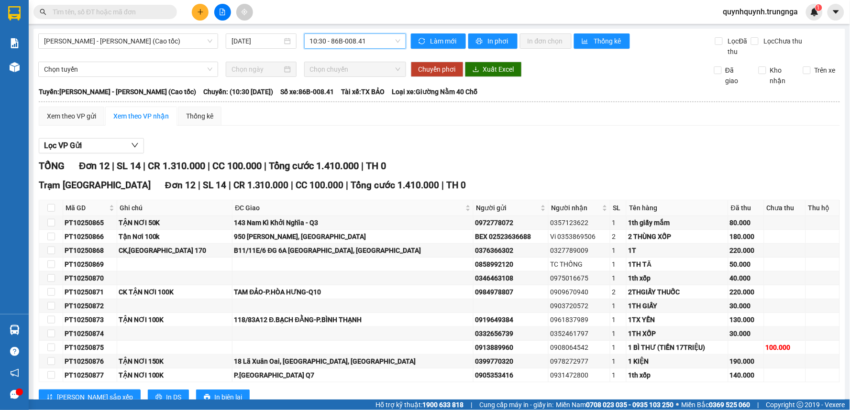
scroll to position [32, 0]
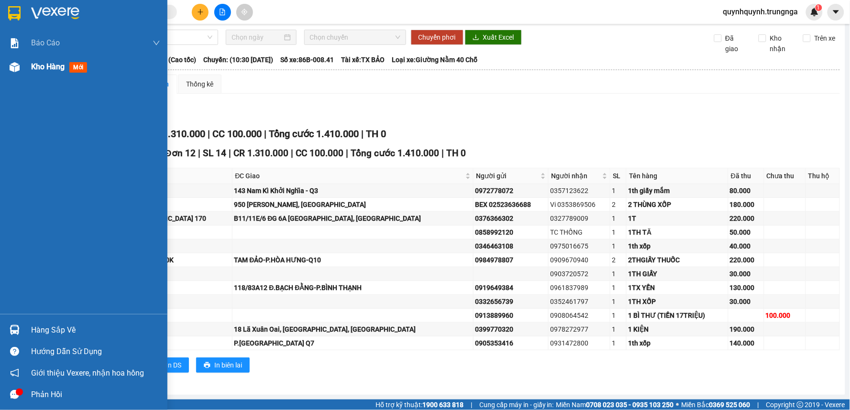
click at [22, 64] on div at bounding box center [14, 67] width 17 height 17
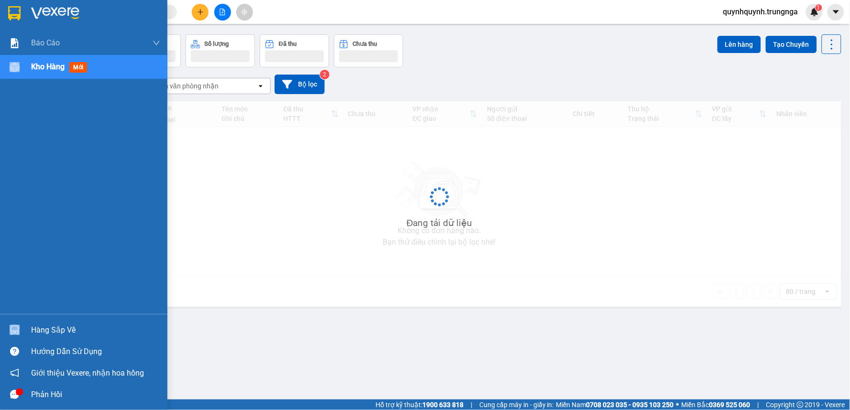
click at [22, 64] on div at bounding box center [14, 67] width 17 height 17
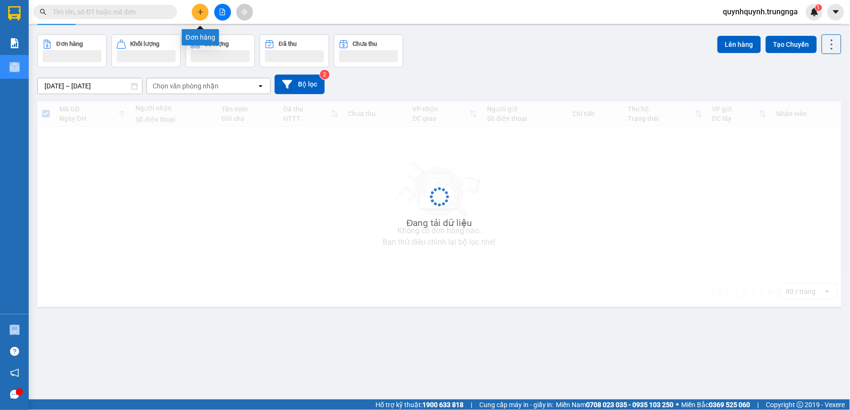
click at [201, 11] on icon "plus" at bounding box center [200, 12] width 7 height 7
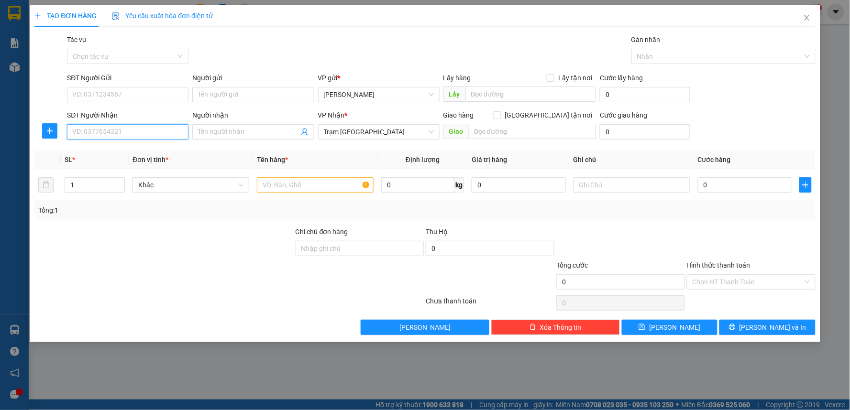
click at [139, 135] on input "SĐT Người Nhận" at bounding box center [127, 131] width 121 height 15
type input "0904188993"
click at [150, 152] on div "0904188993" at bounding box center [128, 151] width 110 height 11
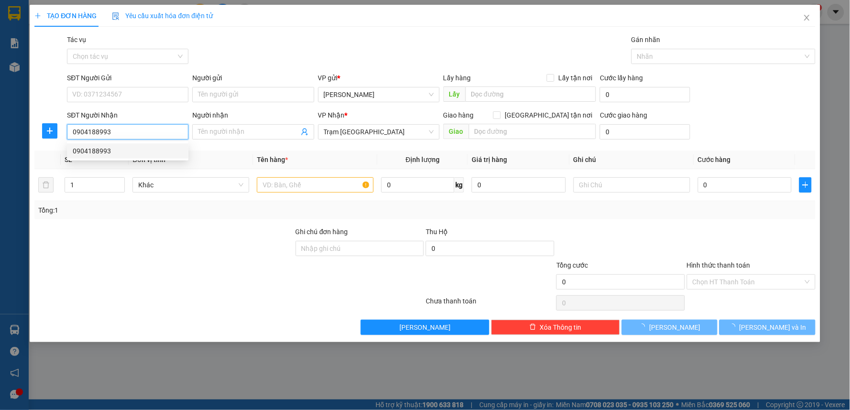
type input "30.000"
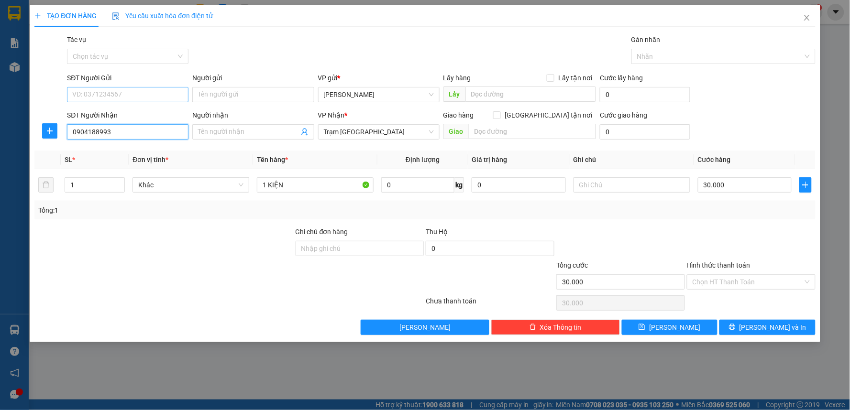
type input "0904188993"
click at [149, 93] on input "SĐT Người Gửi" at bounding box center [127, 94] width 121 height 15
type input "0987549381"
click at [697, 219] on div "Tổng: 1" at bounding box center [424, 210] width 781 height 18
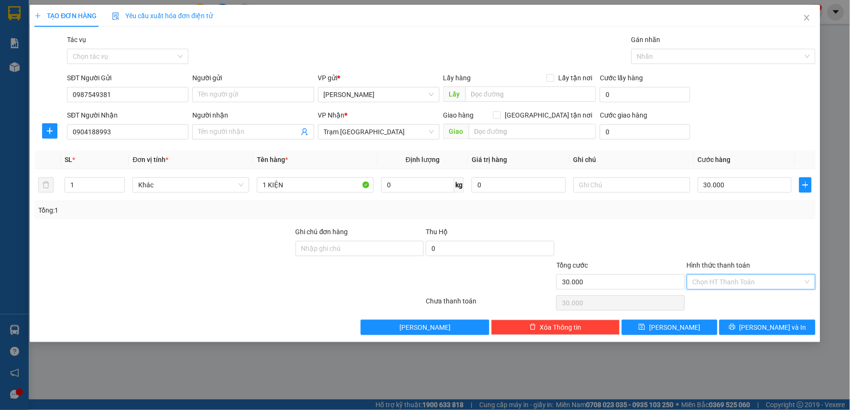
click at [751, 280] on input "Hình thức thanh toán" at bounding box center [748, 282] width 110 height 14
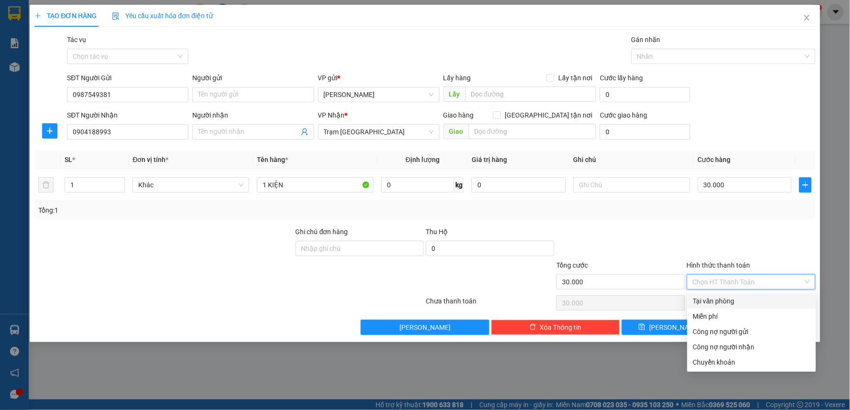
click at [737, 303] on div "Tại văn phòng" at bounding box center [751, 301] width 129 height 15
type input "0"
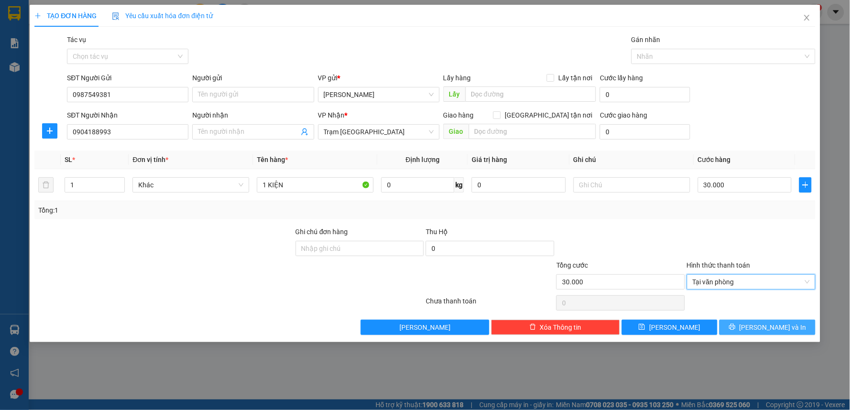
drag, startPoint x: 761, startPoint y: 321, endPoint x: 773, endPoint y: 327, distance: 12.8
click at [762, 322] on button "[PERSON_NAME] và In" at bounding box center [767, 327] width 96 height 15
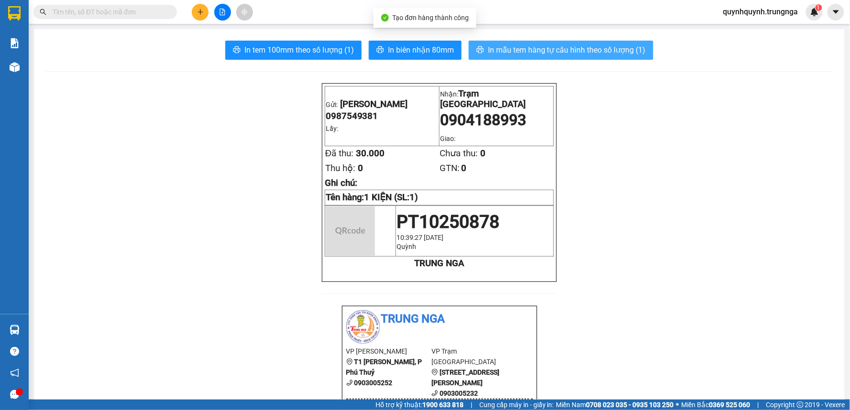
click at [596, 51] on span "In mẫu tem hàng tự cấu hình theo số lượng (1)" at bounding box center [567, 50] width 158 height 12
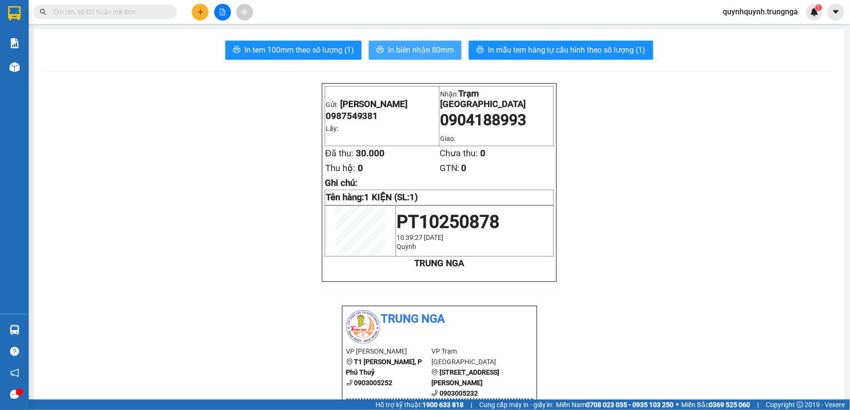
click at [407, 46] on span "In biên nhận 80mm" at bounding box center [421, 50] width 66 height 12
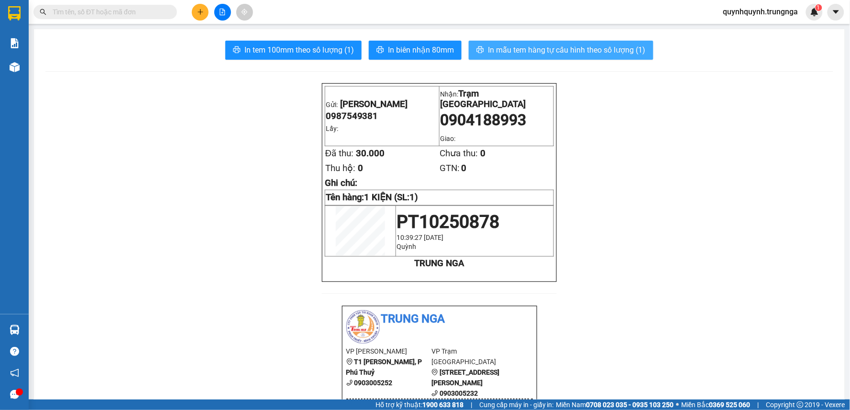
click at [611, 51] on span "In mẫu tem hàng tự cấu hình theo số lượng (1)" at bounding box center [567, 50] width 158 height 12
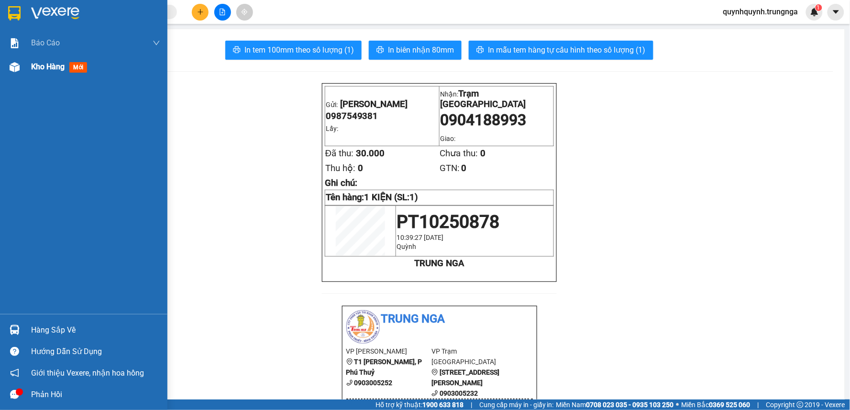
click at [23, 69] on div "Kho hàng mới" at bounding box center [83, 67] width 167 height 24
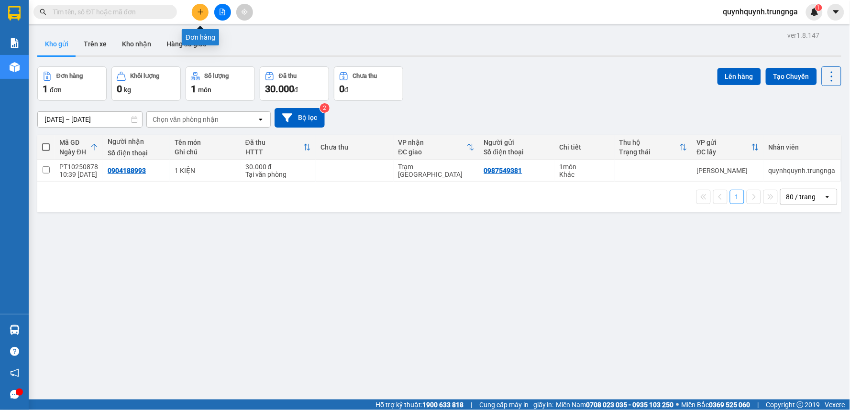
click at [198, 13] on icon "plus" at bounding box center [200, 12] width 7 height 7
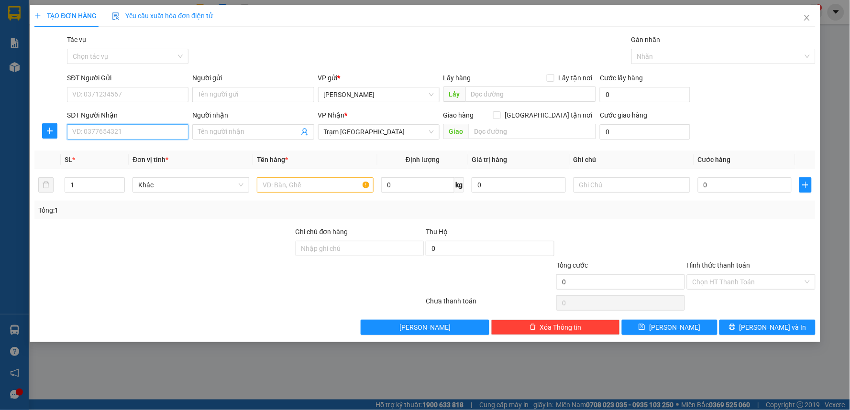
click at [145, 128] on input "SĐT Người Nhận" at bounding box center [127, 131] width 121 height 15
type input "0937831957"
click at [154, 94] on input "SĐT Người Gửi" at bounding box center [127, 94] width 121 height 15
type input "0349321677"
click at [321, 187] on input "text" at bounding box center [315, 184] width 117 height 15
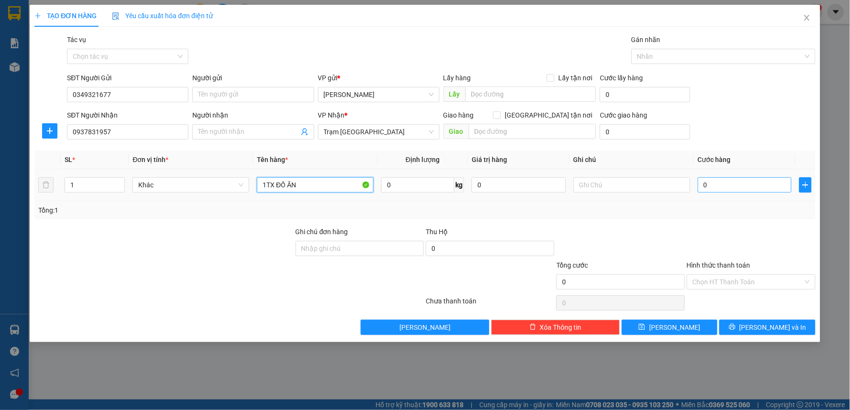
type input "1TX ĐỒ ĂN"
click at [719, 192] on input "0" at bounding box center [745, 184] width 94 height 15
type input "5"
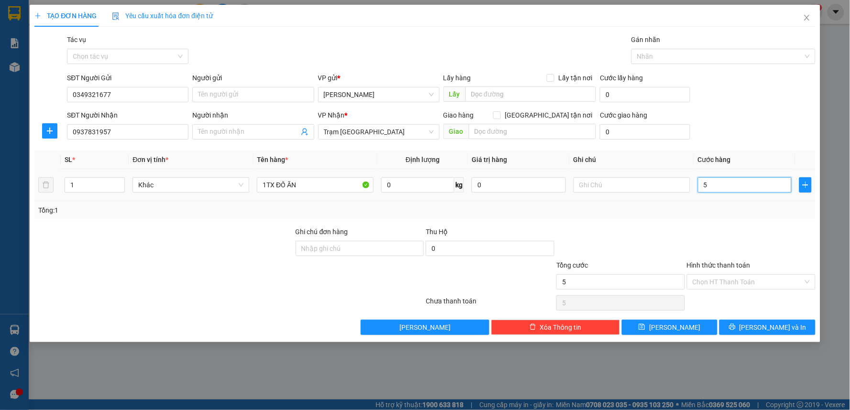
type input "50"
type input "50.000"
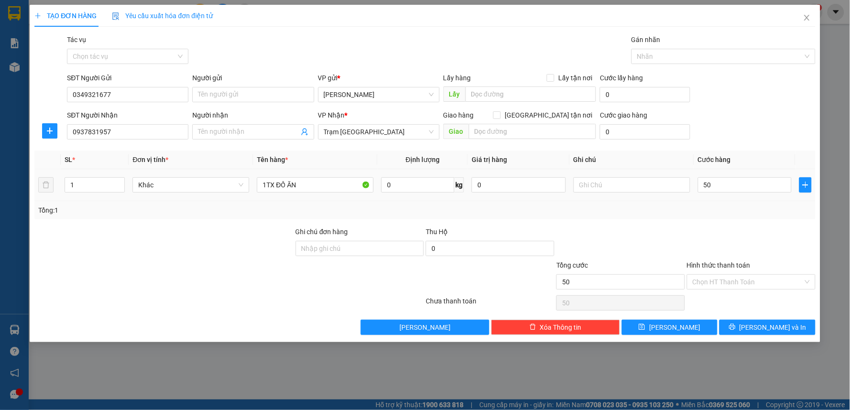
type input "50.000"
click at [726, 203] on div "Tổng: 1" at bounding box center [424, 210] width 781 height 18
click at [781, 328] on span "[PERSON_NAME] và In" at bounding box center [772, 327] width 67 height 11
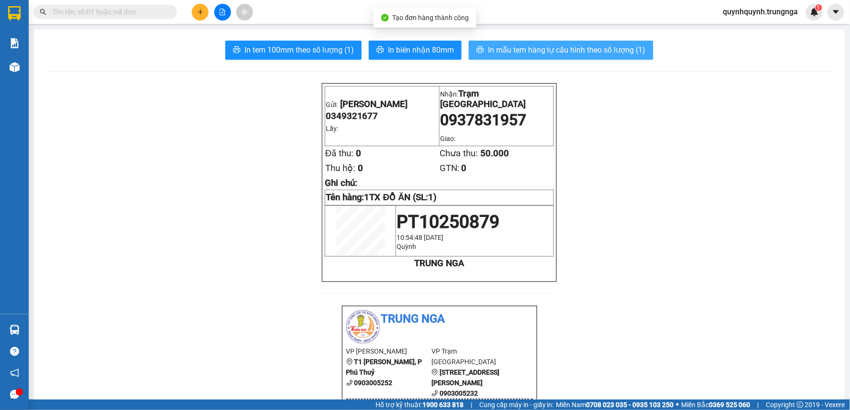
click at [549, 48] on span "In mẫu tem hàng tự cấu hình theo số lượng (1)" at bounding box center [567, 50] width 158 height 12
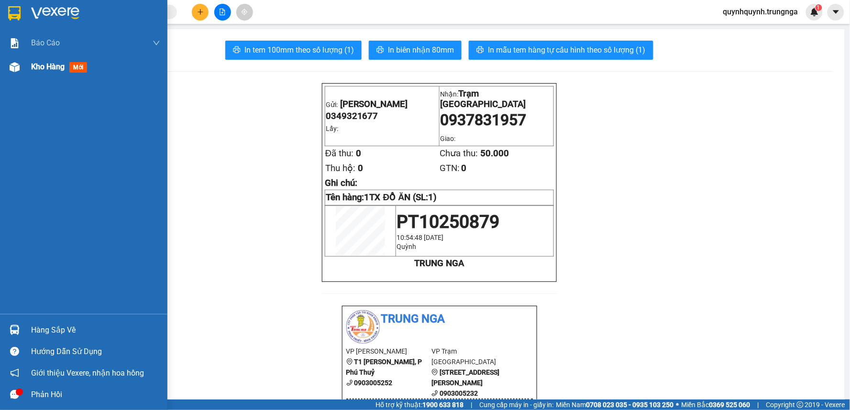
click at [20, 61] on div at bounding box center [14, 67] width 17 height 17
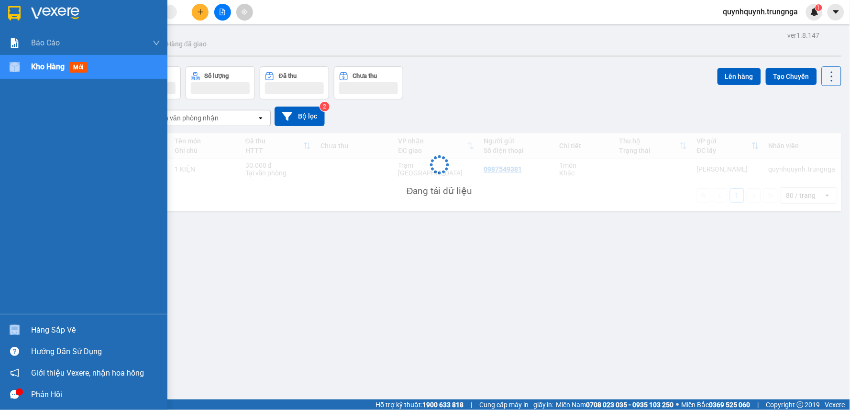
click at [20, 61] on div at bounding box center [14, 67] width 17 height 17
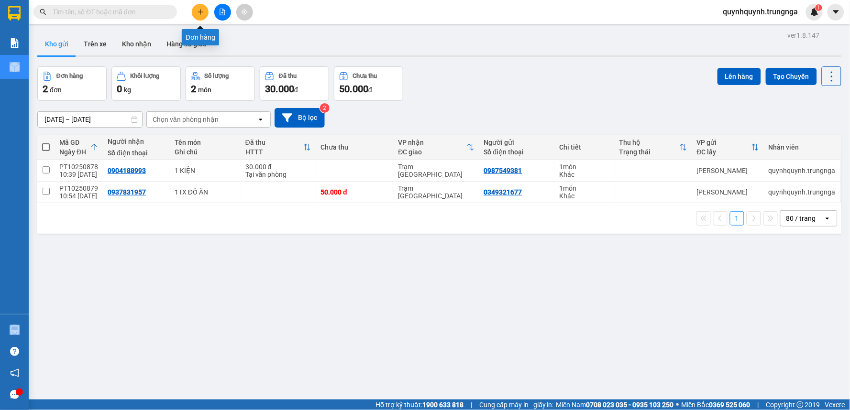
click at [196, 12] on button at bounding box center [200, 12] width 17 height 17
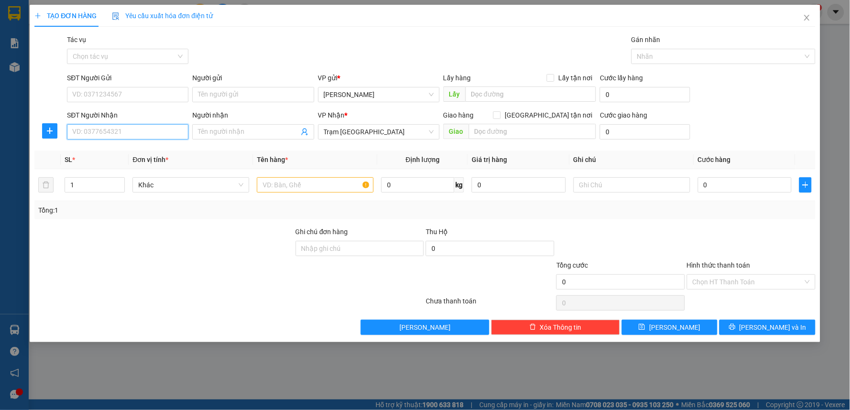
click at [158, 133] on input "SĐT Người Nhận" at bounding box center [127, 131] width 121 height 15
type input "0778096077"
click at [128, 158] on div "0778096077" at bounding box center [127, 150] width 121 height 15
type input "50.000"
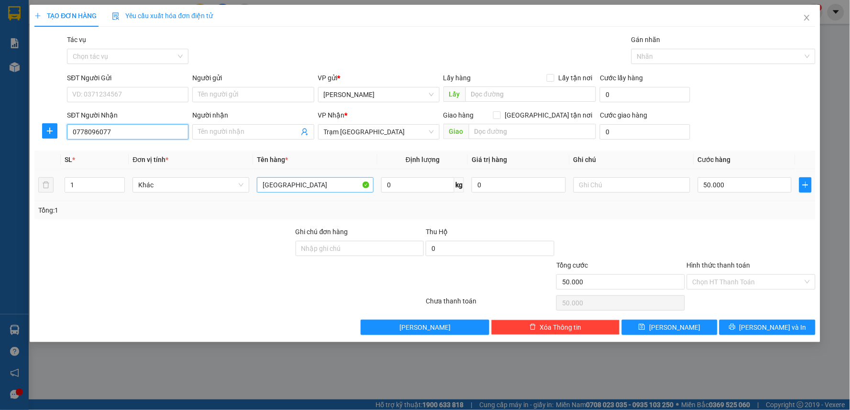
type input "0778096077"
click at [295, 188] on input "[GEOGRAPHIC_DATA]" at bounding box center [315, 184] width 117 height 15
type input "1TX ĐỒ ĂN"
click at [745, 179] on input "50.000" at bounding box center [745, 184] width 94 height 15
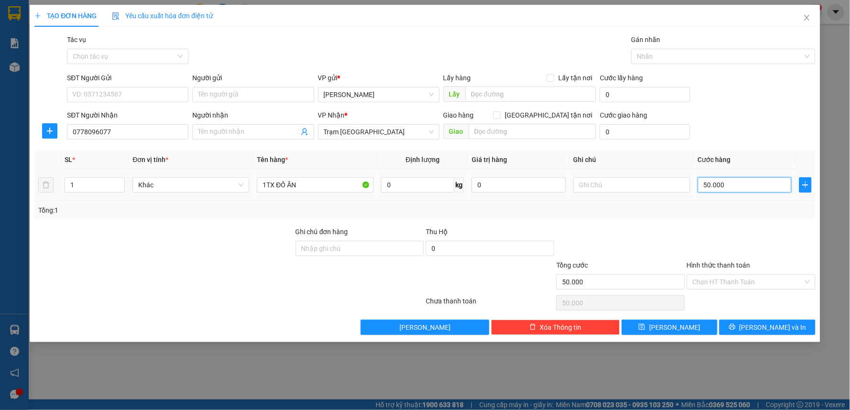
type input "4"
type input "40"
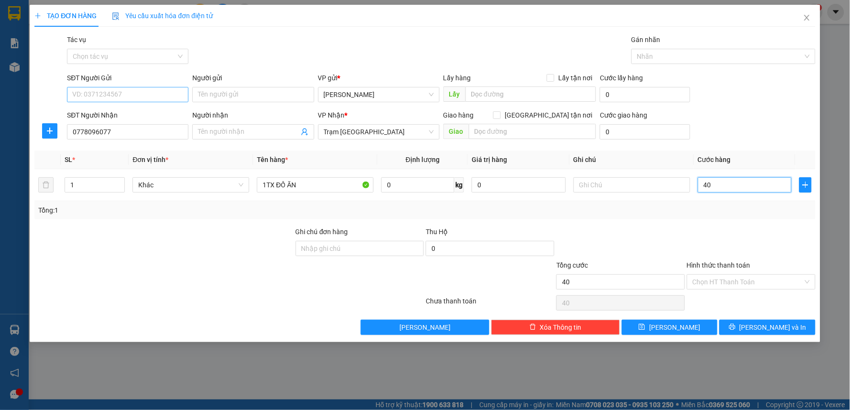
type input "40"
type input "40.000"
click at [149, 92] on input "SĐT Người Gửi" at bounding box center [127, 94] width 121 height 15
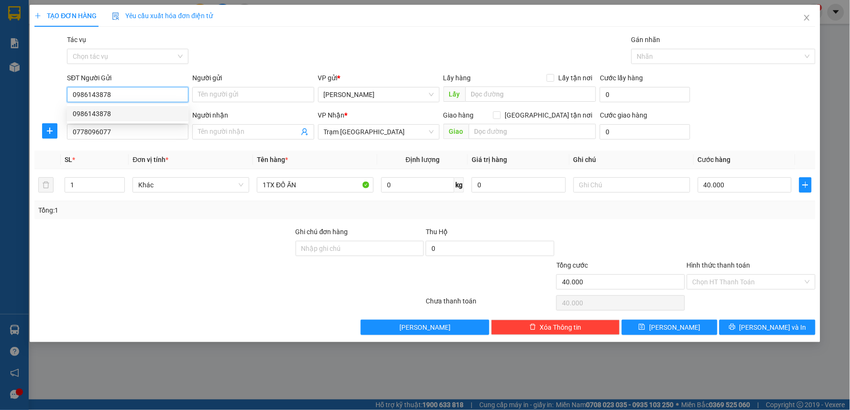
type input "0986143878"
click at [720, 258] on div at bounding box center [751, 243] width 131 height 33
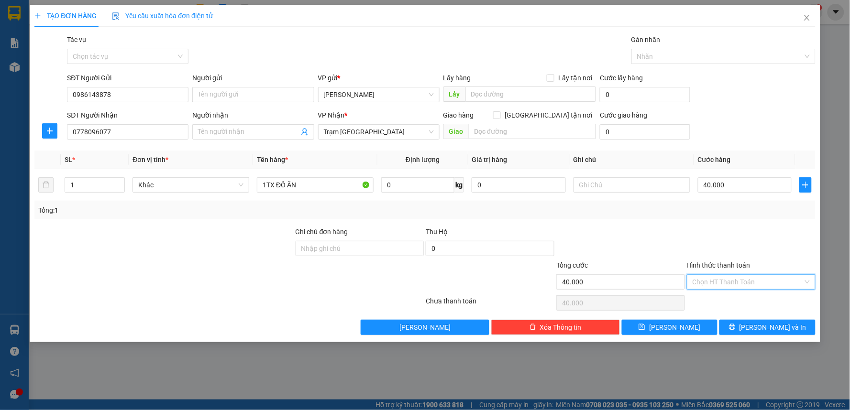
click at [767, 284] on input "Hình thức thanh toán" at bounding box center [748, 282] width 110 height 14
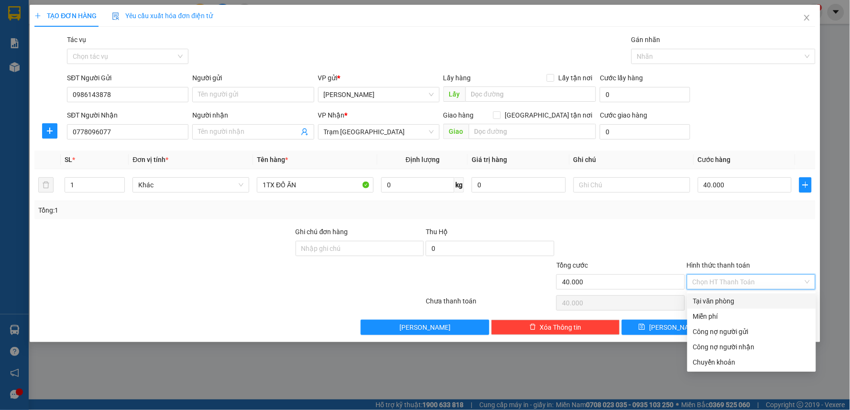
click at [744, 300] on div "Tại văn phòng" at bounding box center [751, 301] width 117 height 11
type input "0"
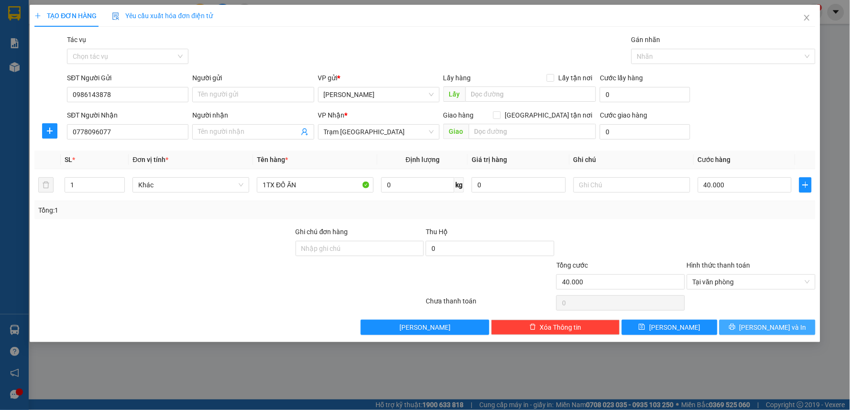
click at [785, 330] on span "[PERSON_NAME] và In" at bounding box center [772, 327] width 67 height 11
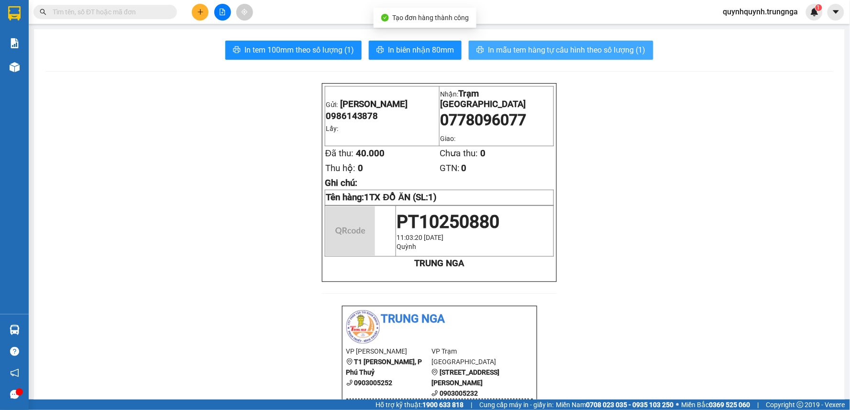
click at [527, 50] on span "In mẫu tem hàng tự cấu hình theo số lượng (1)" at bounding box center [567, 50] width 158 height 12
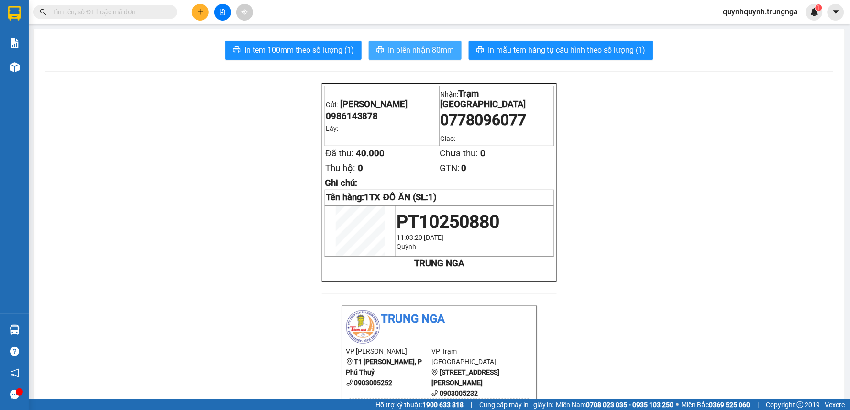
click at [443, 53] on span "In biên nhận 80mm" at bounding box center [421, 50] width 66 height 12
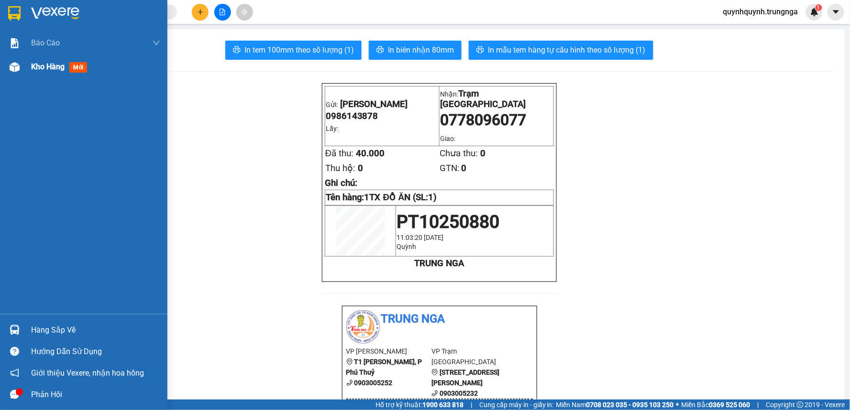
click at [42, 73] on div "Kho hàng mới" at bounding box center [61, 67] width 60 height 12
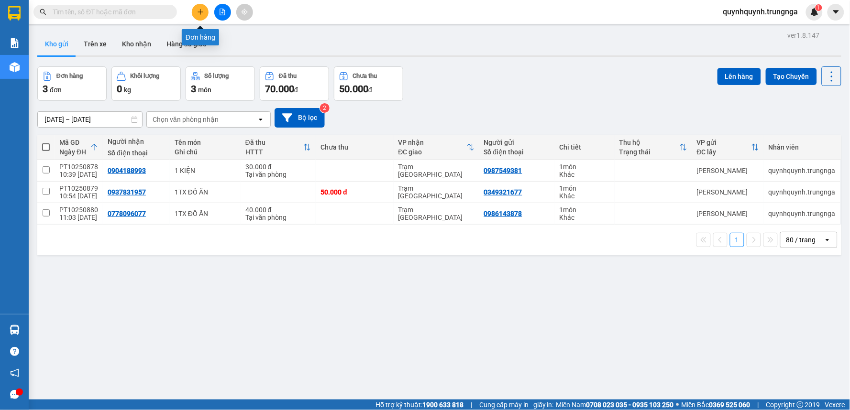
click at [193, 11] on button at bounding box center [200, 12] width 17 height 17
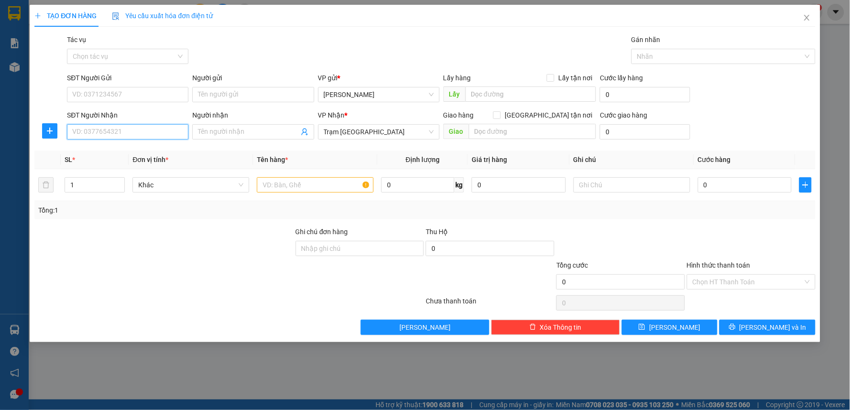
click at [141, 133] on input "SĐT Người Nhận" at bounding box center [127, 131] width 121 height 15
type input "0972734905"
click at [101, 144] on div "0972734905" at bounding box center [127, 150] width 121 height 15
type input "100.000"
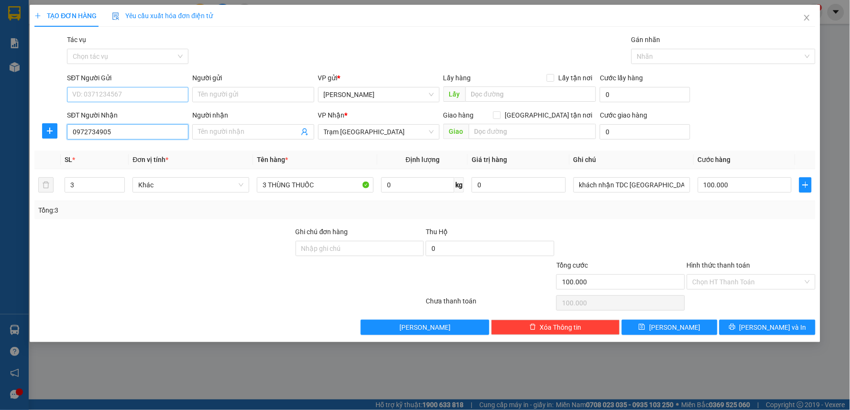
type input "0972734905"
click at [131, 97] on input "SĐT Người Gửi" at bounding box center [127, 94] width 121 height 15
type input "0902275757"
click at [157, 235] on div at bounding box center [163, 243] width 261 height 33
type input "2"
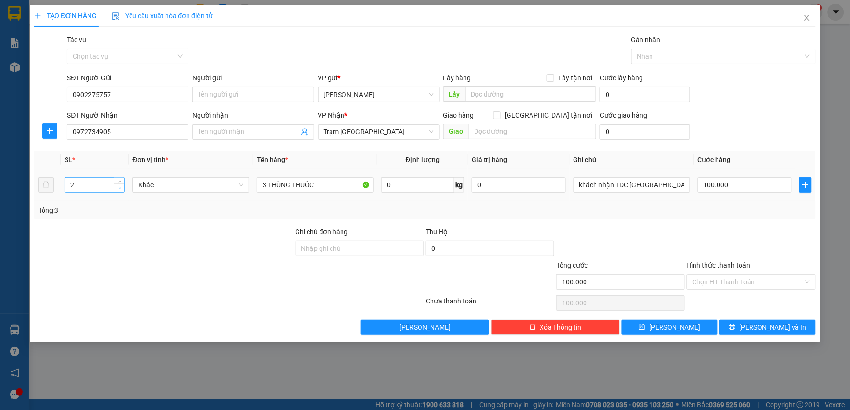
click at [118, 189] on icon "down" at bounding box center [119, 188] width 3 height 3
drag, startPoint x: 265, startPoint y: 185, endPoint x: 276, endPoint y: 189, distance: 11.2
click at [266, 185] on input "3 THÙNG THUỐC" at bounding box center [315, 184] width 117 height 15
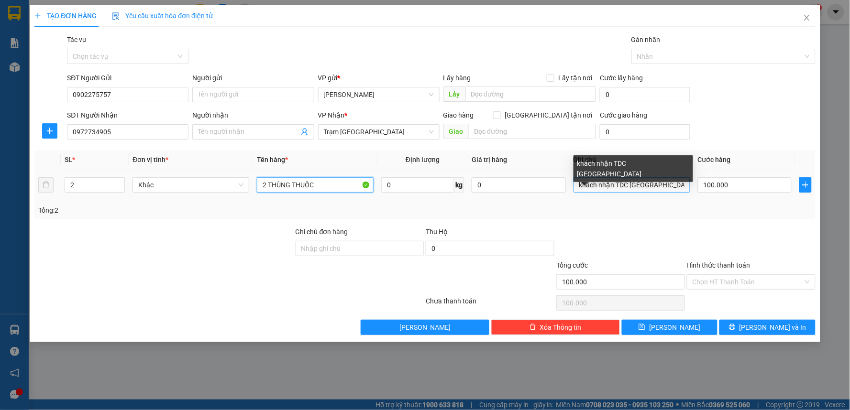
type input "2 THÙNG THUỐC"
click at [582, 186] on input "khách nhận TDC ĐẠI PHÚ" at bounding box center [631, 184] width 117 height 15
click at [573, 184] on input "khách nhận TDC ĐẠI PHÚ" at bounding box center [631, 184] width 117 height 15
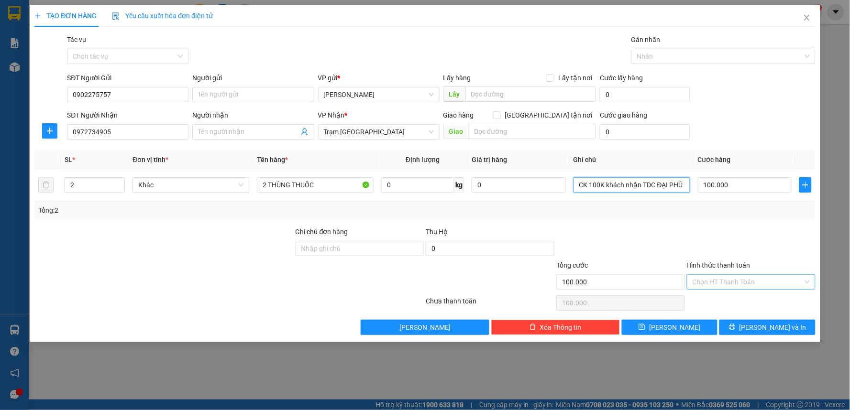
type input "CK 100K khách nhận TDC ĐẠI PHÚ"
click at [758, 283] on input "Hình thức thanh toán" at bounding box center [748, 282] width 110 height 14
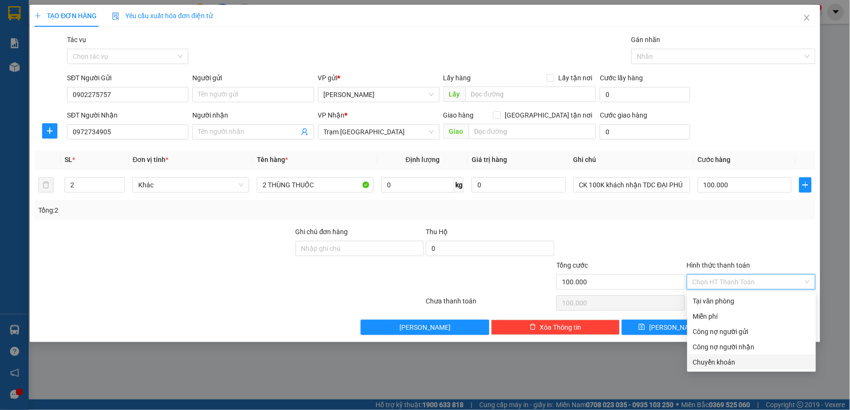
click at [730, 360] on div "Chuyển khoản" at bounding box center [751, 362] width 117 height 11
type input "0"
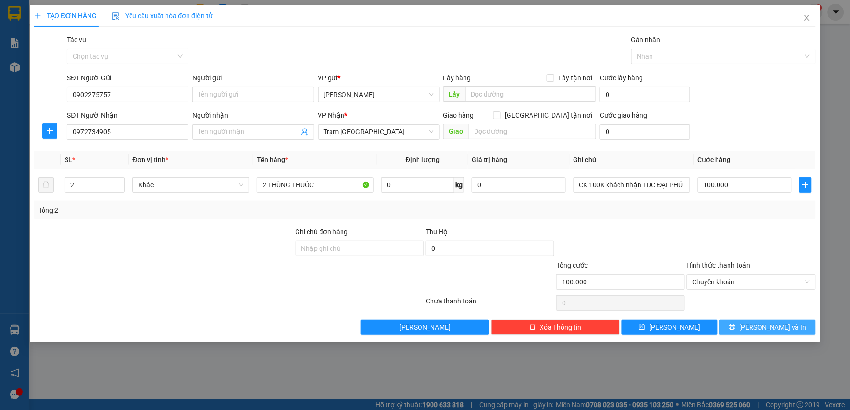
click at [783, 327] on span "Lưu và In" at bounding box center [772, 327] width 67 height 11
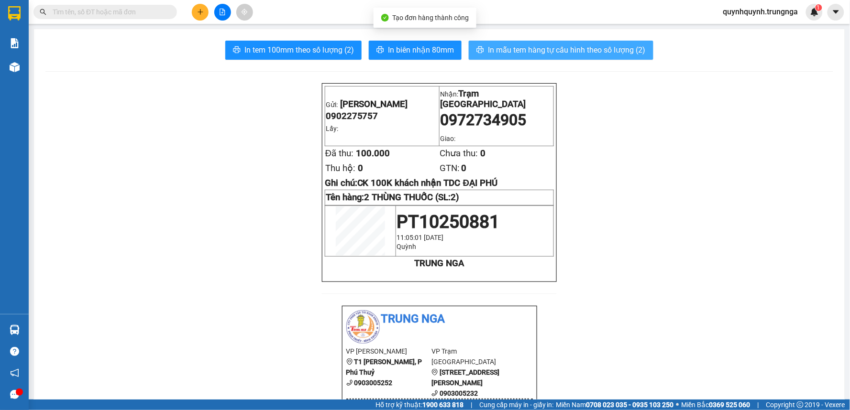
click at [536, 49] on span "In mẫu tem hàng tự cấu hình theo số lượng (2)" at bounding box center [567, 50] width 158 height 12
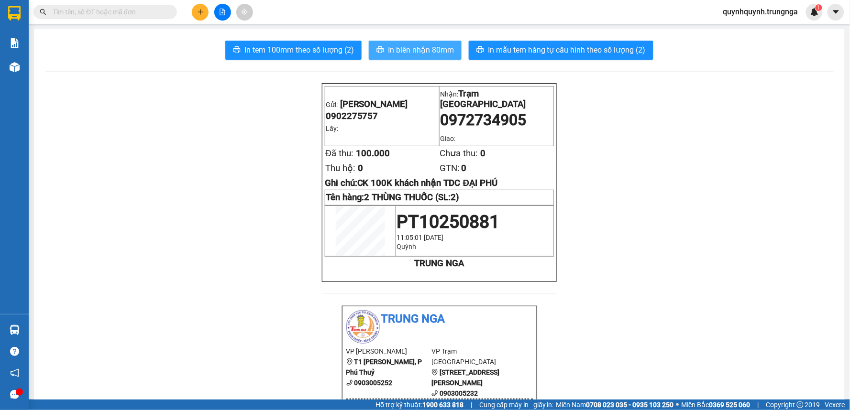
click at [424, 54] on span "In biên nhận 80mm" at bounding box center [421, 50] width 66 height 12
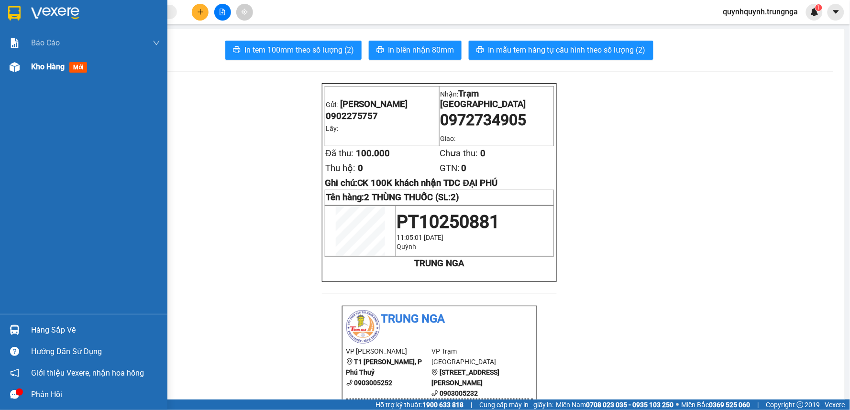
click at [60, 65] on span "Kho hàng" at bounding box center [47, 66] width 33 height 9
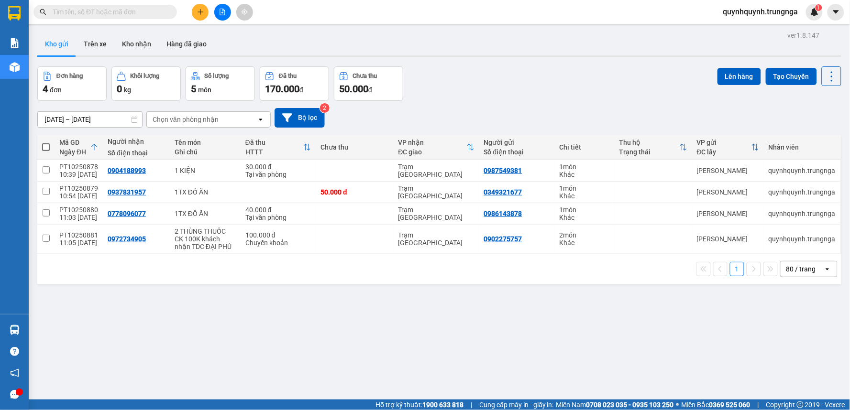
click at [191, 15] on div at bounding box center [223, 12] width 72 height 17
click at [198, 15] on icon "plus" at bounding box center [200, 12] width 7 height 7
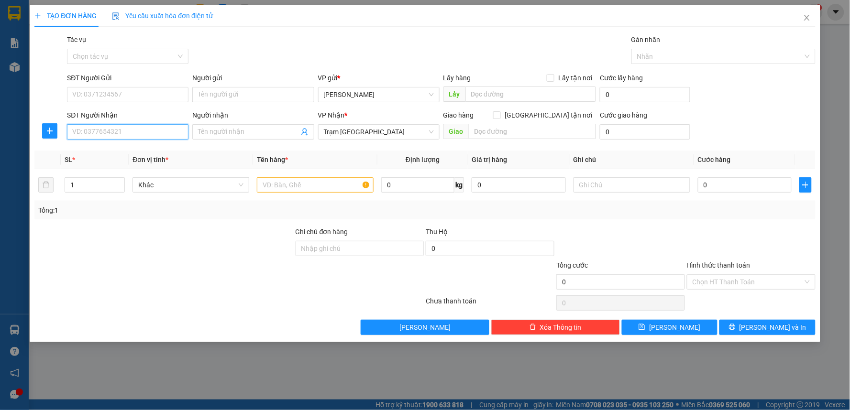
click at [170, 132] on input "SĐT Người Nhận" at bounding box center [127, 131] width 121 height 15
type input "0902822625"
click at [157, 92] on input "SĐT Người Gửi" at bounding box center [127, 94] width 121 height 15
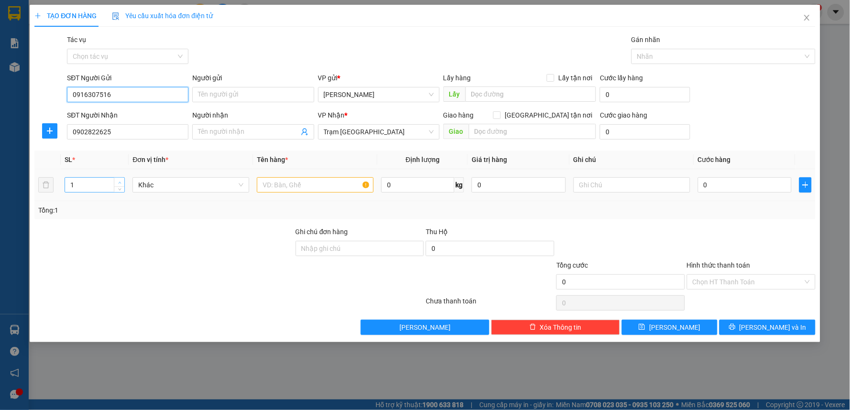
type input "0916307516"
type input "2"
click at [121, 181] on icon "up" at bounding box center [119, 182] width 3 height 3
click at [165, 184] on span "Khác" at bounding box center [190, 185] width 105 height 14
click at [297, 189] on input "text" at bounding box center [315, 184] width 117 height 15
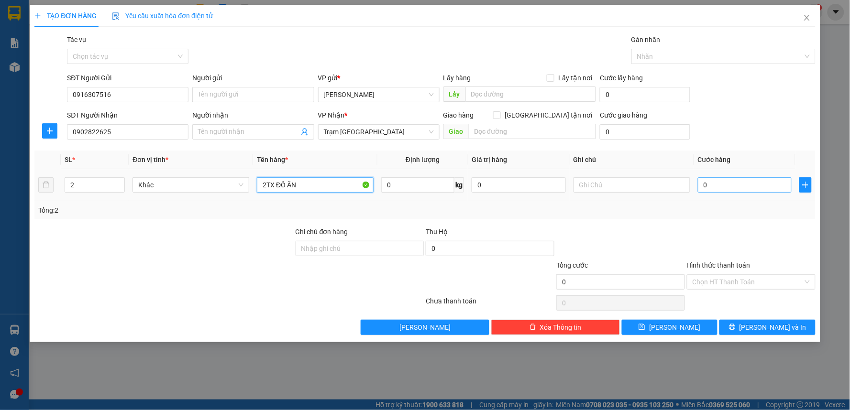
type input "2TX ĐỒ ĂN"
click at [744, 185] on input "0" at bounding box center [745, 184] width 94 height 15
type input "1"
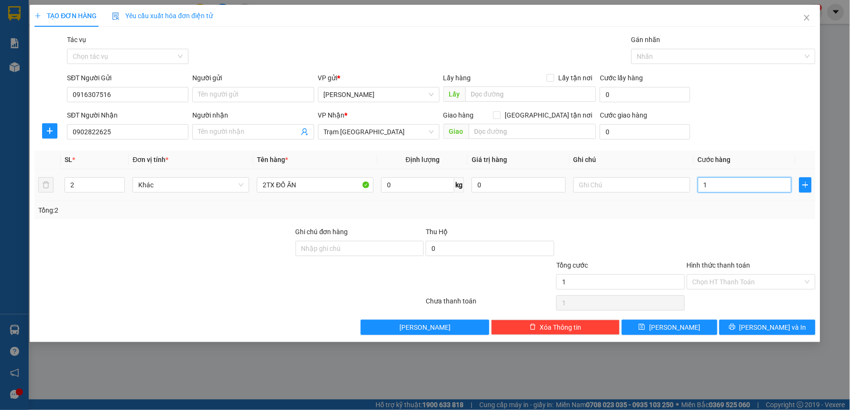
type input "12"
type input "120"
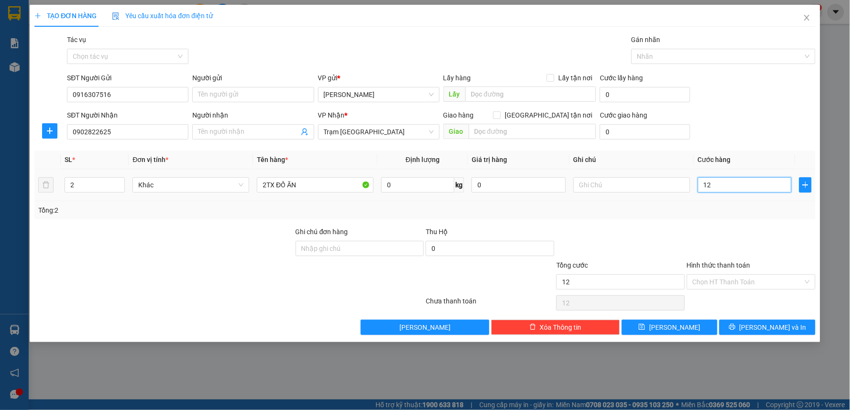
type input "120"
type input "120.000"
click at [751, 219] on div "Tổng: 2" at bounding box center [424, 210] width 781 height 18
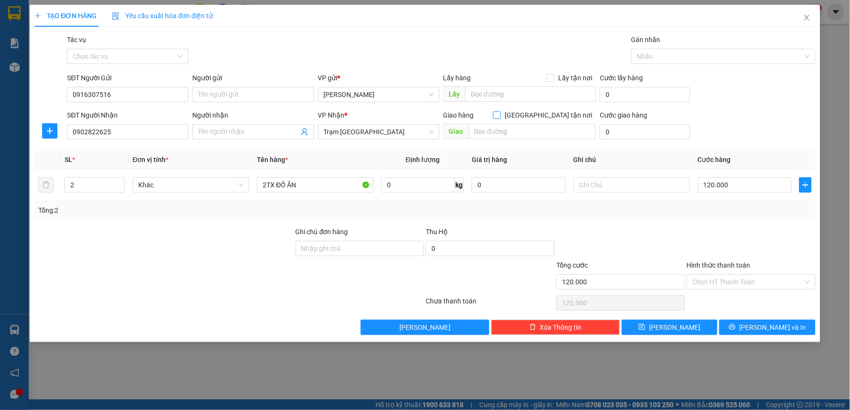
click at [500, 115] on input "Giao tận nơi" at bounding box center [496, 114] width 7 height 7
checkbox input "true"
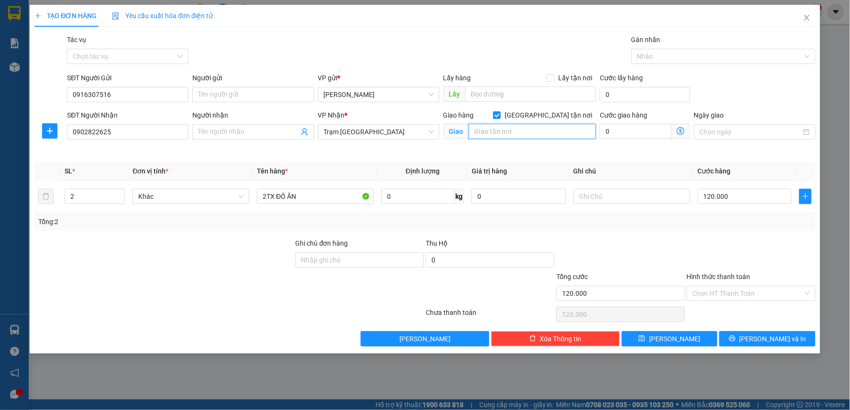
click at [547, 127] on input "text" at bounding box center [533, 131] width 128 height 15
type input "Q"
type input "D"
type input "ĐƯỜNG [STREET_ADDRESS]"
click at [633, 128] on input "0" at bounding box center [636, 131] width 72 height 15
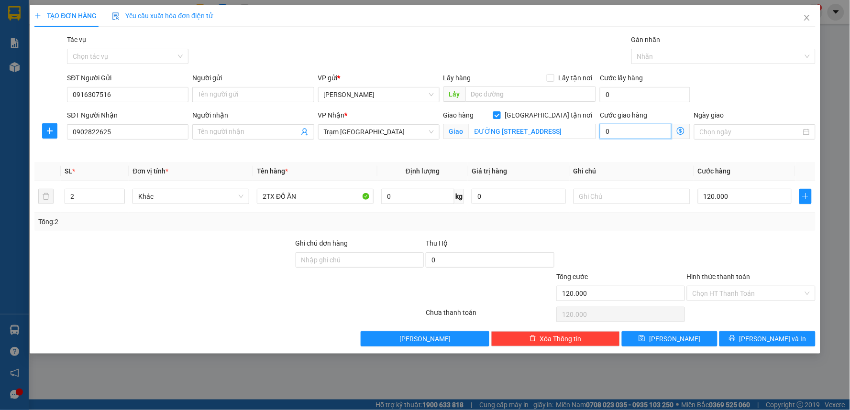
type input "120.001"
type input "1"
type input "120.015"
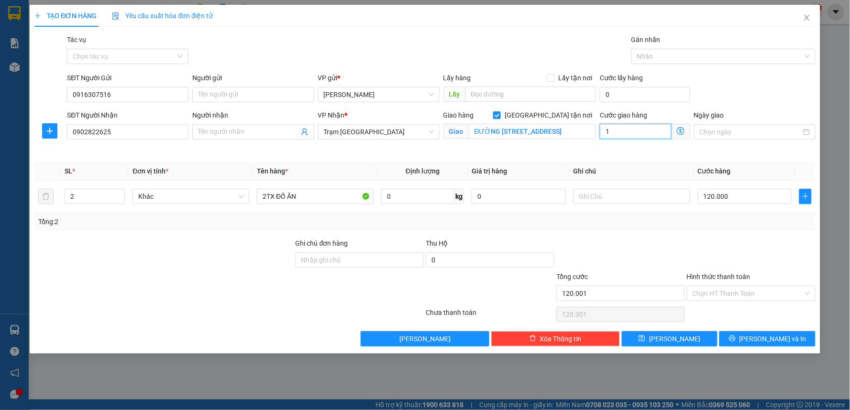
type input "15"
type input "120.150"
type input "150"
type input "270.000"
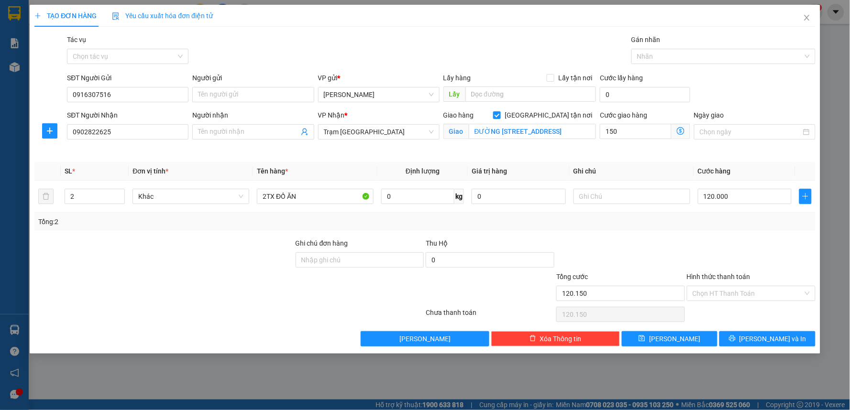
type input "270.000"
type input "150.000"
click at [682, 235] on div "Transit Pickup Surcharge Ids Transit Deliver Surcharge Ids Transit Deliver Surc…" at bounding box center [424, 190] width 781 height 312
click at [624, 201] on input "text" at bounding box center [631, 196] width 117 height 15
type input "TẬN NƠI 150K"
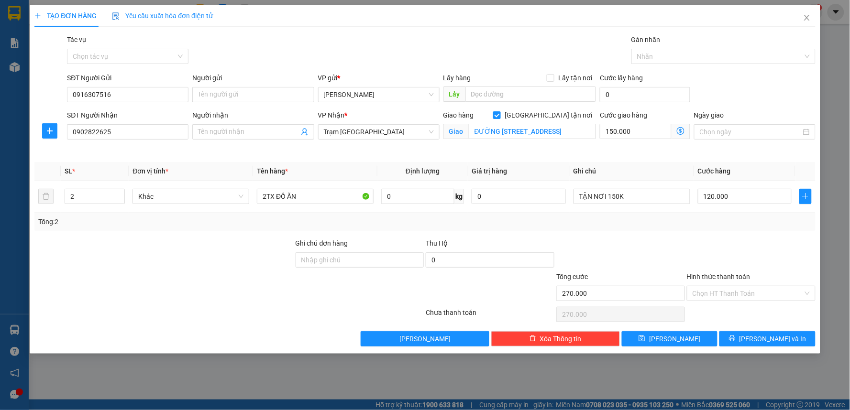
click at [647, 223] on div "Tổng: 2" at bounding box center [424, 222] width 773 height 11
click at [758, 298] on input "Hình thức thanh toán" at bounding box center [748, 293] width 110 height 14
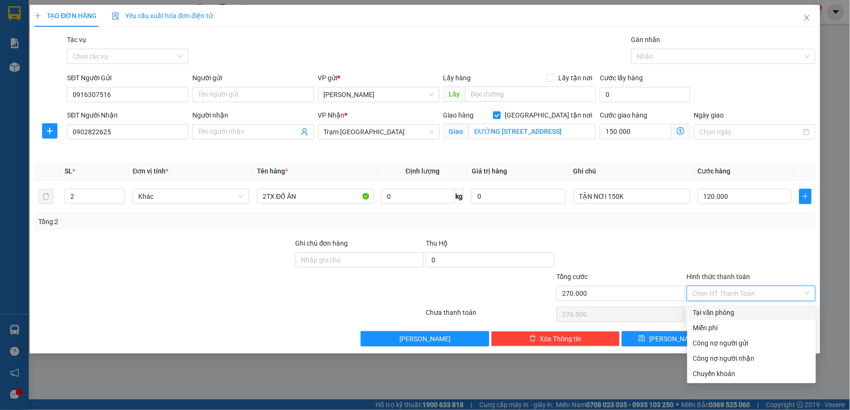
click at [749, 310] on div "Tại văn phòng" at bounding box center [751, 313] width 117 height 11
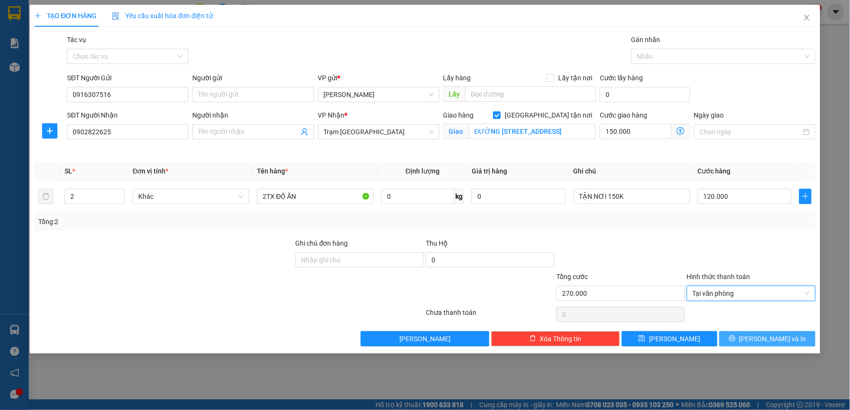
click at [776, 336] on span "Lưu và In" at bounding box center [772, 339] width 67 height 11
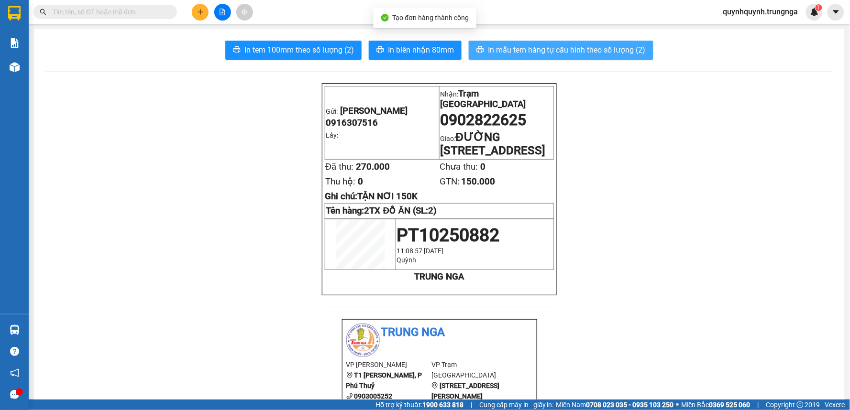
click at [578, 55] on span "In mẫu tem hàng tự cấu hình theo số lượng (2)" at bounding box center [567, 50] width 158 height 12
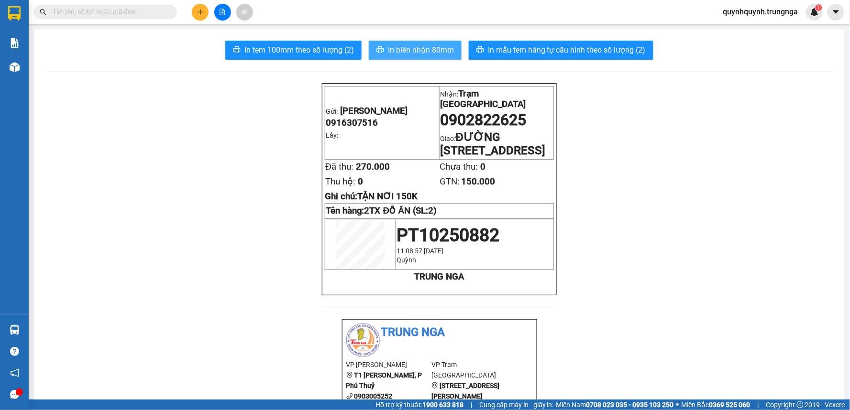
click at [434, 41] on button "In biên nhận 80mm" at bounding box center [415, 50] width 93 height 19
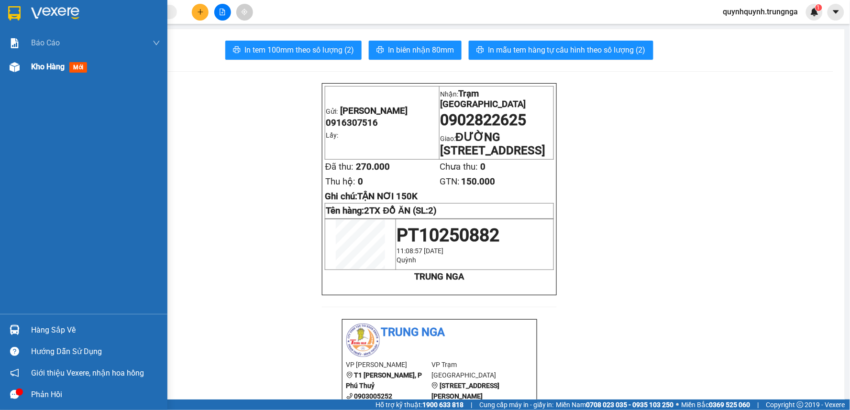
click at [25, 67] on div "Kho hàng mới" at bounding box center [83, 67] width 167 height 24
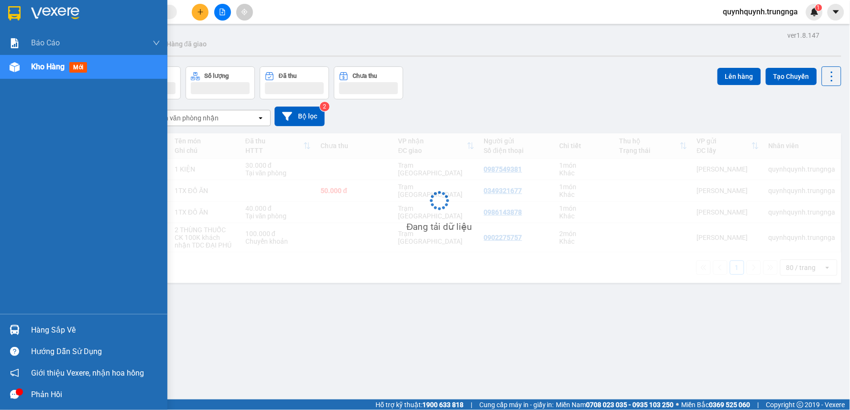
click at [25, 67] on div "Kho hàng mới" at bounding box center [83, 67] width 167 height 24
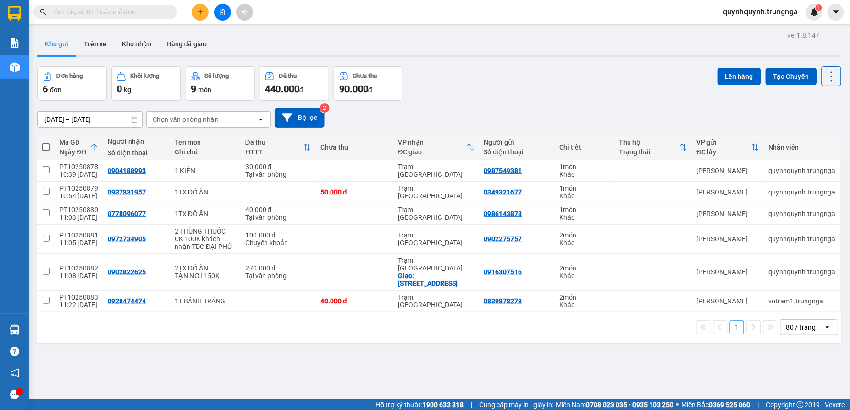
click at [91, 150] on icon at bounding box center [94, 147] width 6 height 7
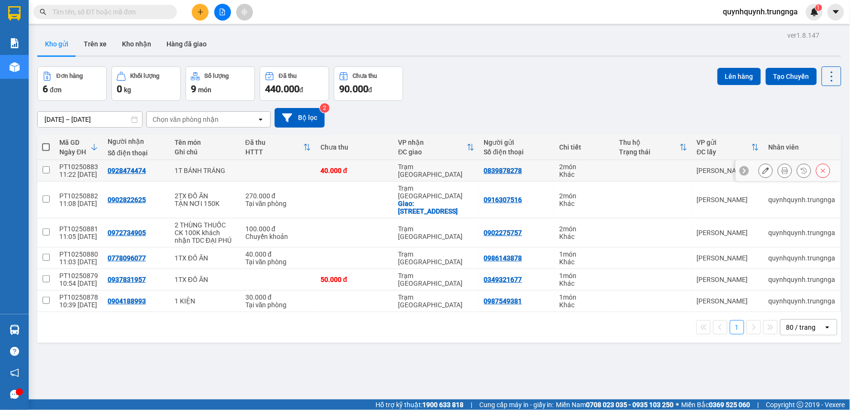
click at [781, 169] on button at bounding box center [784, 171] width 13 height 17
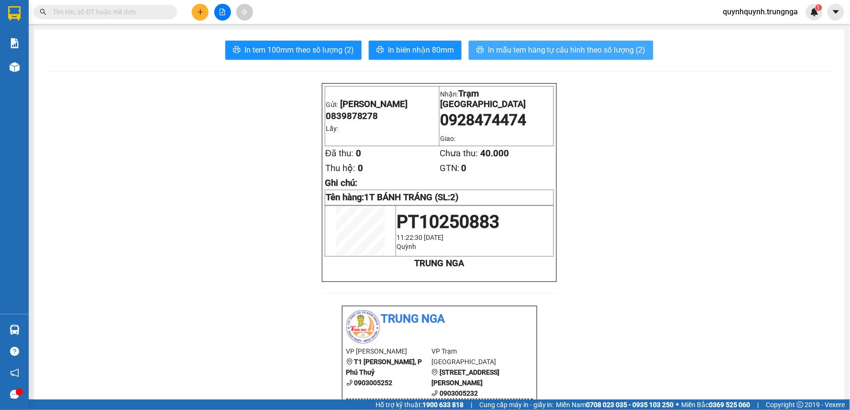
click at [541, 51] on span "In mẫu tem hàng tự cấu hình theo số lượng (2)" at bounding box center [567, 50] width 158 height 12
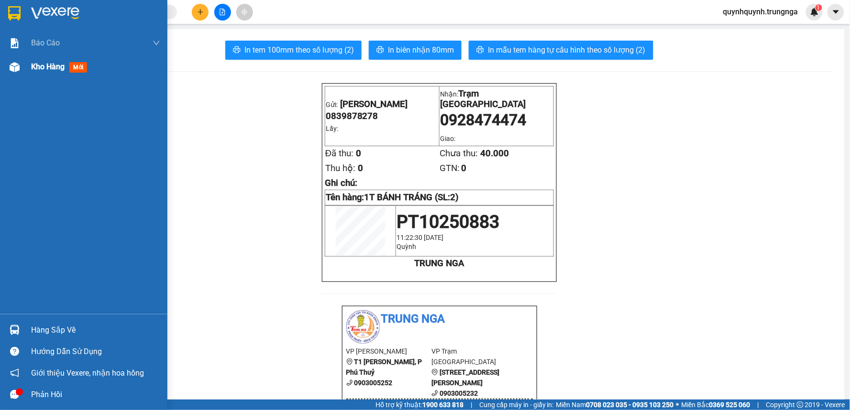
click at [42, 62] on span "Kho hàng" at bounding box center [47, 66] width 33 height 9
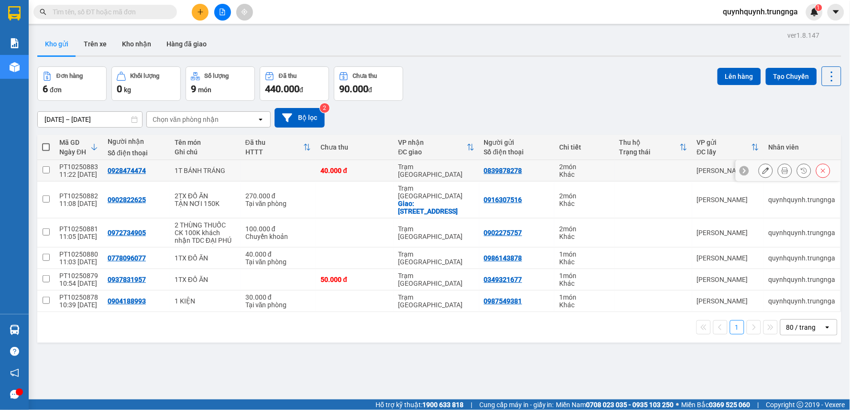
click at [762, 170] on icon at bounding box center [765, 170] width 7 height 7
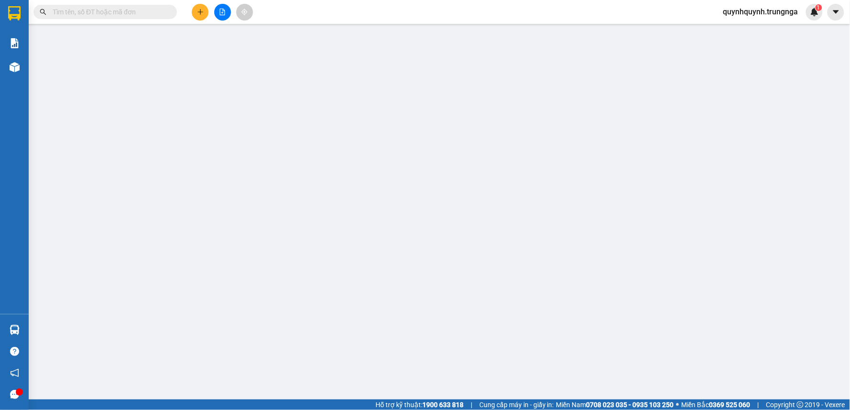
type input "0839878278"
type input "0928474474"
type input "40.000"
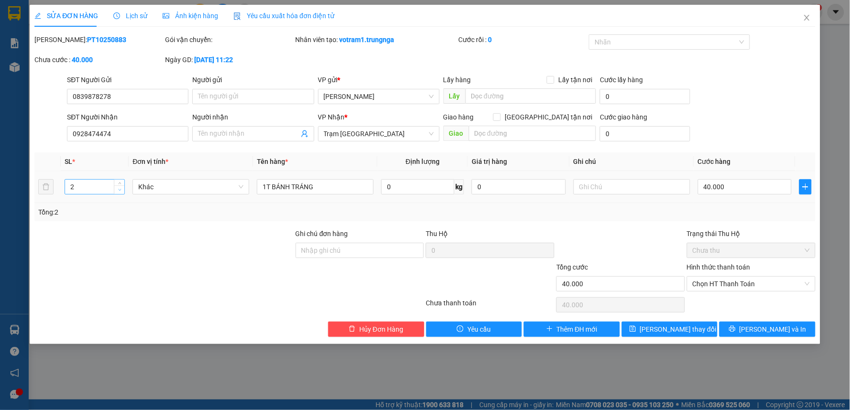
type input "1"
click at [121, 187] on span "down" at bounding box center [120, 190] width 6 height 6
click at [758, 330] on button "[PERSON_NAME] và In" at bounding box center [767, 329] width 96 height 15
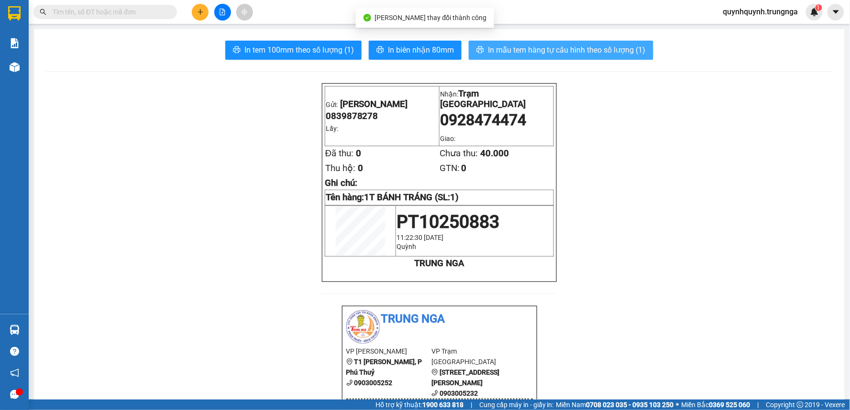
click at [580, 50] on span "In mẫu tem hàng tự cấu hình theo số lượng (1)" at bounding box center [567, 50] width 158 height 12
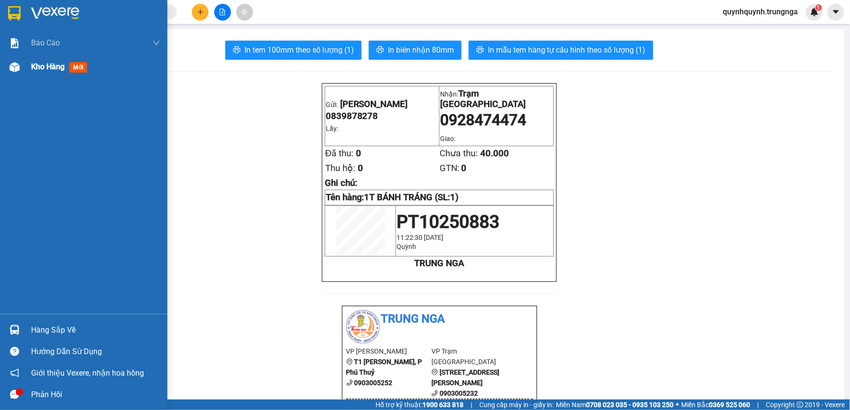
click at [63, 70] on span "Kho hàng" at bounding box center [47, 66] width 33 height 9
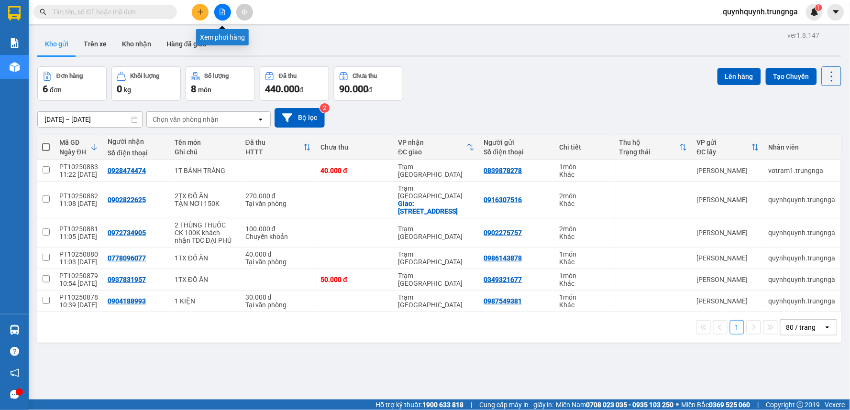
click at [207, 16] on button at bounding box center [200, 12] width 17 height 17
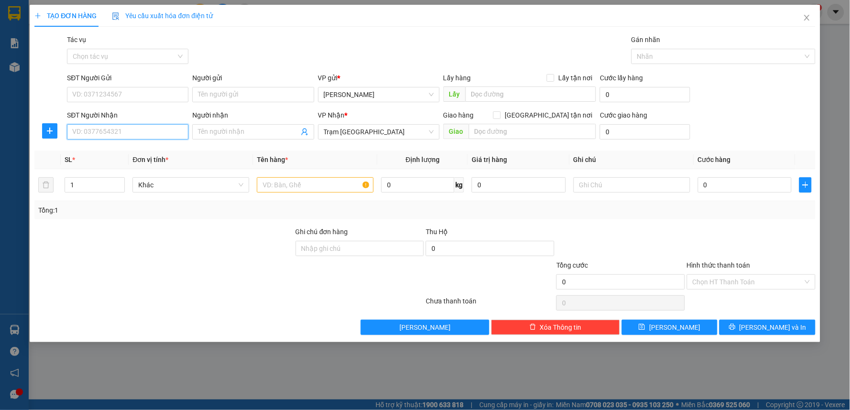
click at [171, 129] on input "SĐT Người Nhận" at bounding box center [127, 131] width 121 height 15
click at [171, 128] on input "SĐT Người Nhận" at bounding box center [127, 131] width 121 height 15
type input "0938143441"
click at [141, 99] on input "SĐT Người Gửi" at bounding box center [127, 94] width 121 height 15
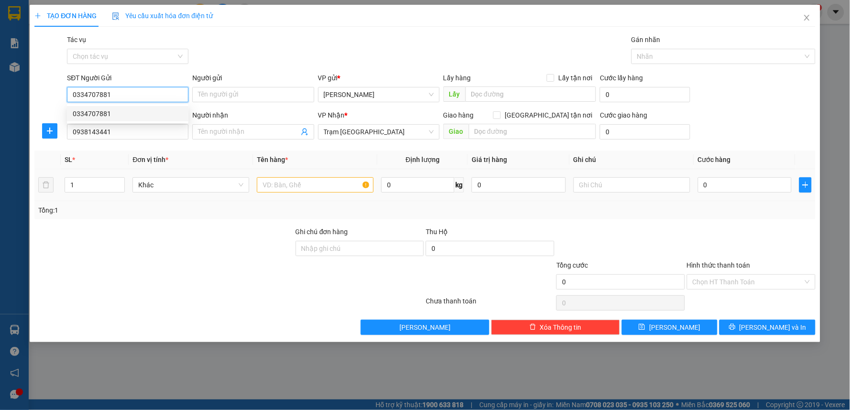
type input "0334707881"
click at [282, 187] on input "text" at bounding box center [315, 184] width 117 height 15
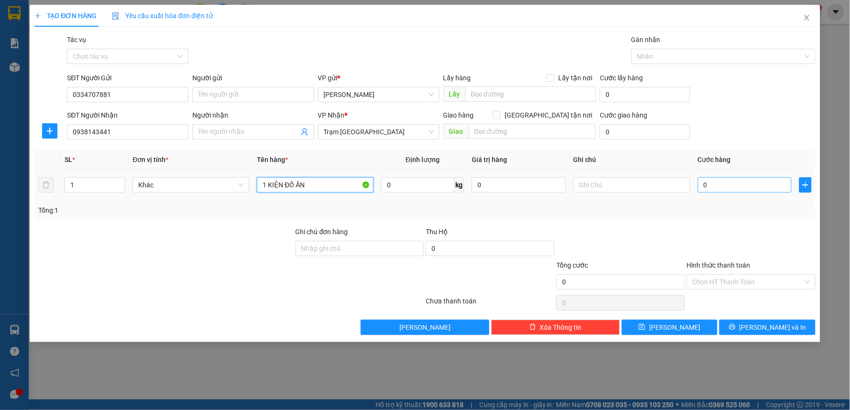
type input "1 KIỆN ĐỒ ĂN"
click at [721, 187] on input "0" at bounding box center [745, 184] width 94 height 15
type input "6"
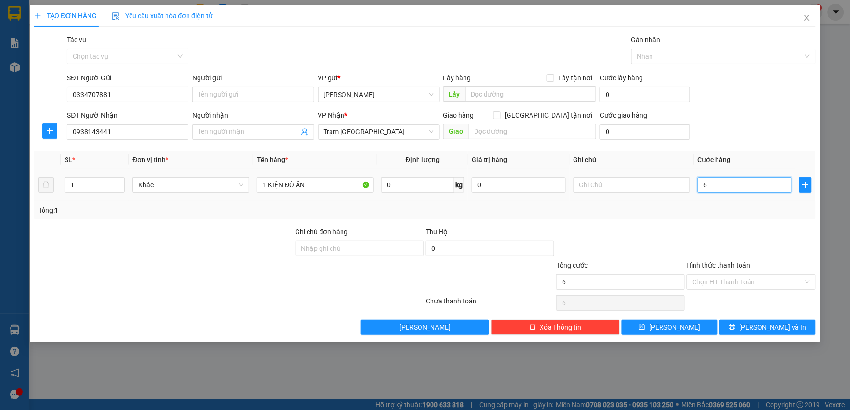
type input "60"
type input "60.000"
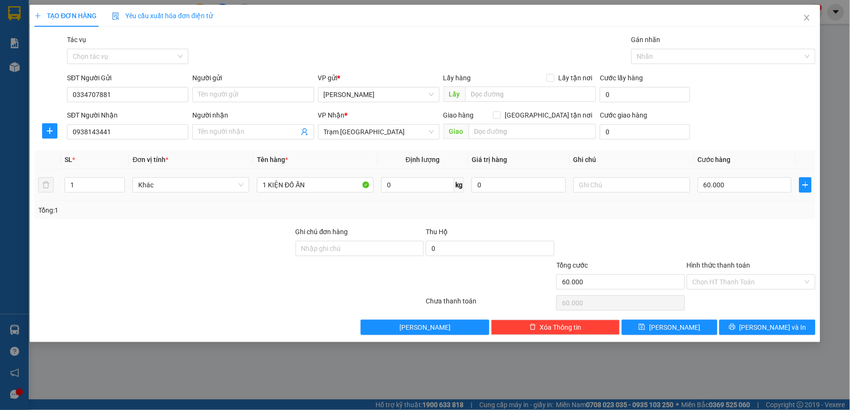
click at [757, 241] on div at bounding box center [751, 243] width 131 height 33
click at [749, 284] on input "Hình thức thanh toán" at bounding box center [748, 282] width 110 height 14
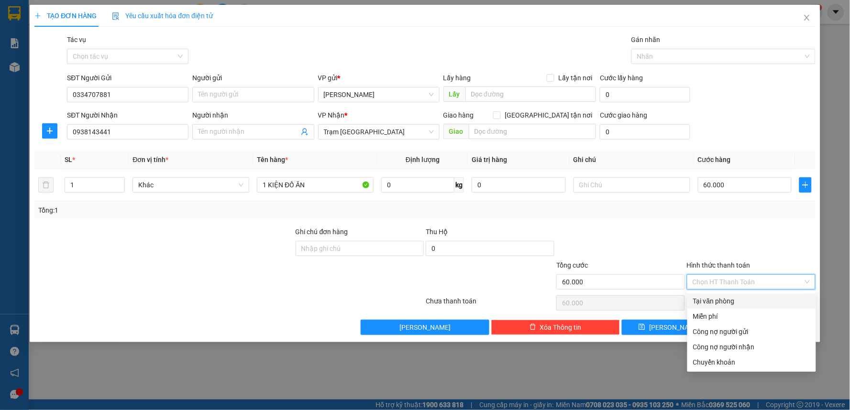
click at [723, 299] on div "Tại văn phòng" at bounding box center [751, 301] width 117 height 11
type input "0"
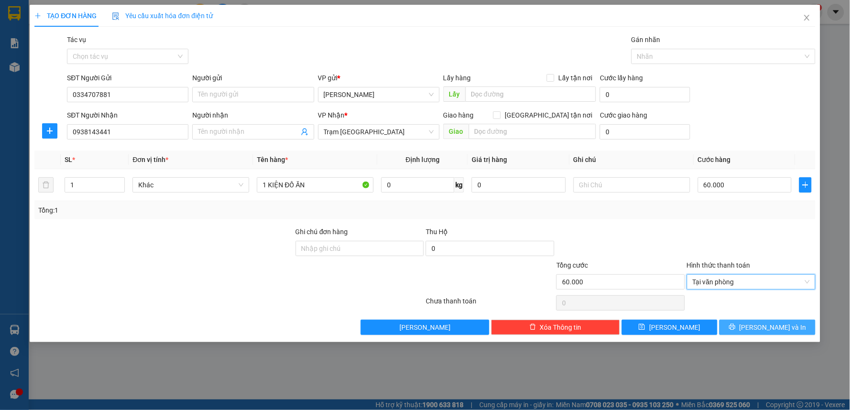
click at [761, 332] on span "Lưu và In" at bounding box center [772, 327] width 67 height 11
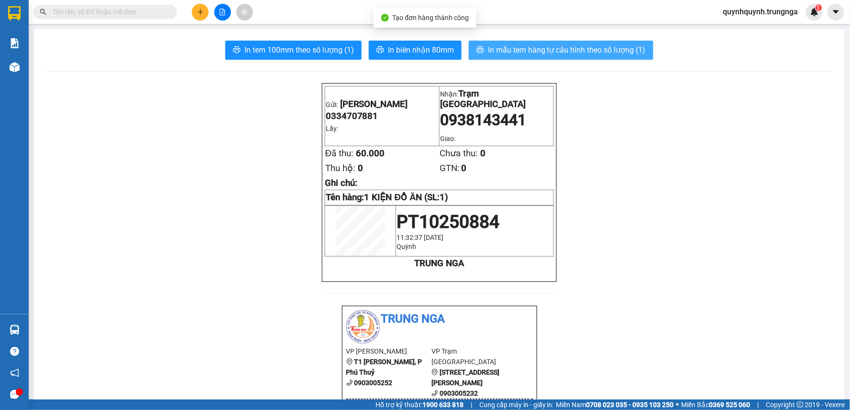
click at [579, 55] on span "In mẫu tem hàng tự cấu hình theo số lượng (1)" at bounding box center [567, 50] width 158 height 12
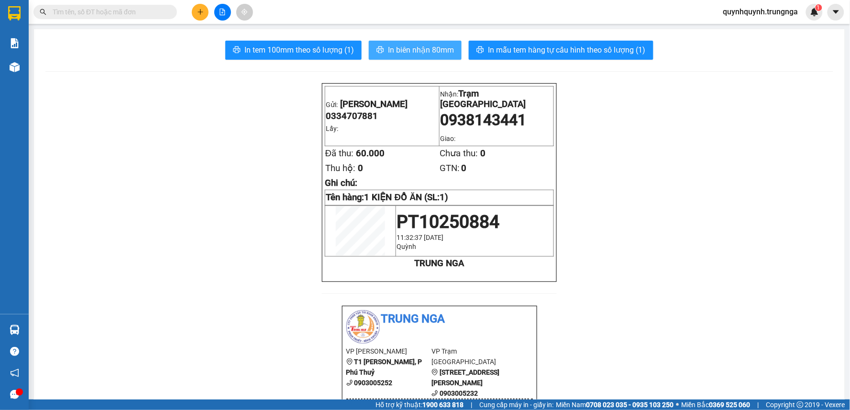
click at [444, 53] on span "In biên nhận 80mm" at bounding box center [421, 50] width 66 height 12
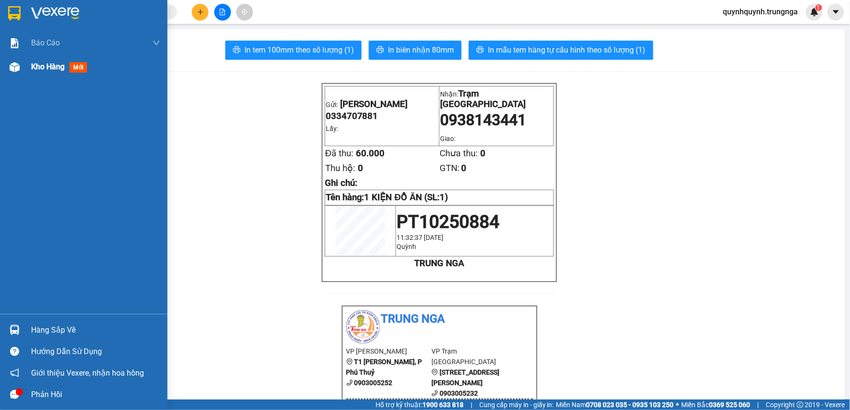
click at [42, 75] on div "Kho hàng mới" at bounding box center [95, 67] width 129 height 24
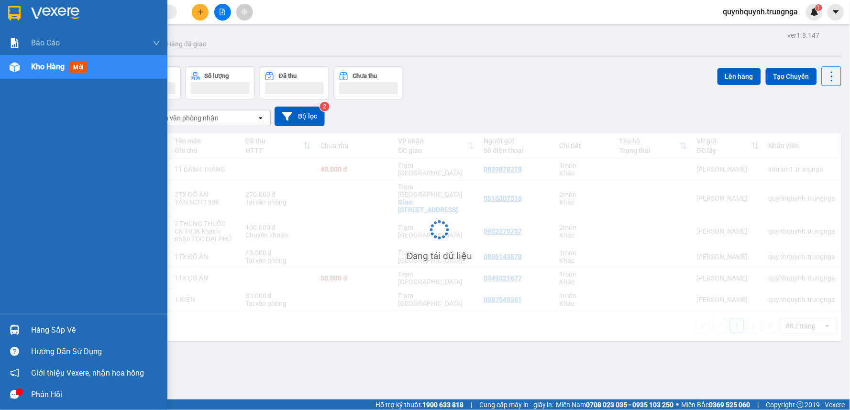
click at [42, 75] on div "Kho hàng mới" at bounding box center [95, 67] width 129 height 24
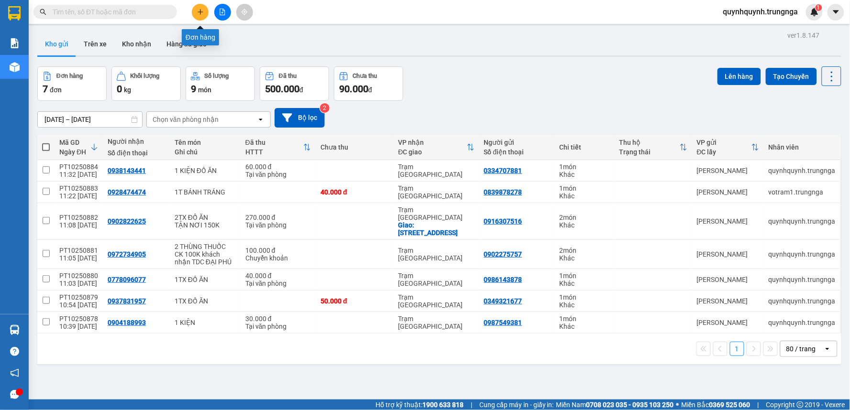
click at [202, 6] on button at bounding box center [200, 12] width 17 height 17
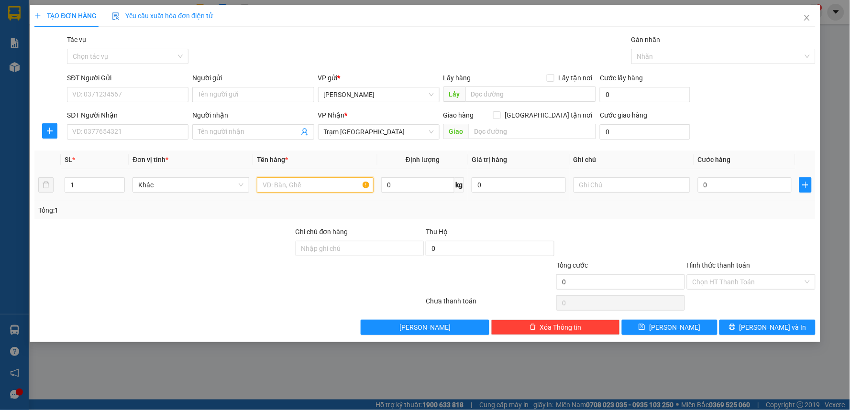
click at [308, 184] on input "text" at bounding box center [315, 184] width 117 height 15
type input "1 THÙNG GIẤY ĐỒ ĂN"
click at [749, 184] on input "0" at bounding box center [745, 184] width 94 height 15
type input "4"
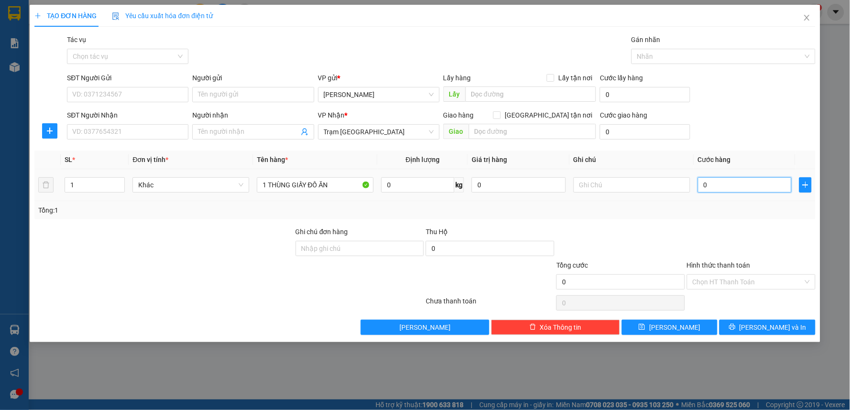
type input "4"
type input "40"
type input "40.000"
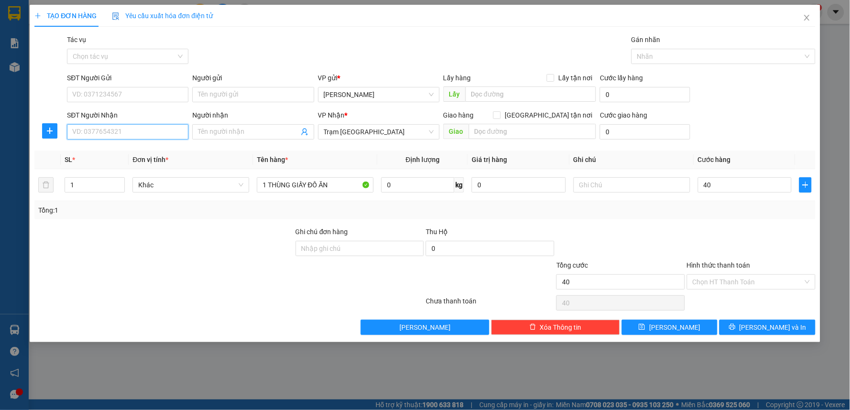
type input "40.000"
click at [139, 135] on input "SĐT Người Nhận" at bounding box center [127, 131] width 121 height 15
click at [155, 132] on input "SĐT Người Nhận" at bounding box center [127, 131] width 121 height 15
type input "0962819379"
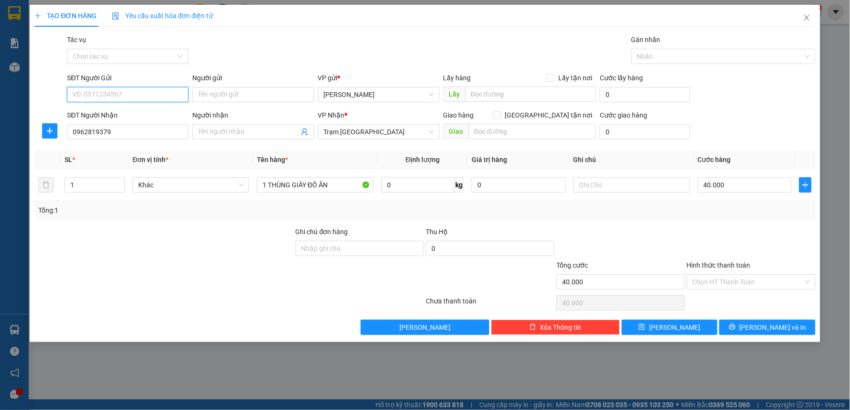
click at [166, 88] on input "SĐT Người Gửi" at bounding box center [127, 94] width 121 height 15
type input "0916818764"
click at [739, 235] on div at bounding box center [751, 243] width 131 height 33
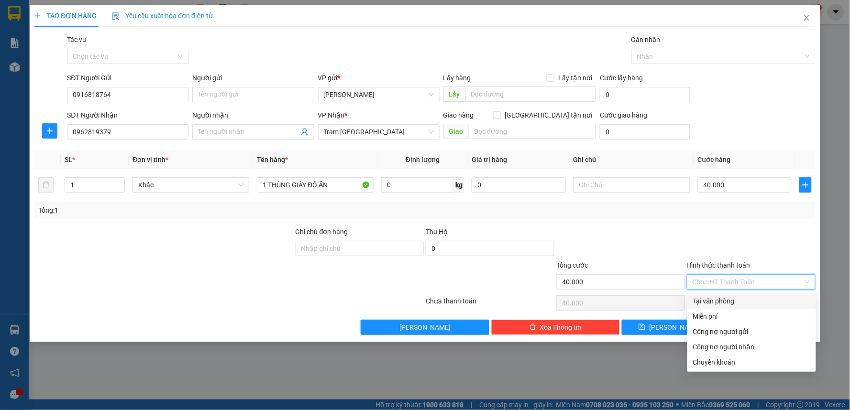
click at [743, 280] on input "Hình thức thanh toán" at bounding box center [748, 282] width 110 height 14
click at [748, 297] on div "Tại văn phòng" at bounding box center [751, 301] width 117 height 11
type input "0"
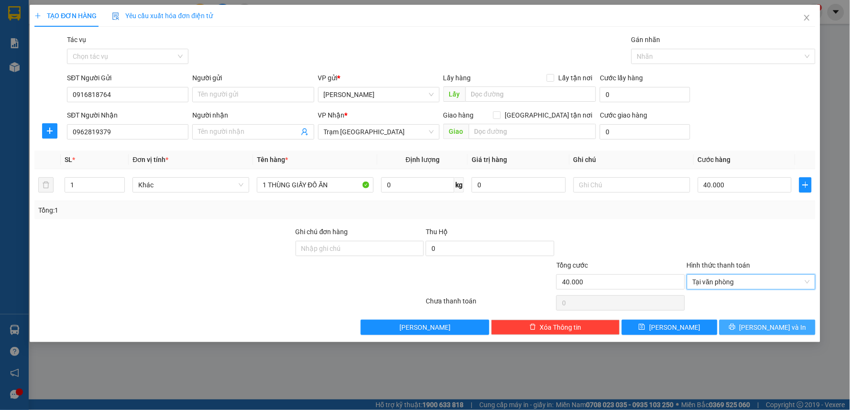
click at [768, 329] on span "Lưu và In" at bounding box center [772, 327] width 67 height 11
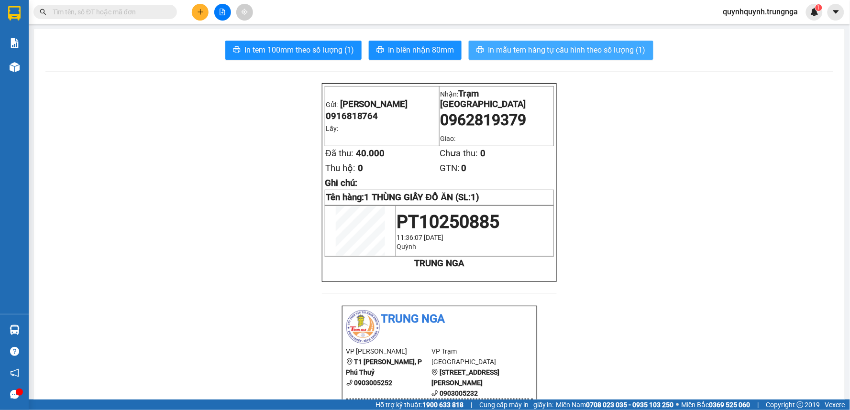
click at [567, 57] on button "In mẫu tem hàng tự cấu hình theo số lượng (1)" at bounding box center [561, 50] width 185 height 19
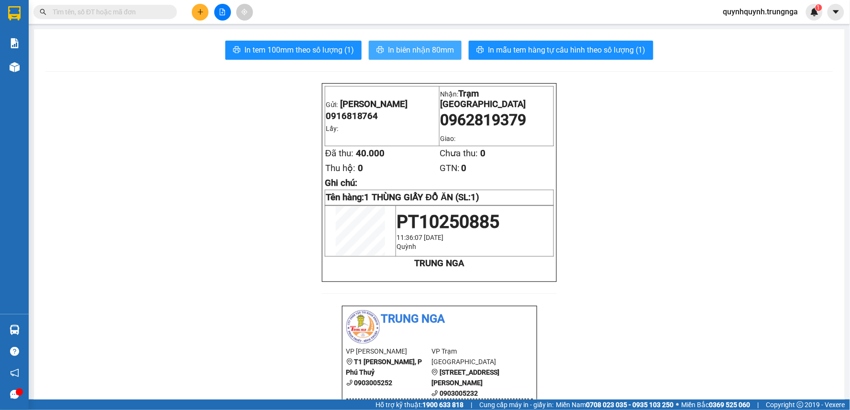
click at [437, 50] on span "In biên nhận 80mm" at bounding box center [421, 50] width 66 height 12
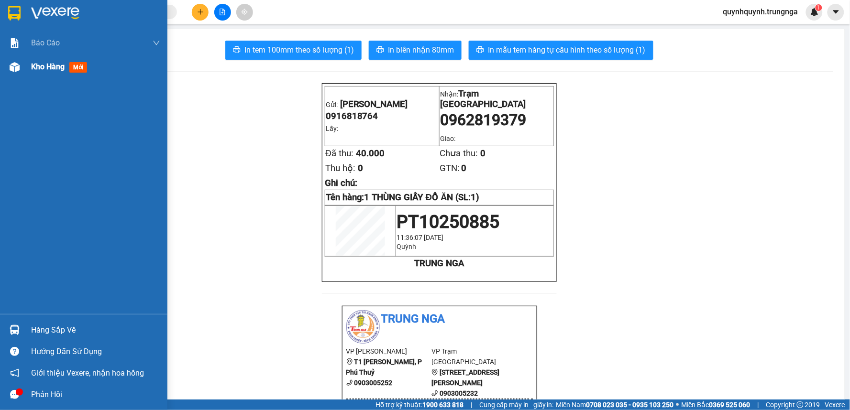
click at [29, 70] on div "Kho hàng mới" at bounding box center [83, 67] width 167 height 24
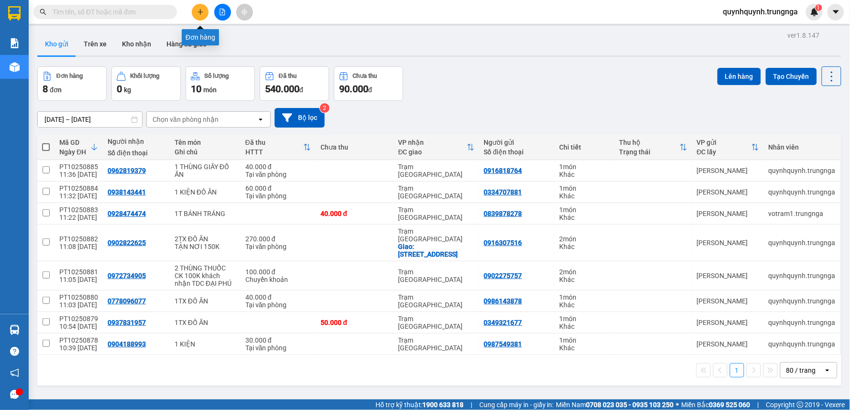
click at [207, 8] on button at bounding box center [200, 12] width 17 height 17
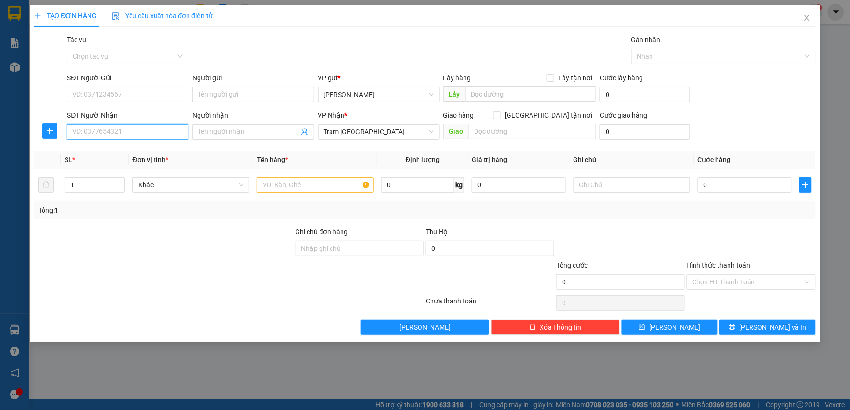
click at [153, 137] on input "SĐT Người Nhận" at bounding box center [127, 131] width 121 height 15
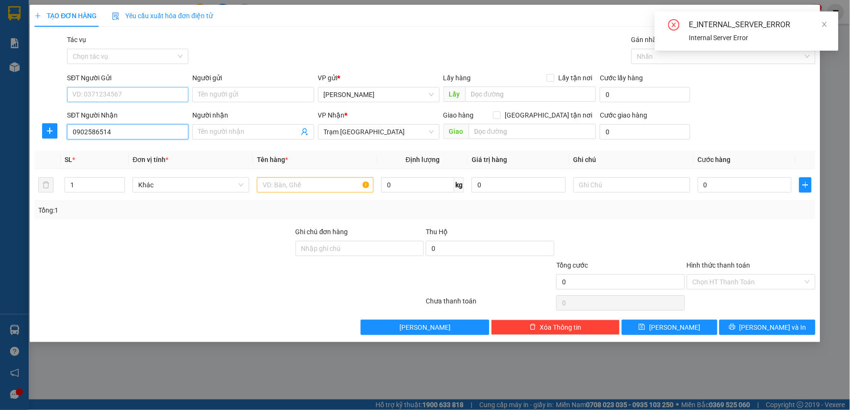
type input "0902586514"
click at [169, 88] on input "SĐT Người Gửi" at bounding box center [127, 94] width 121 height 15
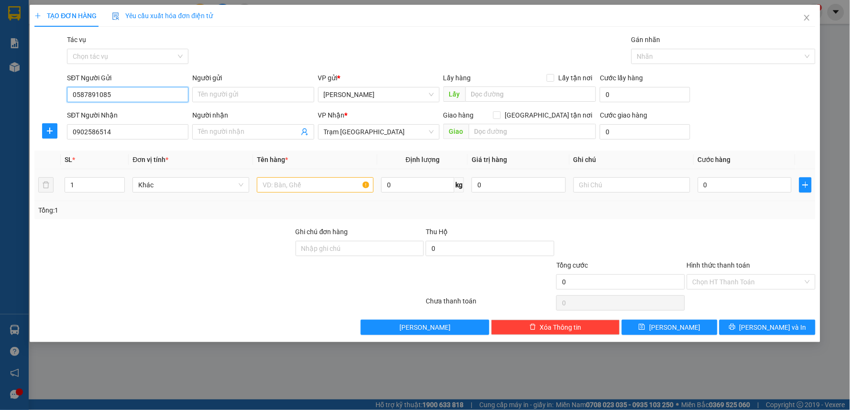
type input "0587891085"
click at [330, 190] on input "text" at bounding box center [315, 184] width 117 height 15
type input "1TX ĐỒ ĂN"
click at [742, 178] on input "0" at bounding box center [745, 184] width 94 height 15
type input "8"
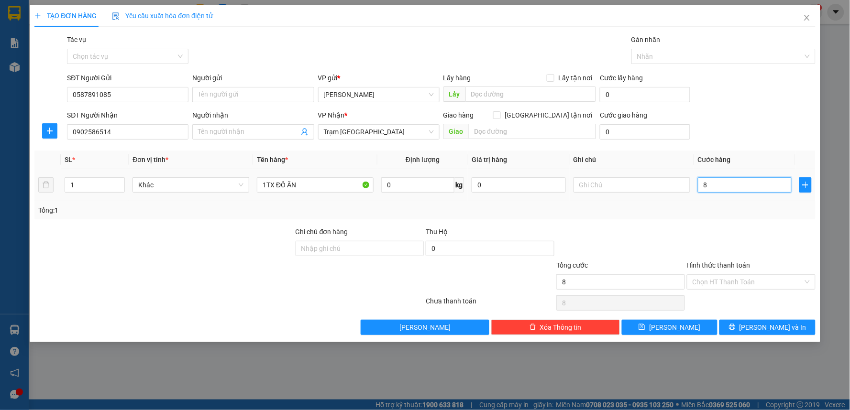
type input "8"
type input "80"
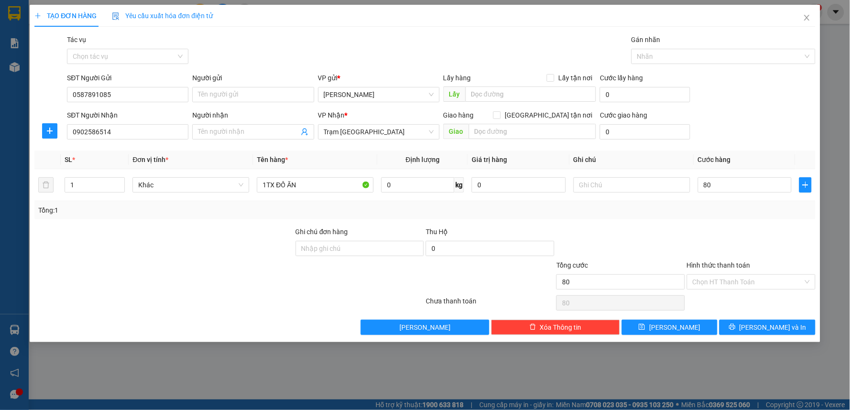
type input "80.000"
click at [720, 225] on div "Transit Pickup Surcharge Ids Transit Deliver Surcharge Ids Transit Deliver Surc…" at bounding box center [424, 184] width 781 height 301
click at [772, 324] on span "Lưu và In" at bounding box center [772, 327] width 67 height 11
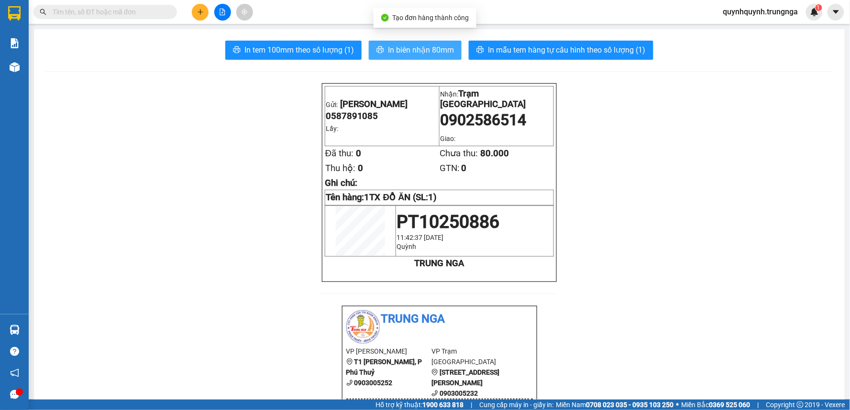
click at [439, 58] on button "In biên nhận 80mm" at bounding box center [415, 50] width 93 height 19
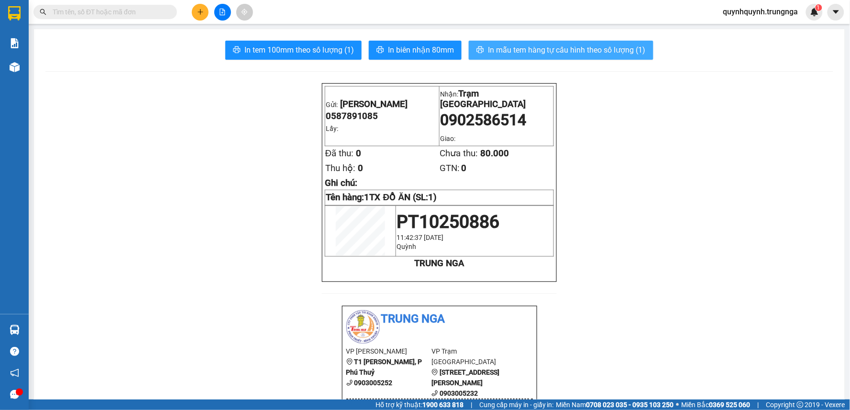
click at [582, 50] on span "In mẫu tem hàng tự cấu hình theo số lượng (1)" at bounding box center [567, 50] width 158 height 12
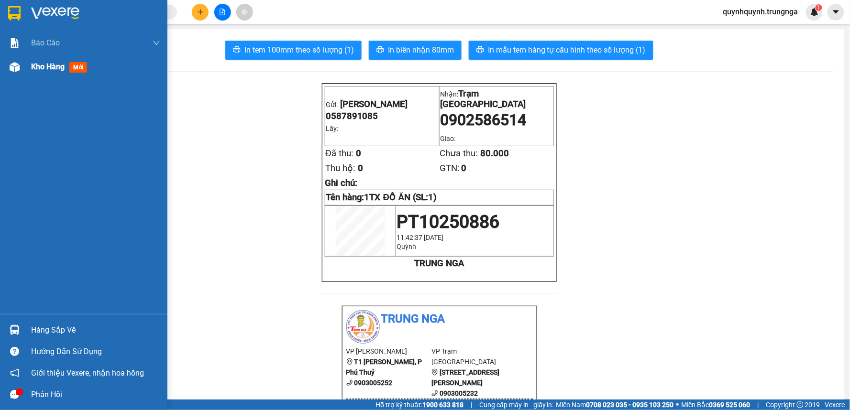
click at [66, 63] on div "Kho hàng mới" at bounding box center [61, 67] width 60 height 12
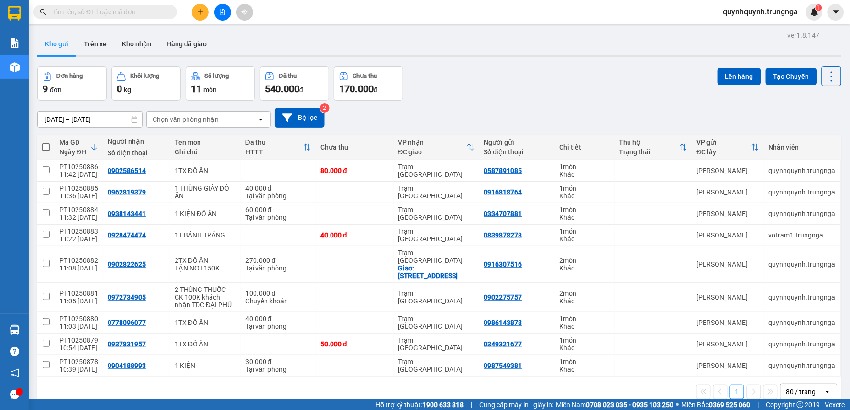
click at [198, 12] on icon "plus" at bounding box center [200, 12] width 7 height 7
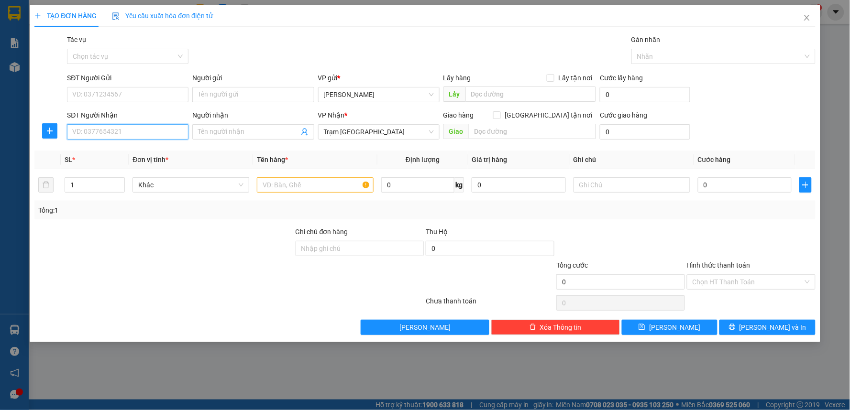
click at [151, 130] on input "SĐT Người Nhận" at bounding box center [127, 131] width 121 height 15
type input "0398483817"
click at [122, 153] on div "0398483817" at bounding box center [128, 151] width 110 height 11
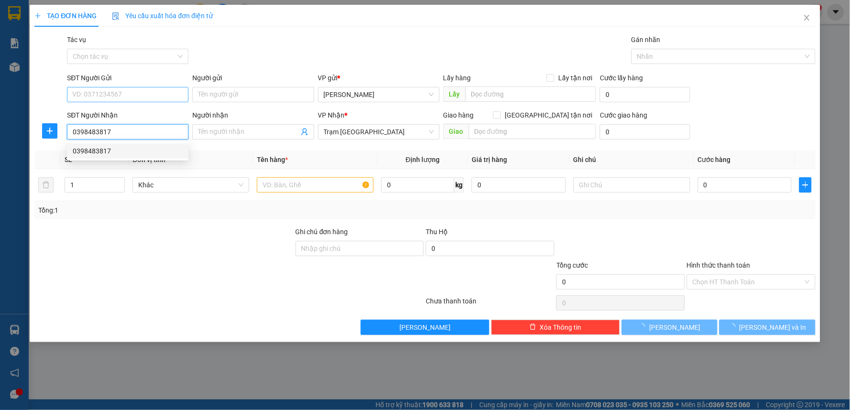
type input "40.000"
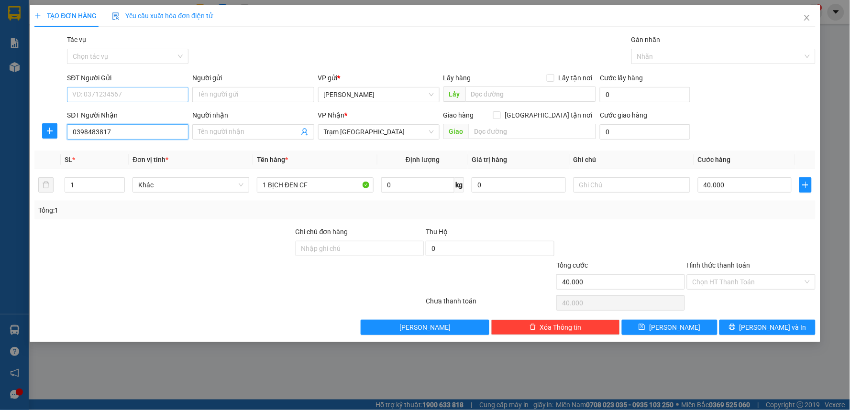
type input "0398483817"
click at [145, 91] on input "SĐT Người Gửi" at bounding box center [127, 94] width 121 height 15
type input "0948898467"
click at [776, 219] on div "Tổng: 1" at bounding box center [424, 210] width 781 height 18
click at [786, 326] on button "Lưu và In" at bounding box center [767, 327] width 96 height 15
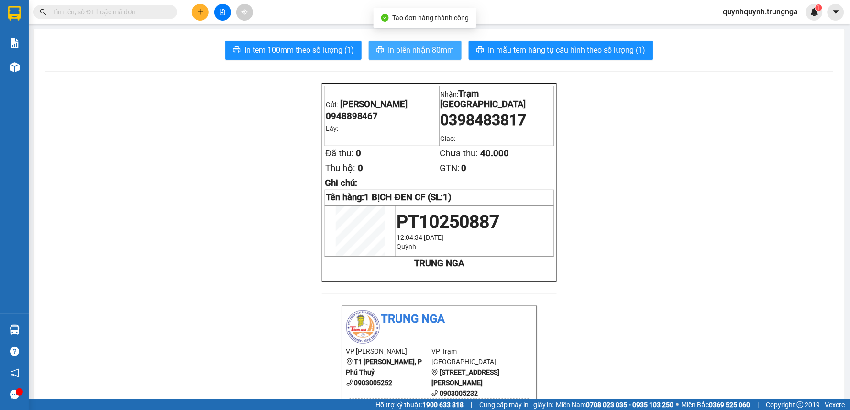
click at [438, 53] on span "In biên nhận 80mm" at bounding box center [421, 50] width 66 height 12
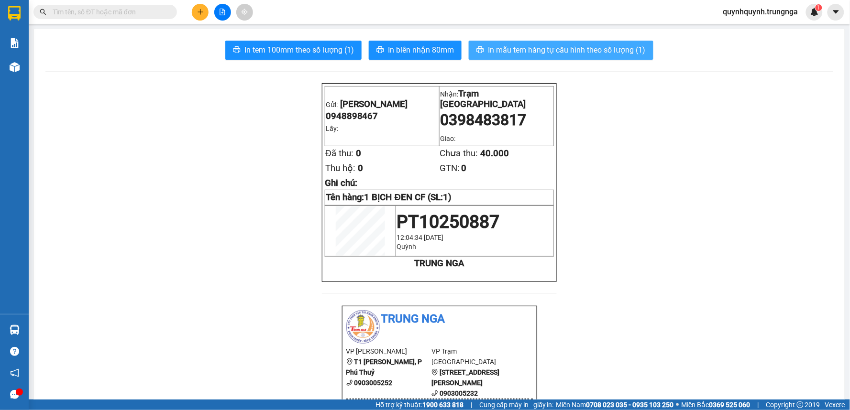
click at [604, 49] on span "In mẫu tem hàng tự cấu hình theo số lượng (1)" at bounding box center [567, 50] width 158 height 12
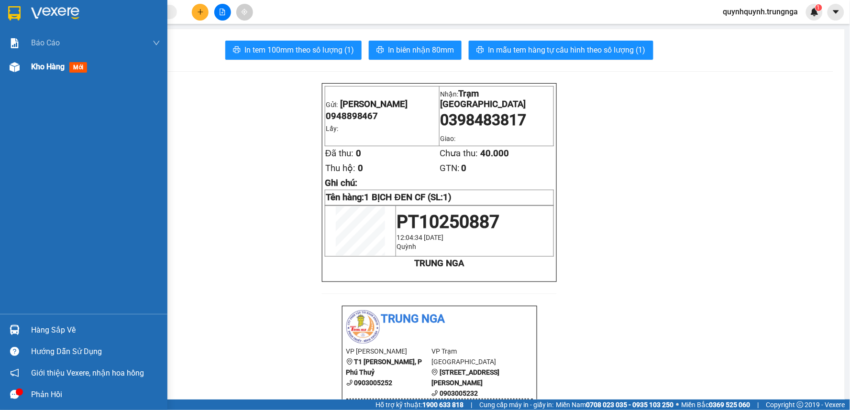
click at [44, 68] on span "Kho hàng" at bounding box center [47, 66] width 33 height 9
drag, startPoint x: 44, startPoint y: 68, endPoint x: 56, endPoint y: 75, distance: 13.9
click at [44, 68] on span "Kho hàng" at bounding box center [47, 66] width 33 height 9
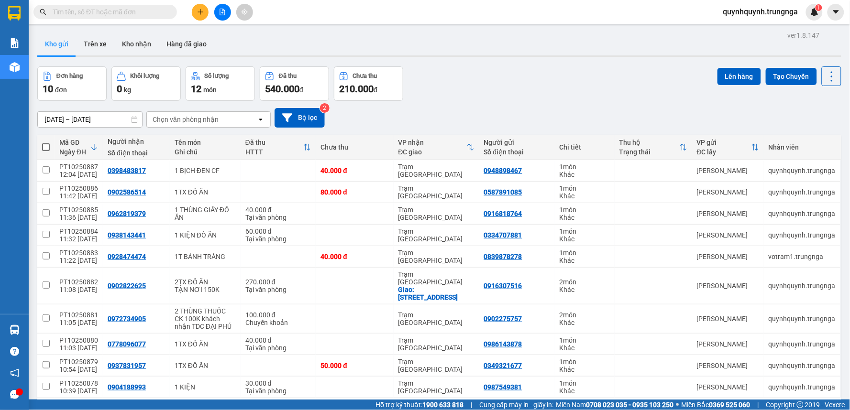
click at [197, 17] on button at bounding box center [200, 12] width 17 height 17
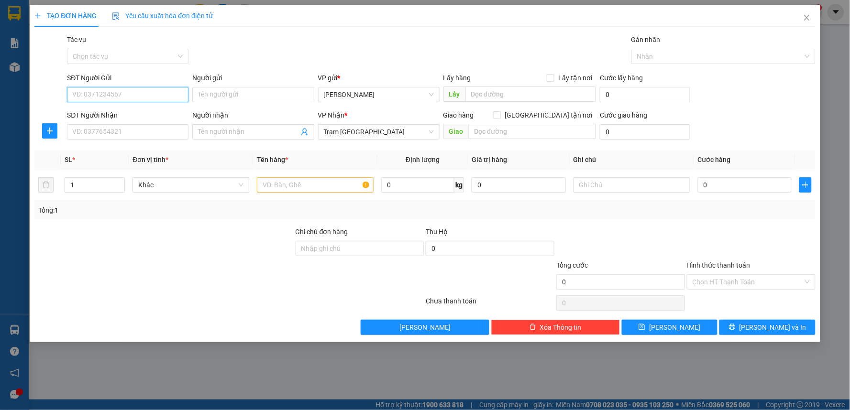
click at [145, 90] on input "SĐT Người Gửi" at bounding box center [127, 94] width 121 height 15
click at [149, 140] on input "SĐT Người Nhận" at bounding box center [127, 131] width 121 height 15
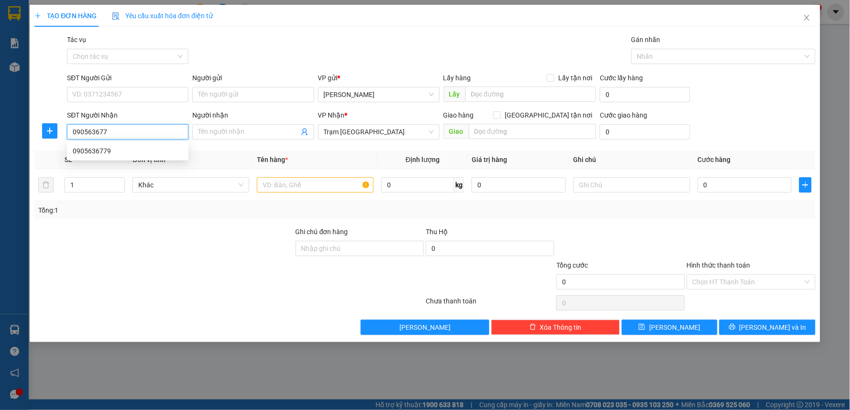
type input "0905636779"
click at [127, 152] on div "0905636779" at bounding box center [128, 151] width 110 height 11
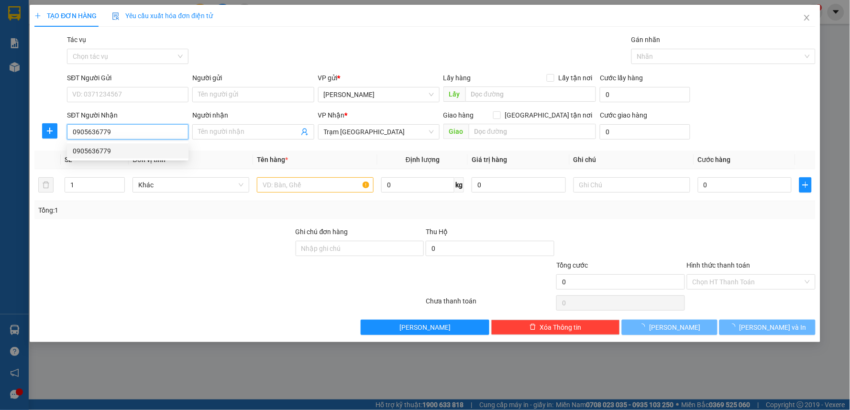
type input "30.000"
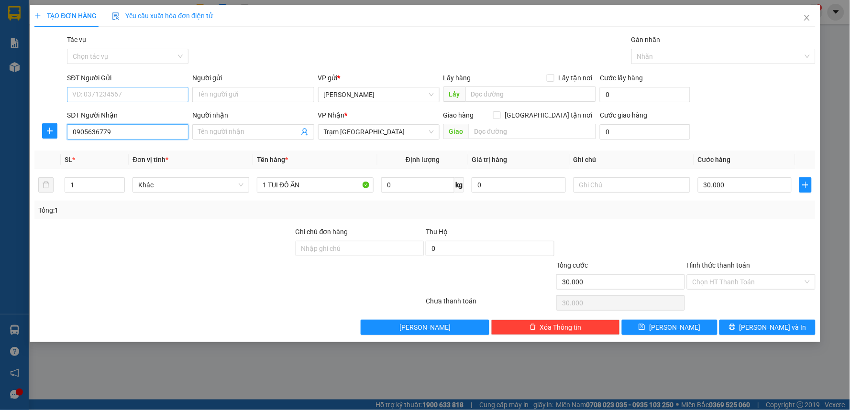
type input "0905636779"
click at [139, 93] on input "SĐT Người Gửi" at bounding box center [127, 94] width 121 height 15
type input "090331908"
click at [747, 284] on input "Hình thức thanh toán" at bounding box center [748, 282] width 110 height 14
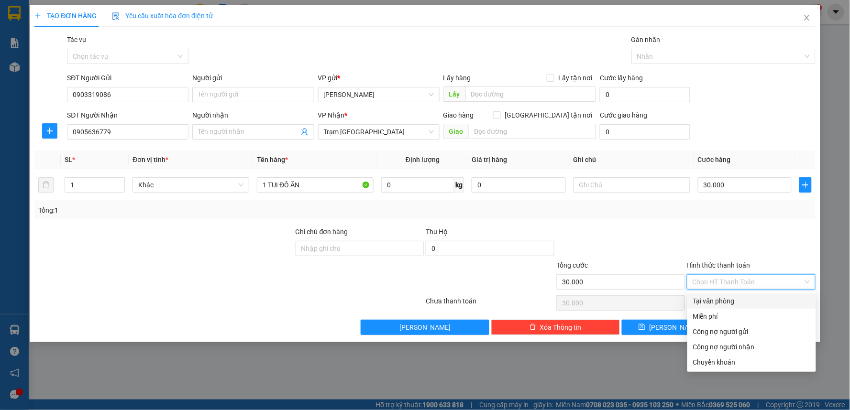
click at [743, 297] on div "Tại văn phòng" at bounding box center [751, 301] width 117 height 11
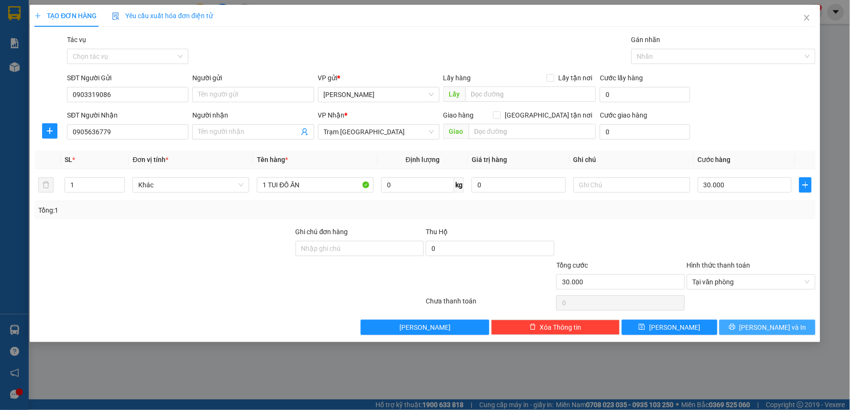
click at [793, 331] on button "Lưu và In" at bounding box center [767, 327] width 96 height 15
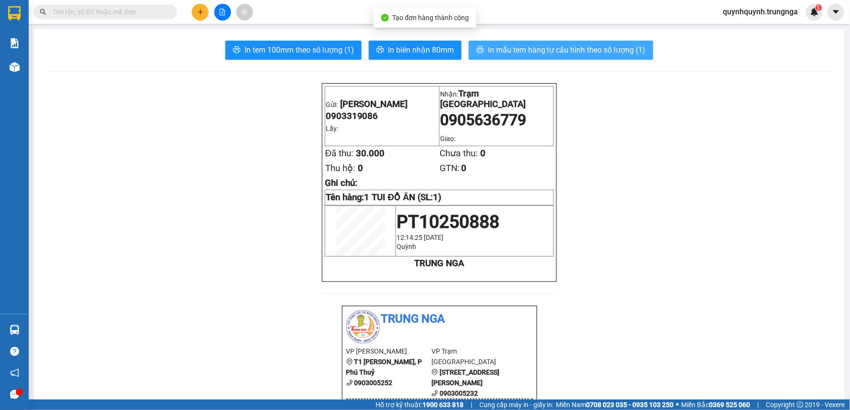
click at [610, 51] on span "In mẫu tem hàng tự cấu hình theo số lượng (1)" at bounding box center [567, 50] width 158 height 12
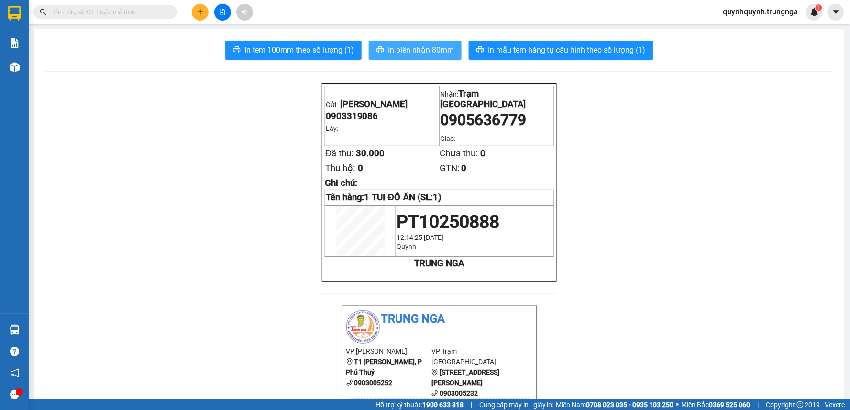
click at [419, 55] on span "In biên nhận 80mm" at bounding box center [421, 50] width 66 height 12
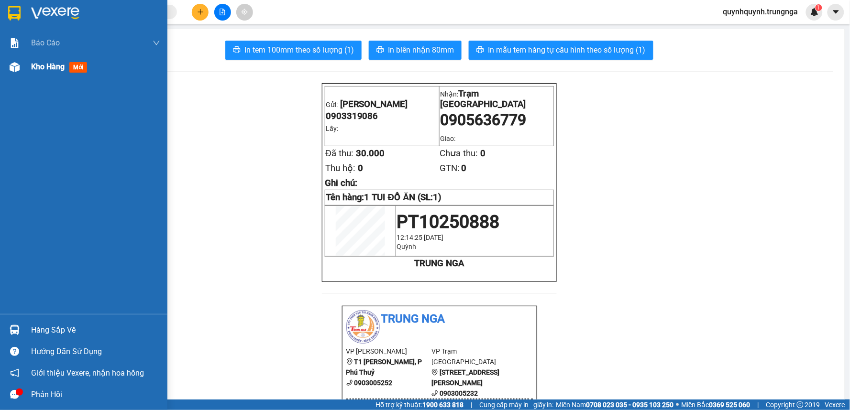
click at [74, 68] on span "mới" at bounding box center [78, 67] width 18 height 11
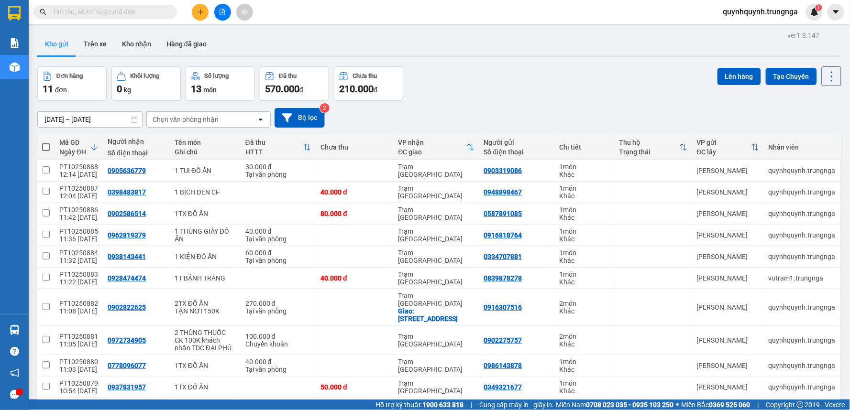
click at [200, 10] on icon "plus" at bounding box center [200, 11] width 0 height 5
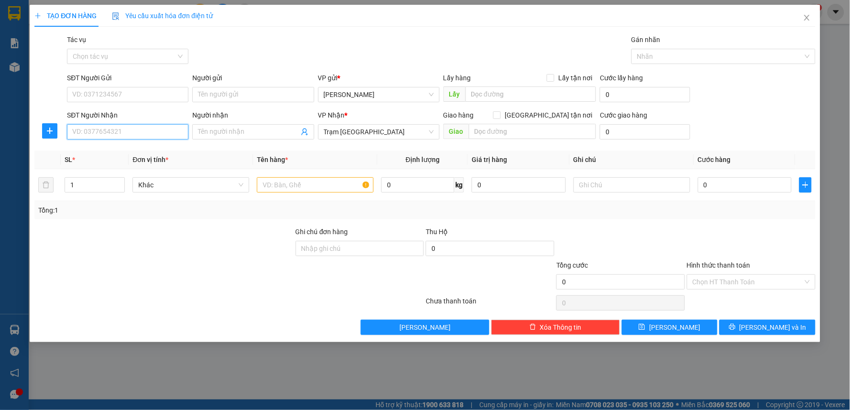
click at [155, 133] on input "SĐT Người Nhận" at bounding box center [127, 131] width 121 height 15
type input "0938889045"
click at [143, 150] on div "0938889045" at bounding box center [128, 151] width 110 height 11
type input "30.000"
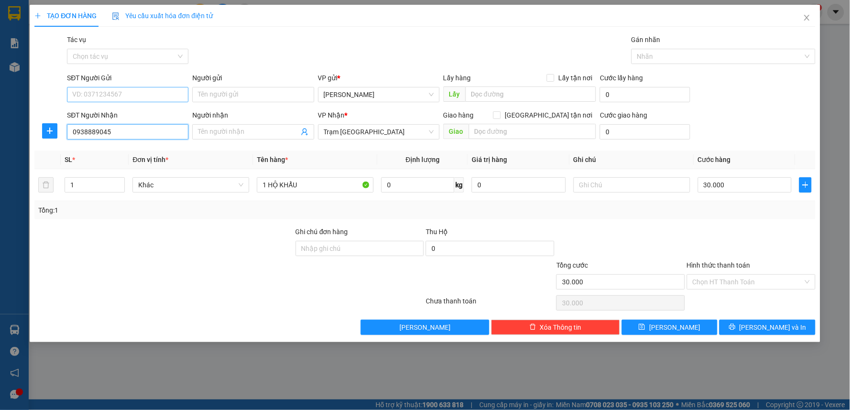
type input "0938889045"
click at [145, 93] on input "SĐT Người Gửi" at bounding box center [127, 94] width 121 height 15
type input "0933340886"
click at [742, 285] on input "Hình thức thanh toán" at bounding box center [748, 282] width 110 height 14
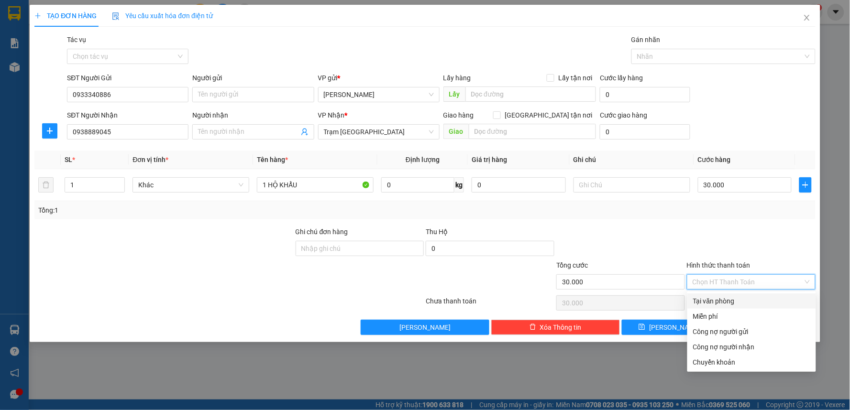
click at [735, 300] on div "Tại văn phòng" at bounding box center [751, 301] width 117 height 11
type input "0"
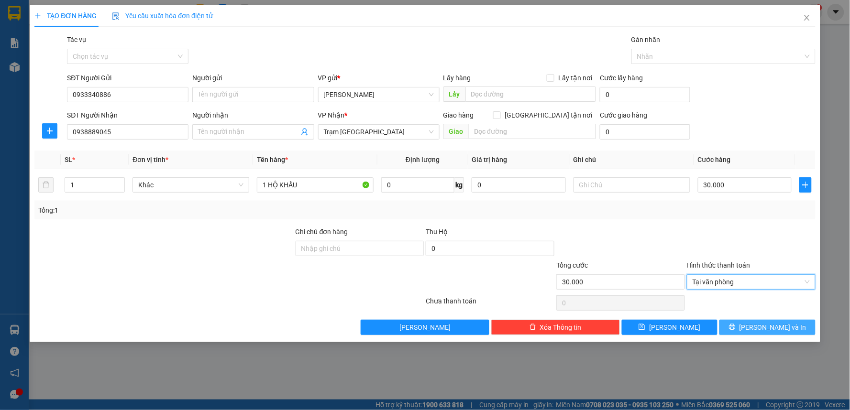
click at [771, 332] on span "Lưu và In" at bounding box center [772, 327] width 67 height 11
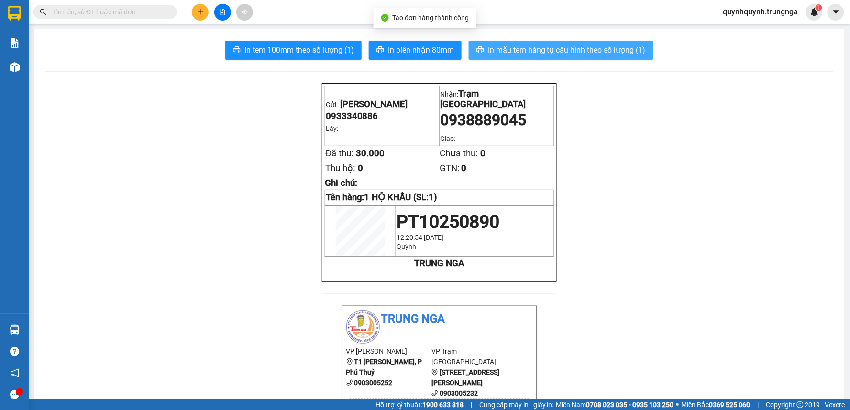
click at [601, 55] on span "In mẫu tem hàng tự cấu hình theo số lượng (1)" at bounding box center [567, 50] width 158 height 12
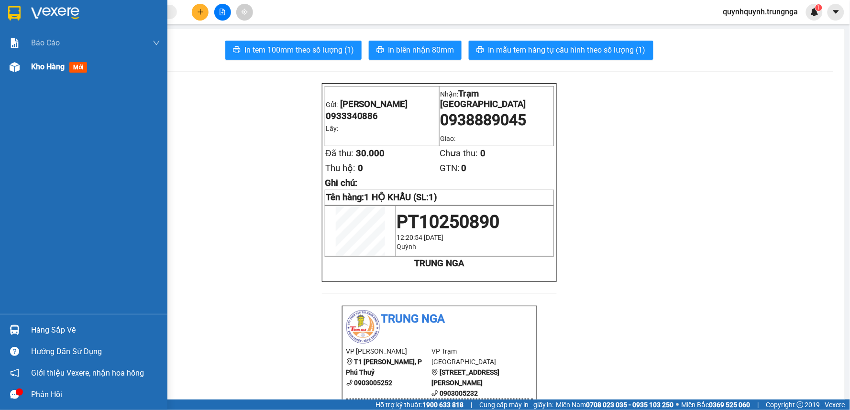
click at [21, 68] on div at bounding box center [14, 67] width 17 height 17
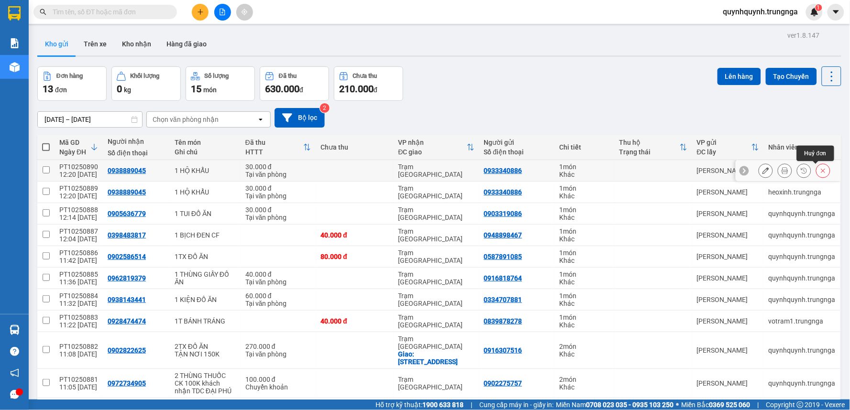
click at [816, 170] on button at bounding box center [822, 171] width 13 height 17
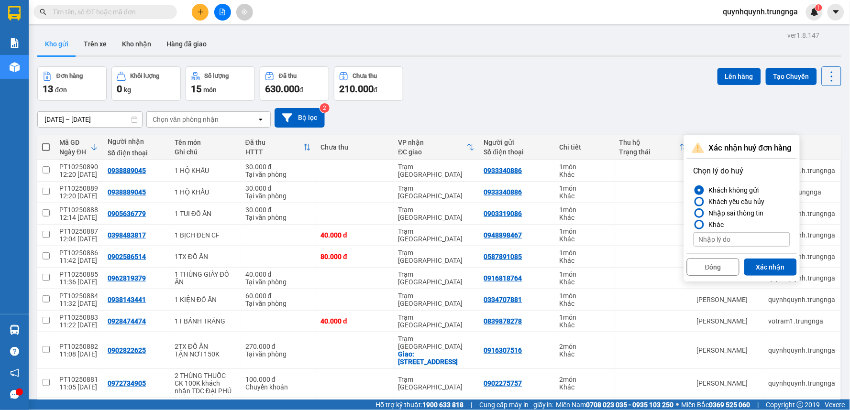
click at [736, 243] on input at bounding box center [742, 239] width 97 height 14
type input "trùng bill"
click at [777, 266] on button "Xác nhận" at bounding box center [770, 267] width 53 height 17
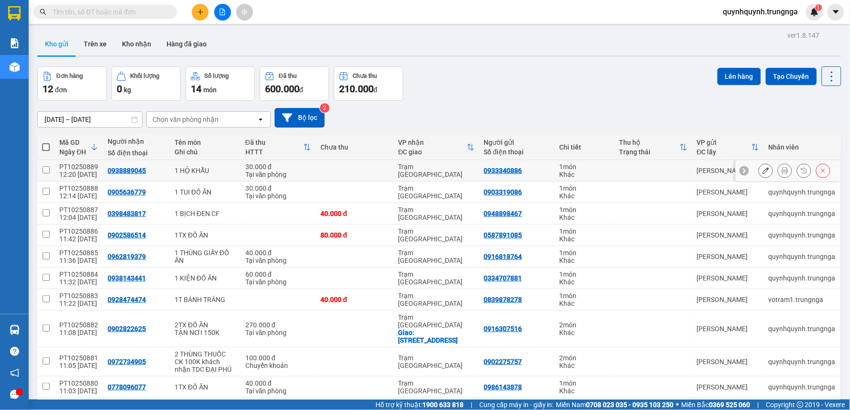
click at [782, 169] on icon at bounding box center [785, 170] width 7 height 7
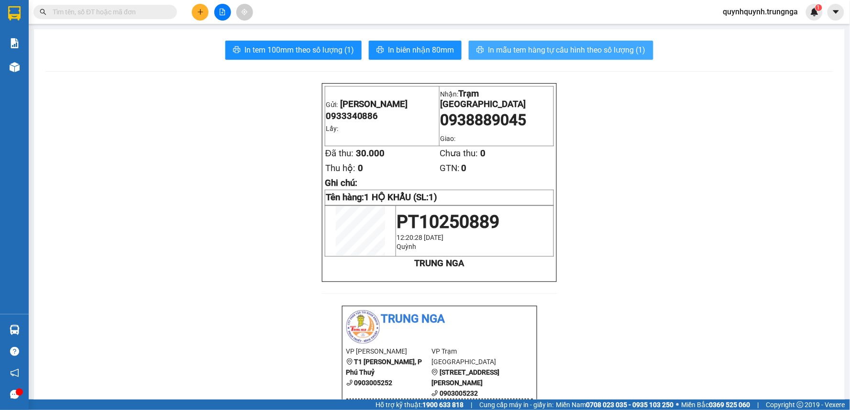
click at [515, 51] on span "In mẫu tem hàng tự cấu hình theo số lượng (1)" at bounding box center [567, 50] width 158 height 12
click at [619, 54] on span "In mẫu tem hàng tự cấu hình theo số lượng (1)" at bounding box center [567, 50] width 158 height 12
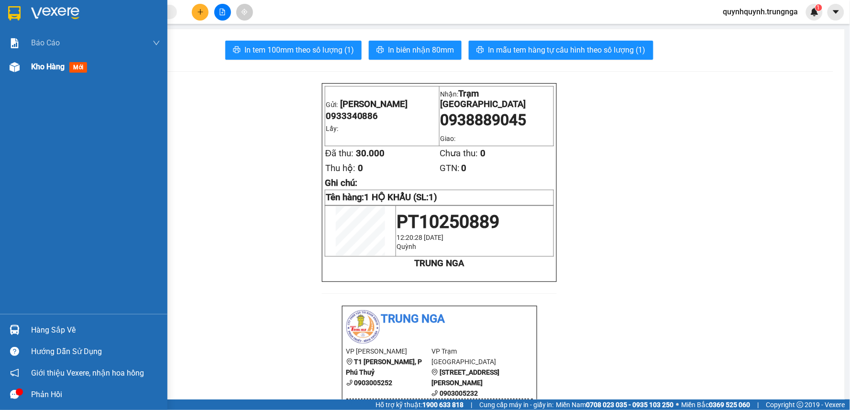
click at [21, 72] on div at bounding box center [14, 67] width 17 height 17
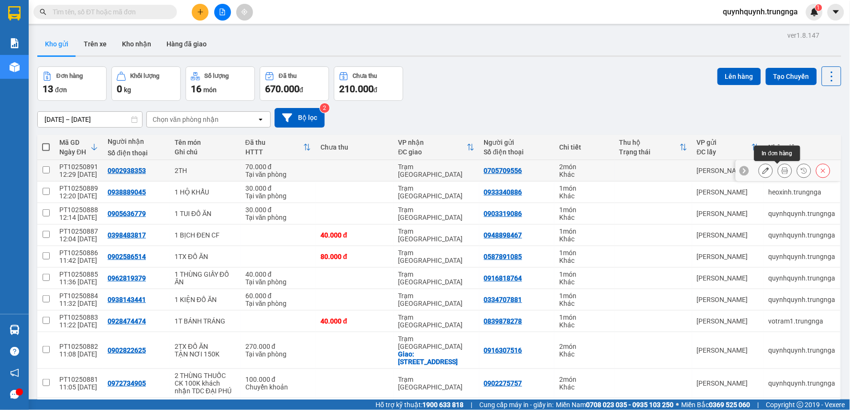
click at [782, 174] on icon at bounding box center [785, 170] width 7 height 7
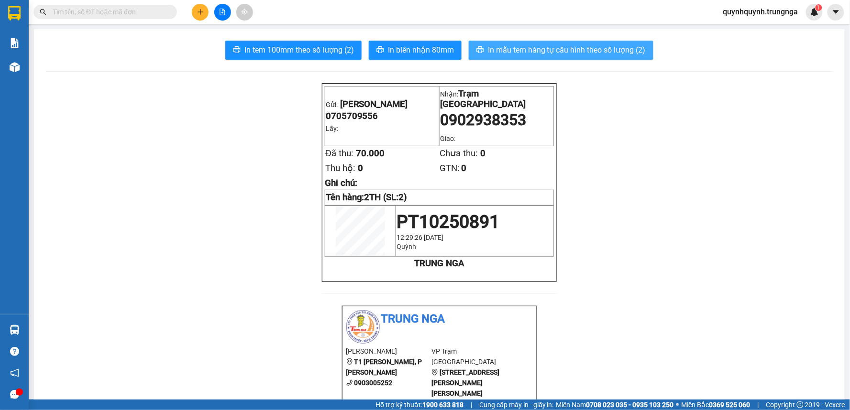
click at [551, 51] on span "In mẫu tem hàng tự cấu hình theo số lượng (2)" at bounding box center [567, 50] width 158 height 12
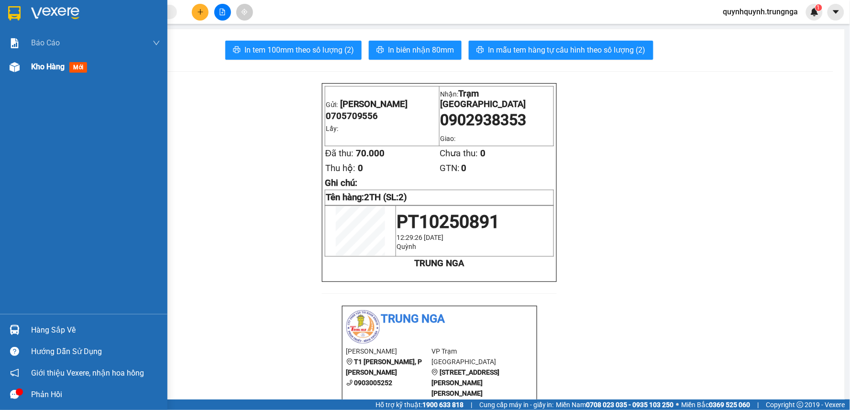
click at [44, 69] on span "Kho hàng" at bounding box center [47, 66] width 33 height 9
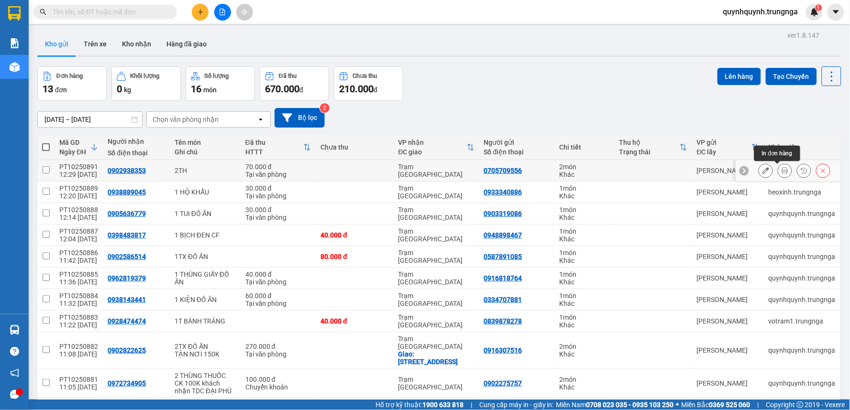
click at [782, 171] on icon at bounding box center [785, 170] width 7 height 7
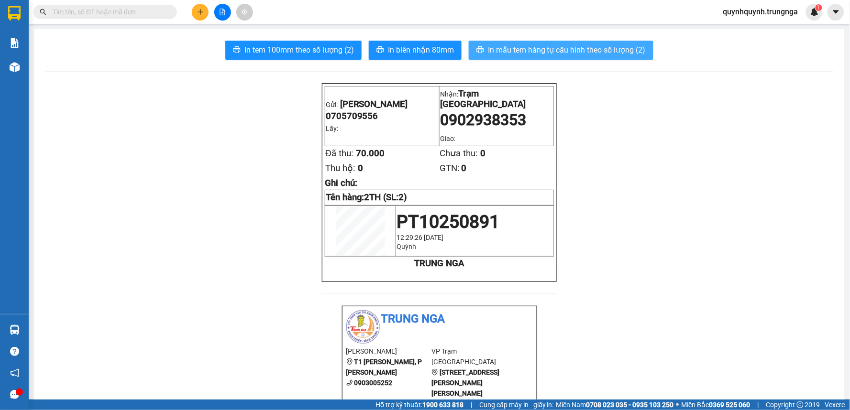
click at [538, 47] on span "In mẫu tem hàng tự cấu hình theo số lượng (2)" at bounding box center [567, 50] width 158 height 12
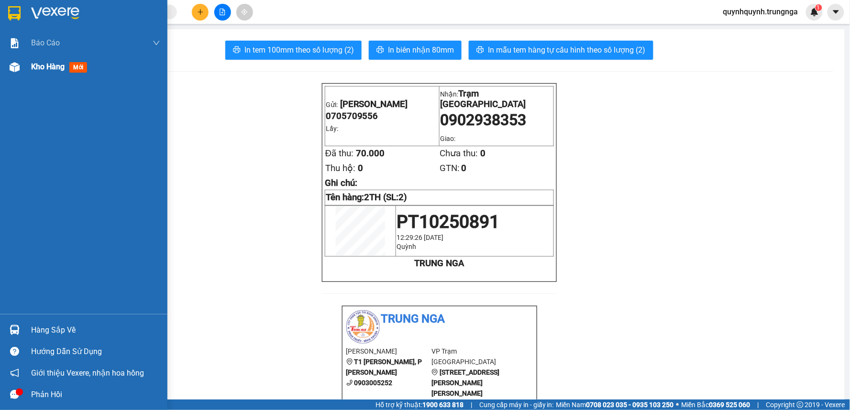
click at [42, 64] on span "Kho hàng" at bounding box center [47, 66] width 33 height 9
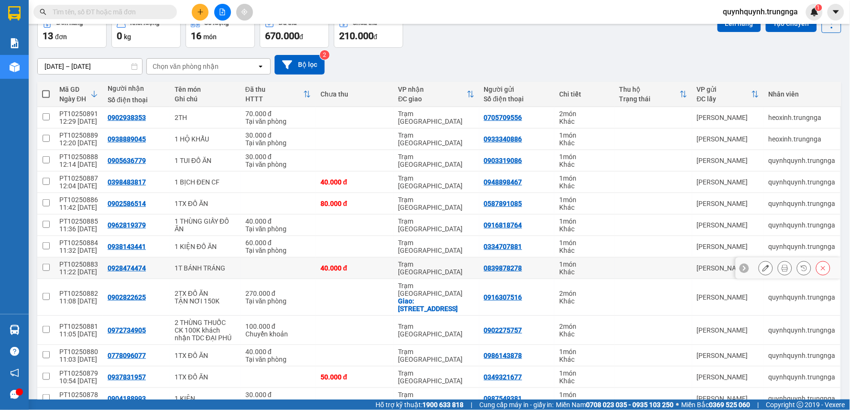
scroll to position [96, 0]
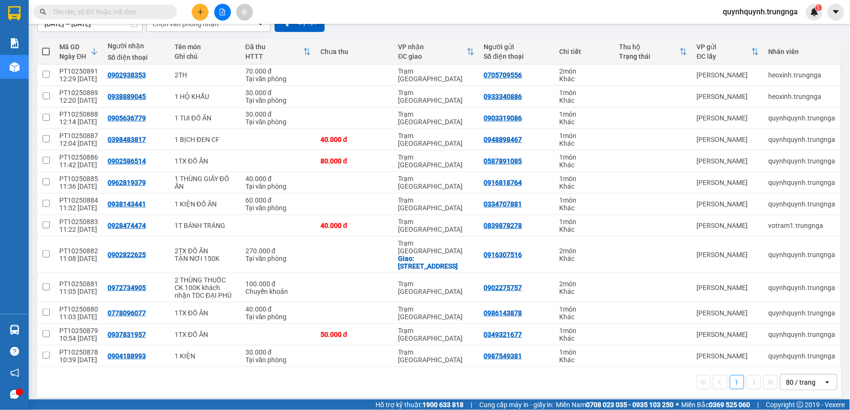
click at [793, 378] on div "80 / trang" at bounding box center [801, 383] width 30 height 10
click at [796, 340] on span "80 / trang" at bounding box center [796, 338] width 32 height 10
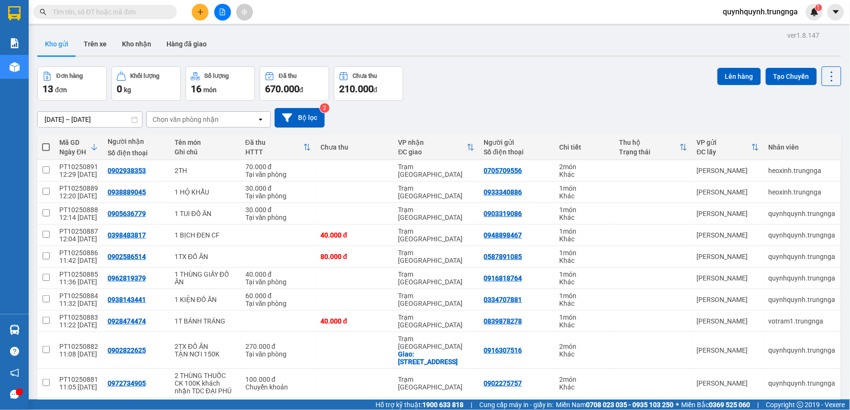
click at [50, 144] on th at bounding box center [45, 147] width 17 height 25
click at [45, 145] on span at bounding box center [46, 147] width 8 height 8
click at [46, 143] on input "checkbox" at bounding box center [46, 143] width 0 height 0
checkbox input "true"
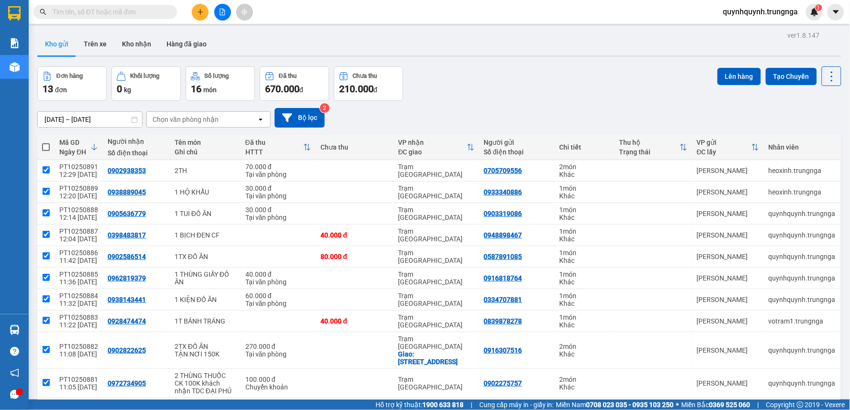
checkbox input "true"
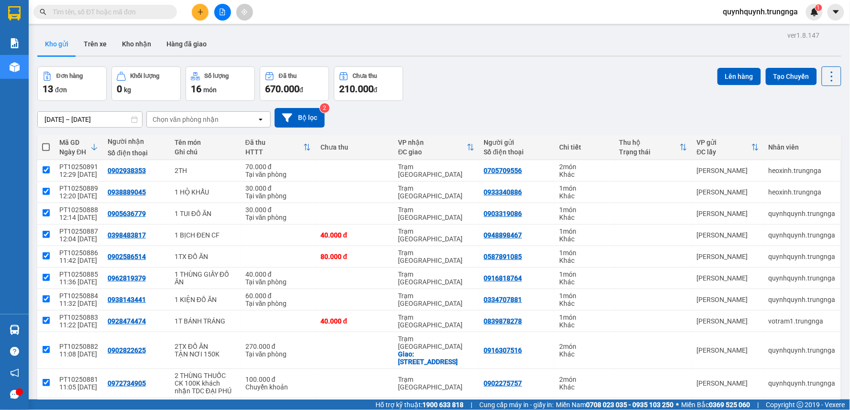
checkbox input "true"
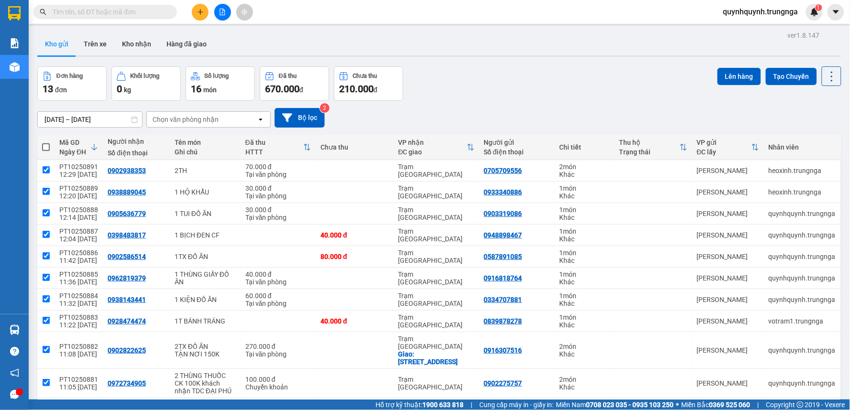
checkbox input "true"
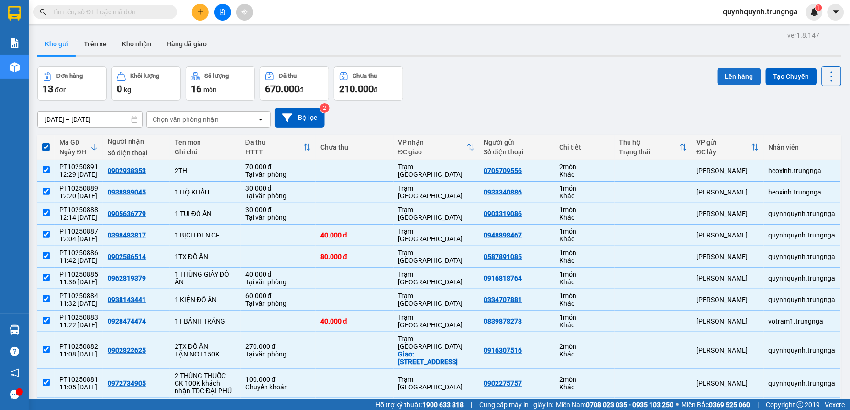
click at [748, 83] on button "Lên hàng" at bounding box center [739, 76] width 44 height 17
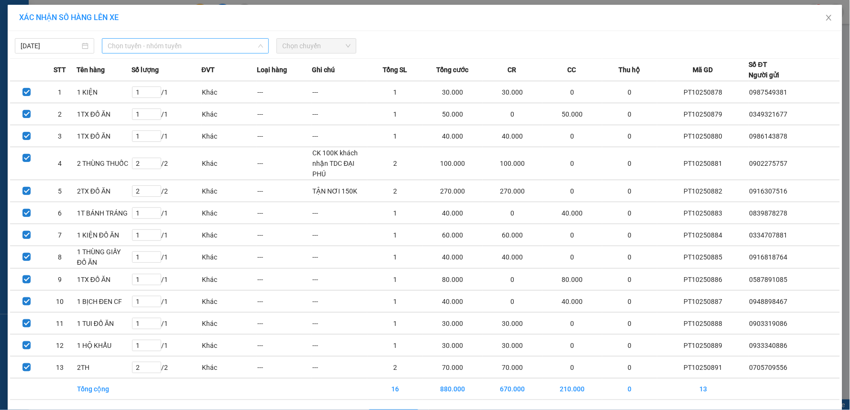
click at [170, 50] on span "Chọn tuyến - nhóm tuyến" at bounding box center [185, 46] width 155 height 14
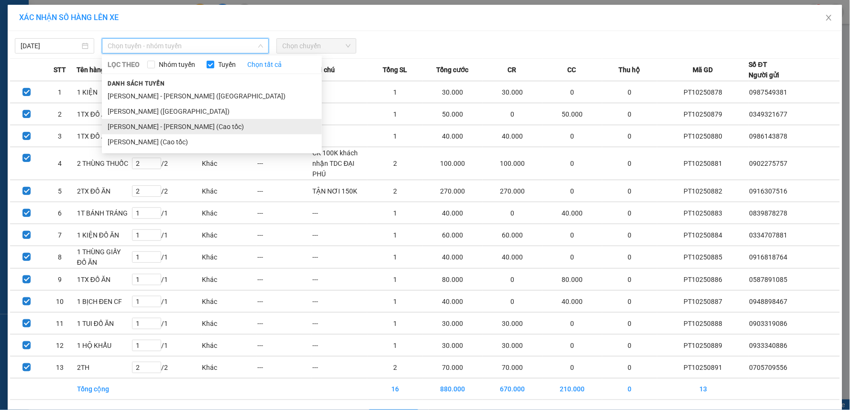
click at [185, 124] on li "[PERSON_NAME] - [PERSON_NAME] (Cao tốc)" at bounding box center [212, 126] width 220 height 15
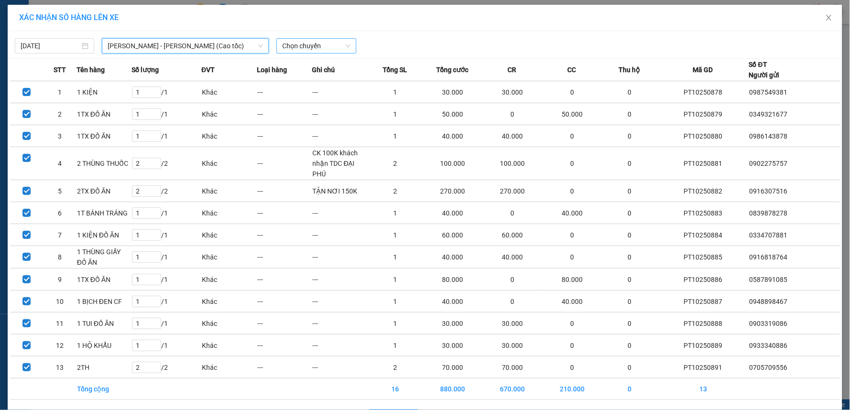
click at [324, 50] on span "Chọn chuyến" at bounding box center [316, 46] width 68 height 14
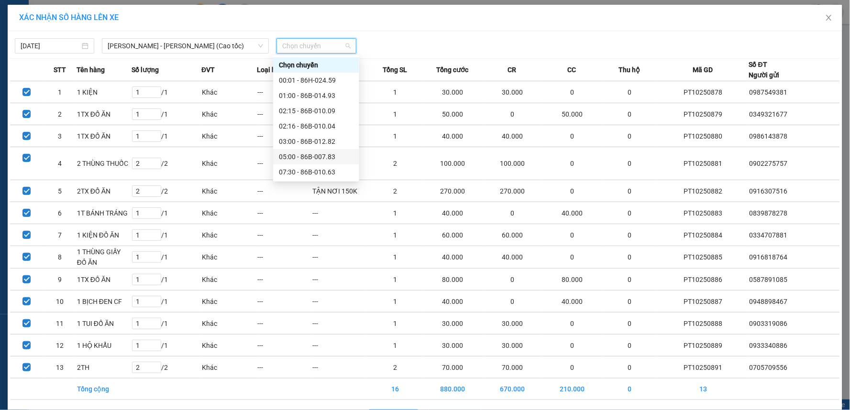
scroll to position [53, 0]
click at [316, 149] on div "12:30 - 86H-024.59" at bounding box center [316, 149] width 75 height 11
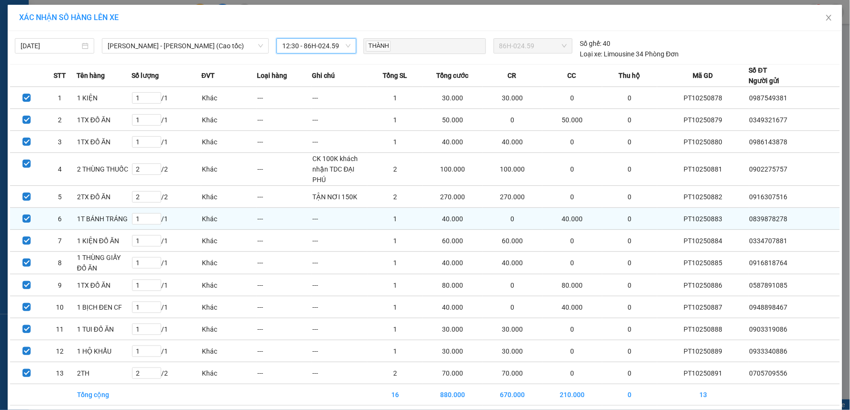
scroll to position [39, 0]
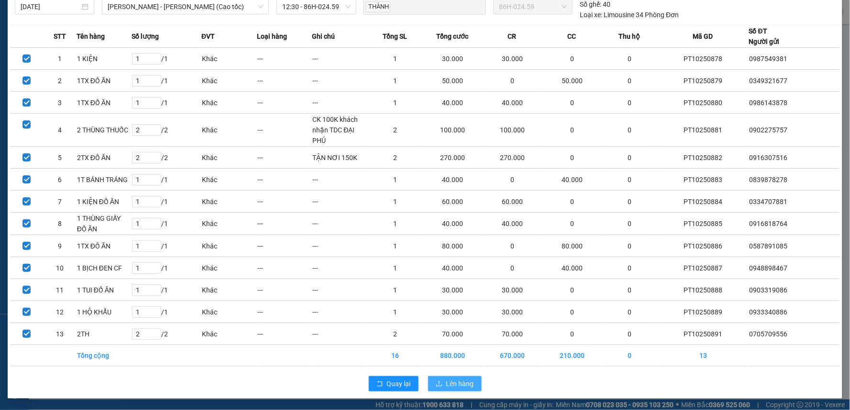
click at [453, 383] on span "Lên hàng" at bounding box center [460, 384] width 28 height 11
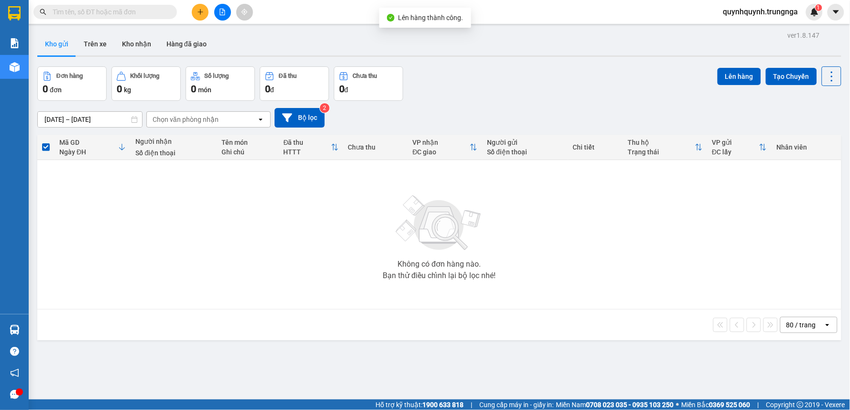
click at [220, 16] on button at bounding box center [222, 12] width 17 height 17
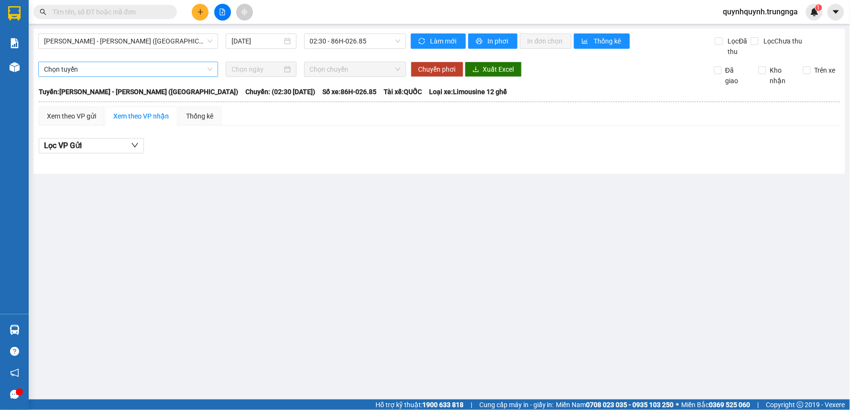
click at [140, 69] on span "Chọn tuyến" at bounding box center [128, 69] width 168 height 14
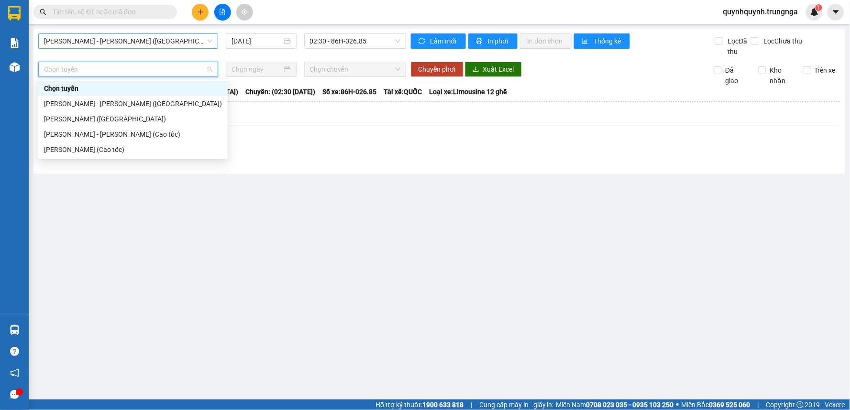
click at [147, 45] on span "[PERSON_NAME] - [PERSON_NAME] ([GEOGRAPHIC_DATA])" at bounding box center [128, 41] width 168 height 14
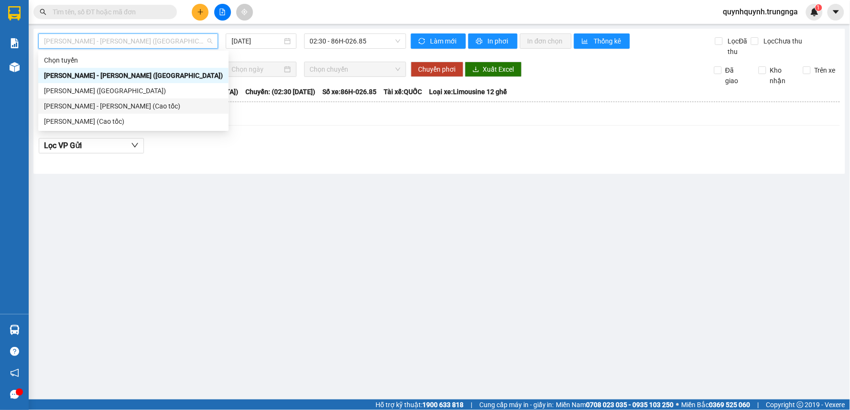
click at [140, 101] on div "[PERSON_NAME] - [PERSON_NAME] (Cao tốc)" at bounding box center [133, 106] width 179 height 11
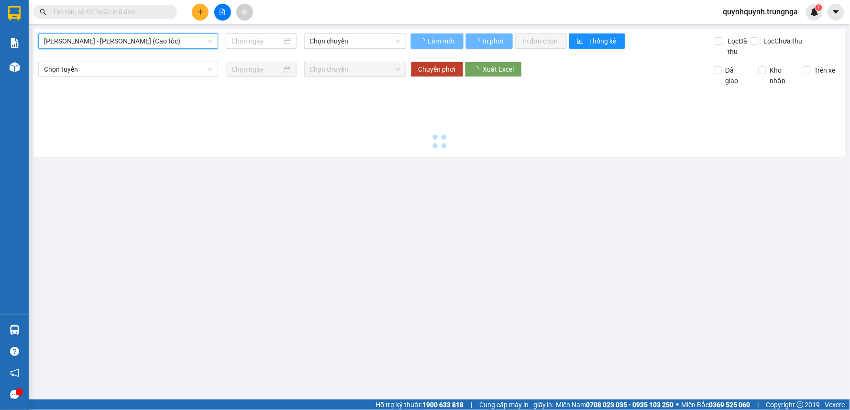
type input "[DATE]"
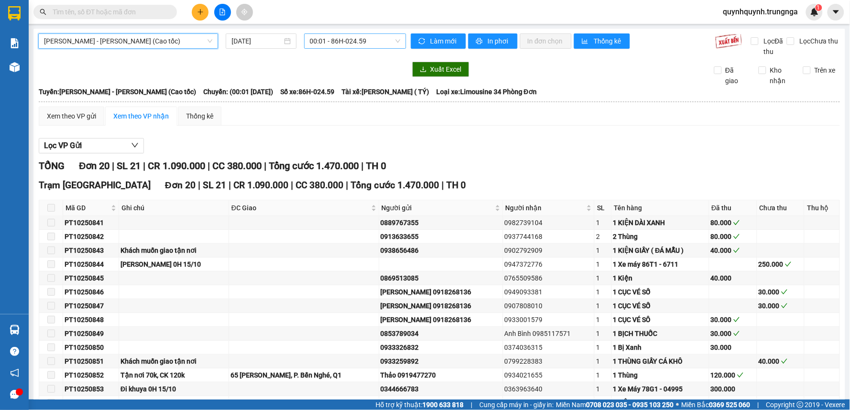
click at [397, 40] on div "00:01 - 86H-024.59" at bounding box center [355, 40] width 102 height 15
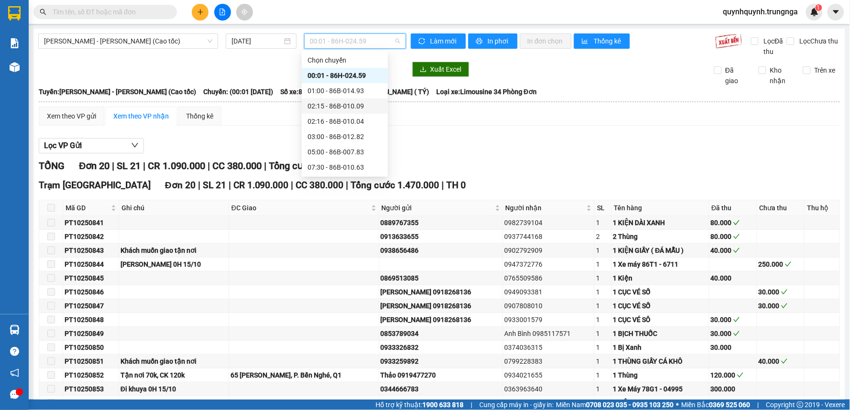
scroll to position [61, 0]
click at [342, 138] on div "12:30 - 86H-024.59" at bounding box center [345, 137] width 75 height 11
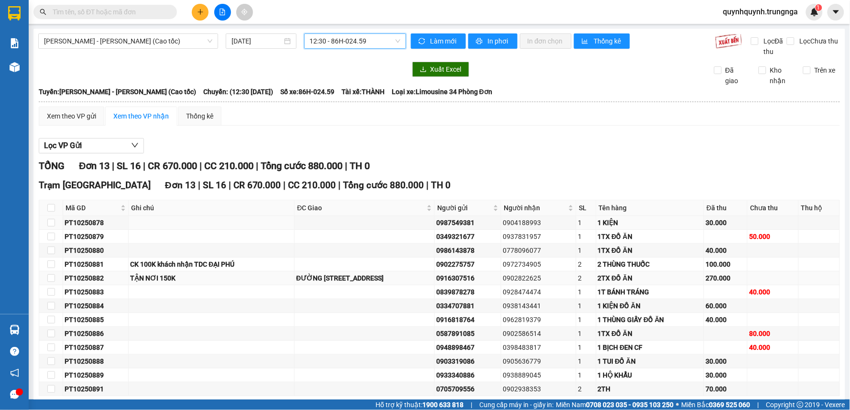
scroll to position [46, 0]
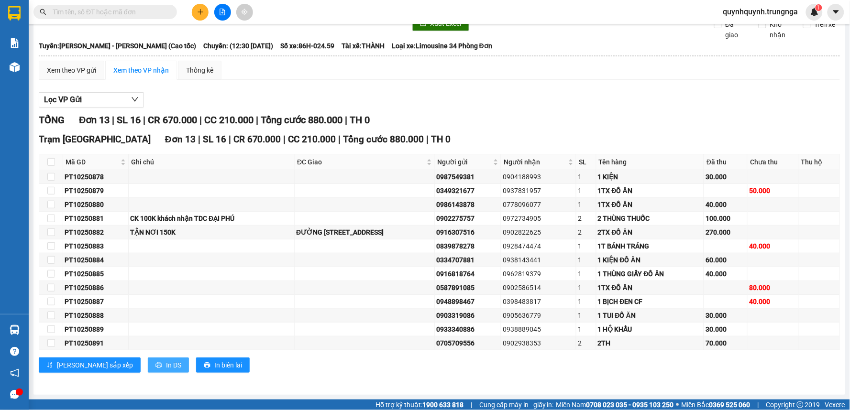
click at [166, 367] on span "In DS" at bounding box center [173, 365] width 15 height 11
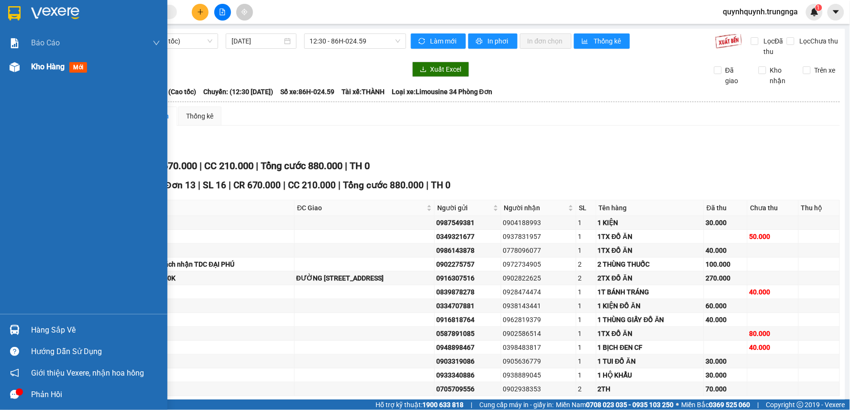
click at [43, 62] on span "Kho hàng" at bounding box center [47, 66] width 33 height 9
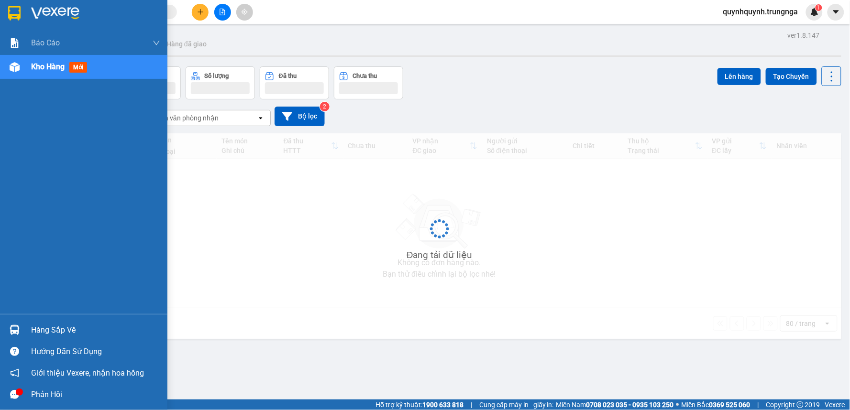
click at [43, 62] on span "Kho hàng" at bounding box center [47, 66] width 33 height 9
